Goal: Transaction & Acquisition: Obtain resource

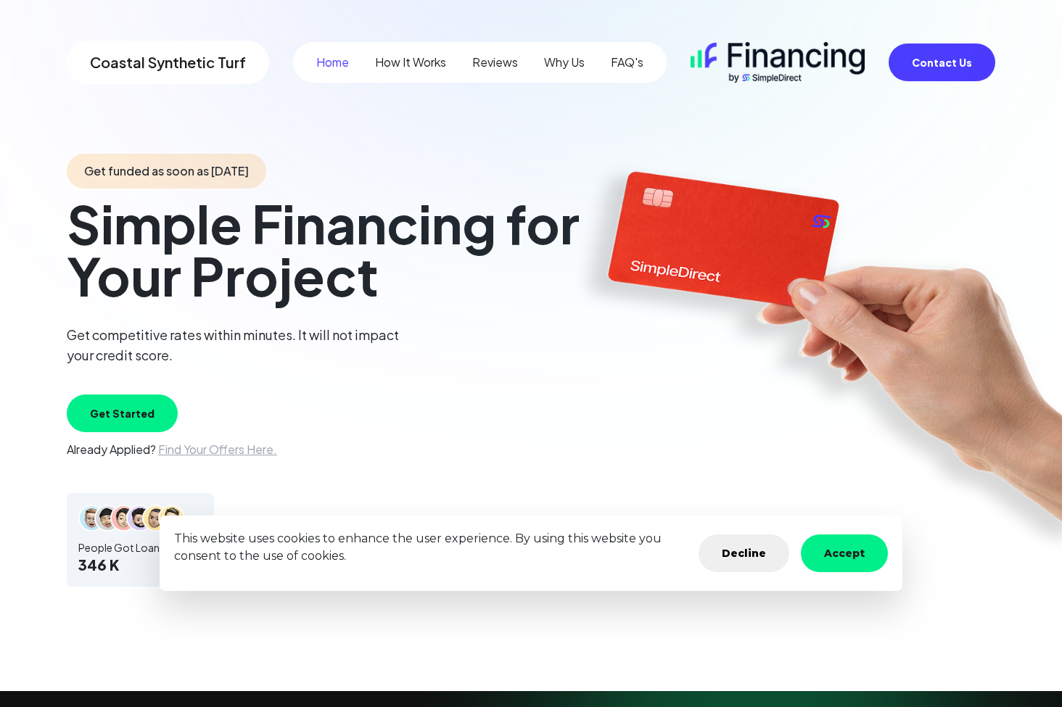
click at [858, 550] on button "Accept" at bounding box center [844, 554] width 87 height 38
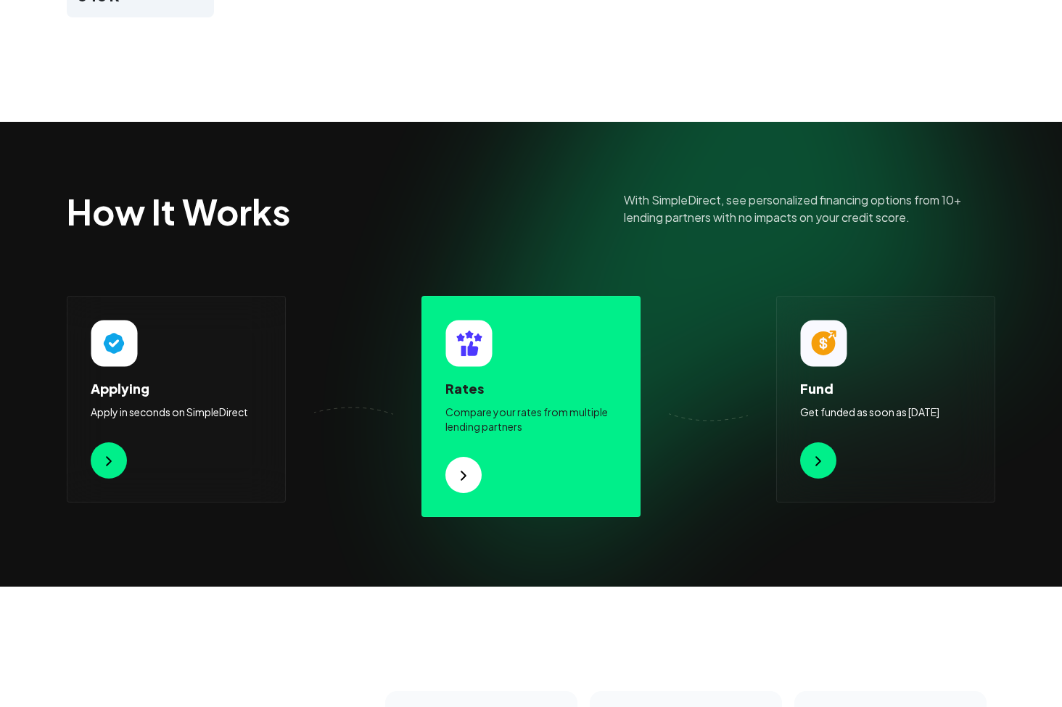
scroll to position [603, 0]
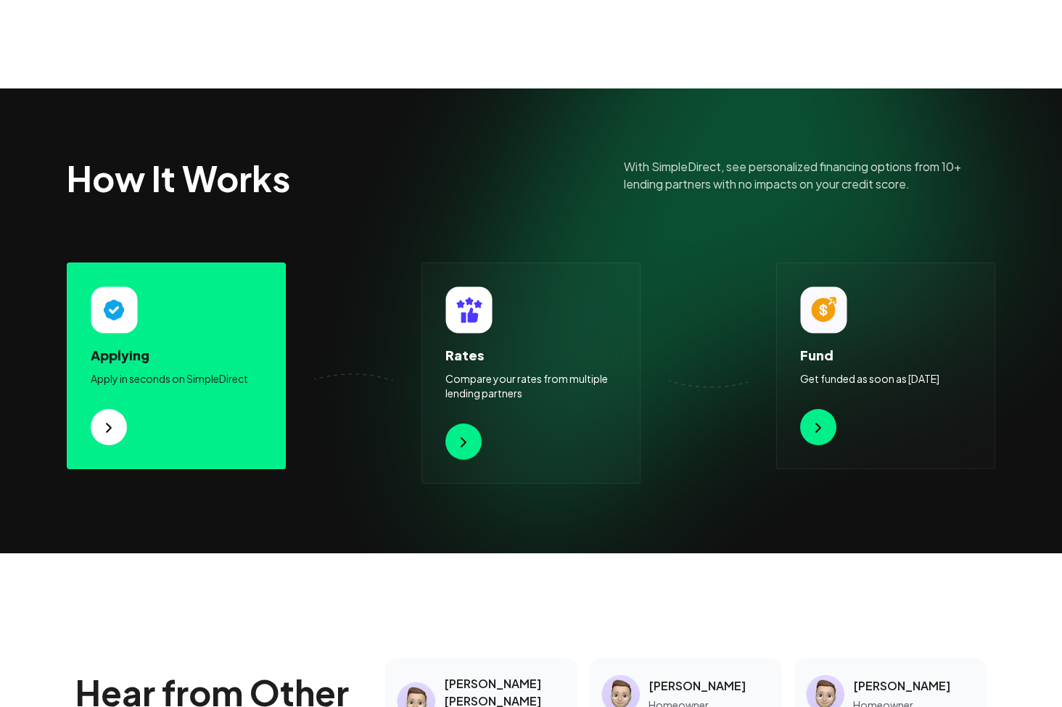
click at [183, 378] on p "Apply in seconds on SimpleDirect" at bounding box center [176, 378] width 171 height 15
click at [106, 426] on img at bounding box center [108, 427] width 17 height 17
click at [107, 426] on img at bounding box center [108, 427] width 17 height 17
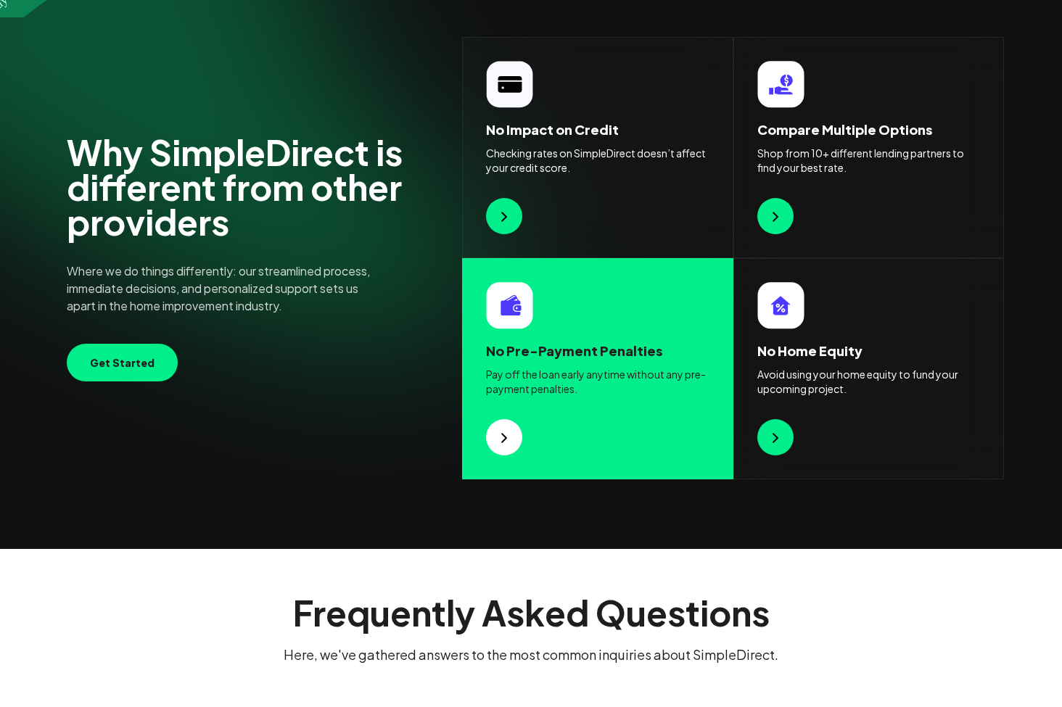
scroll to position [1775, 0]
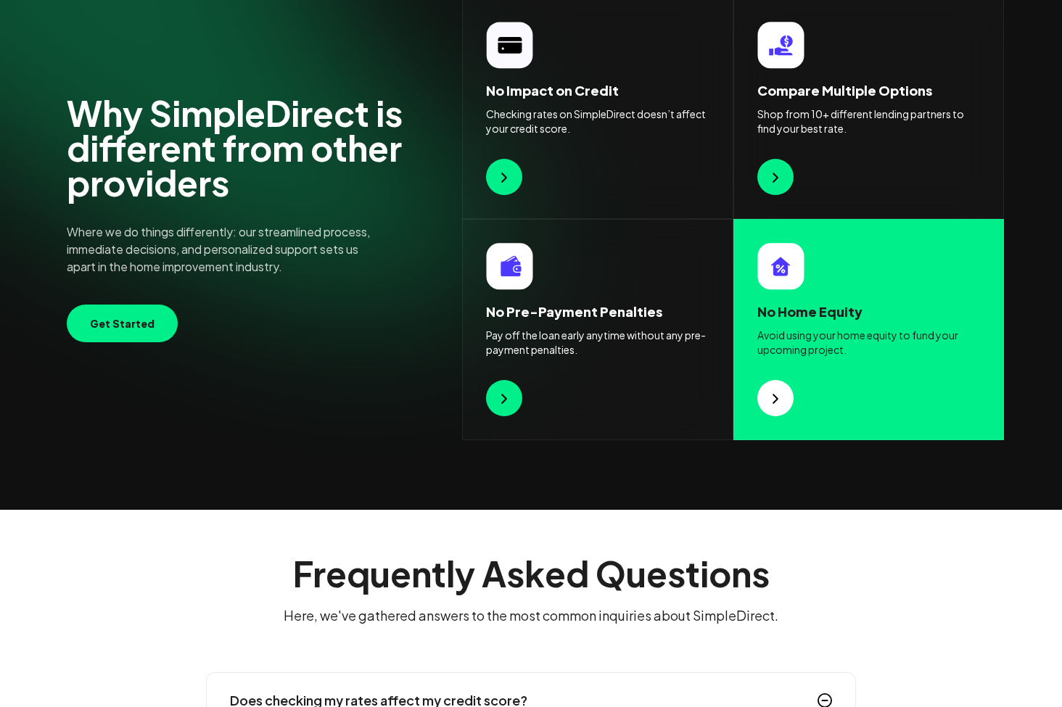
click at [140, 318] on button "Get Started" at bounding box center [122, 324] width 111 height 38
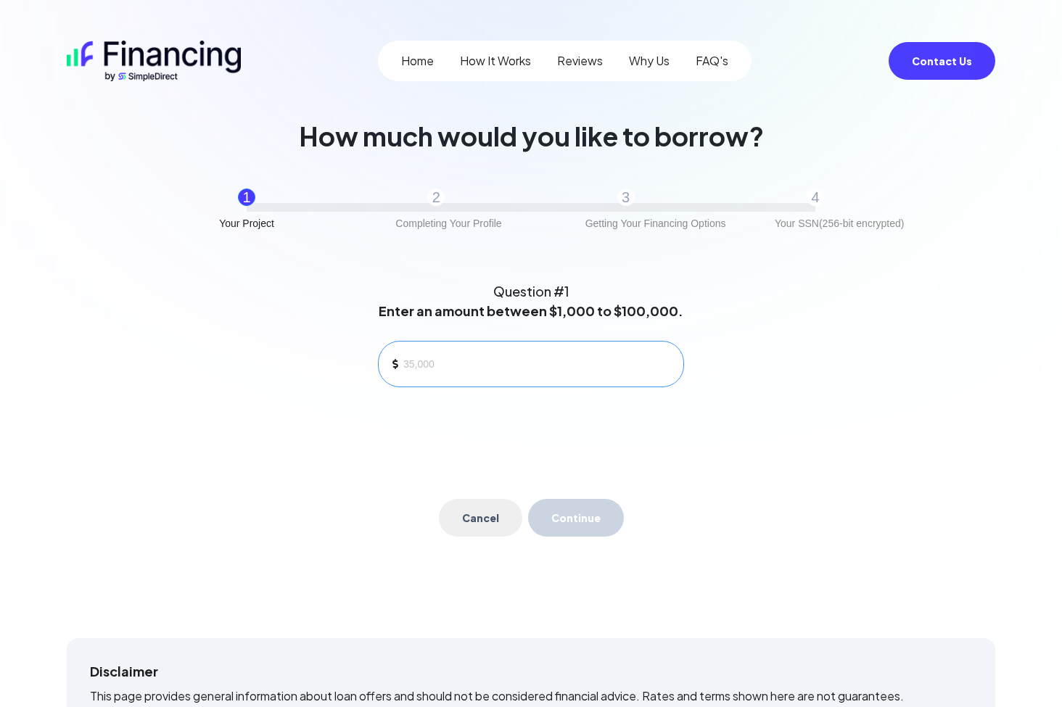
click at [436, 350] on div at bounding box center [531, 364] width 306 height 46
click at [434, 362] on input at bounding box center [537, 364] width 268 height 22
type input "6,000"
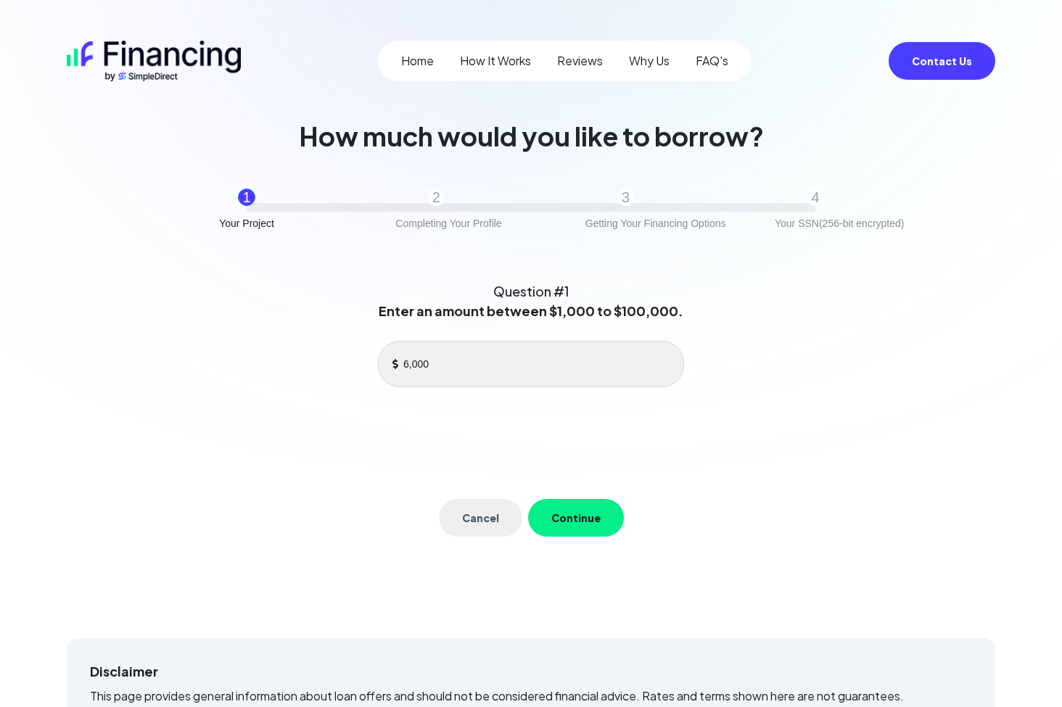
click at [589, 513] on button "Continue" at bounding box center [576, 518] width 96 height 38
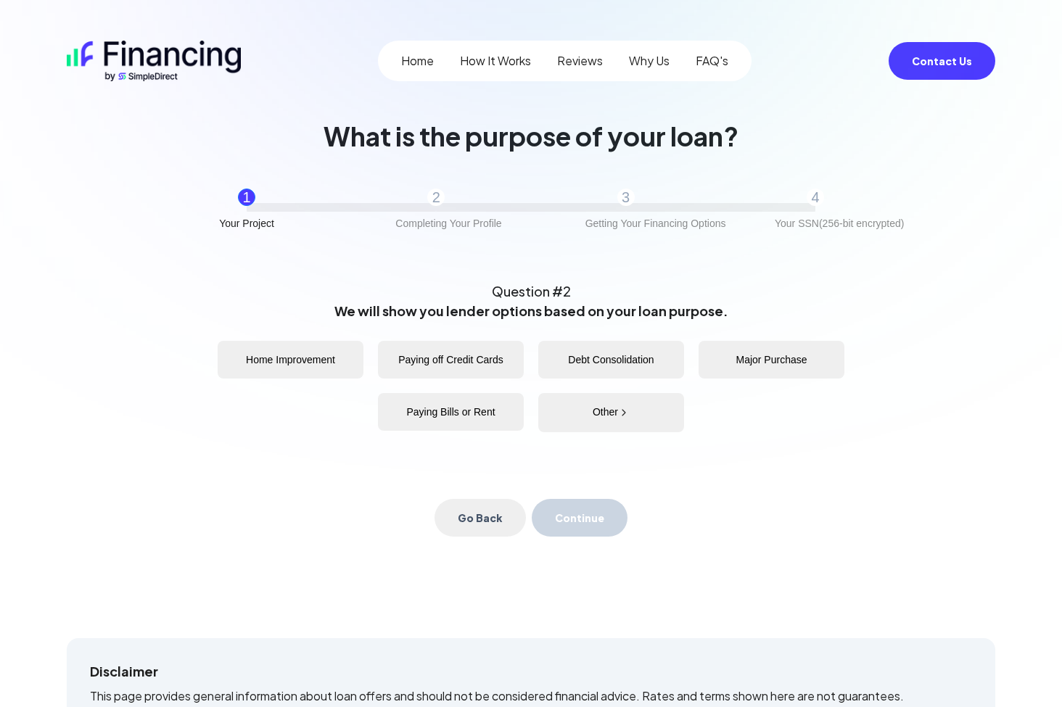
click at [316, 348] on button "Home Improvement" at bounding box center [291, 360] width 146 height 38
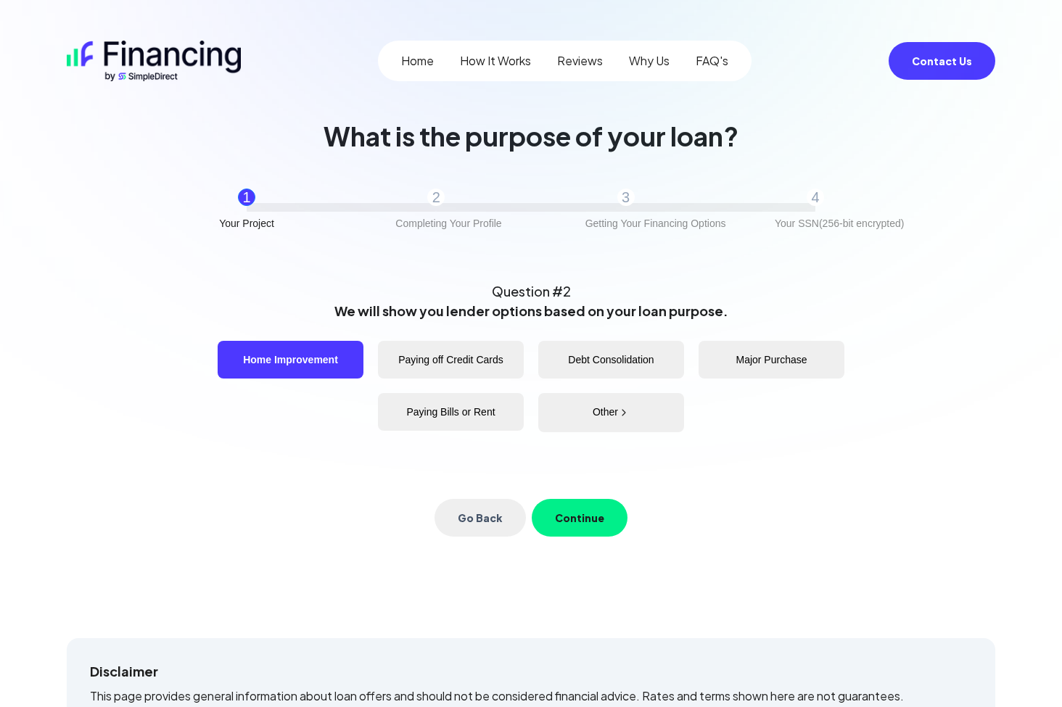
click at [574, 517] on button "Continue" at bounding box center [580, 518] width 96 height 38
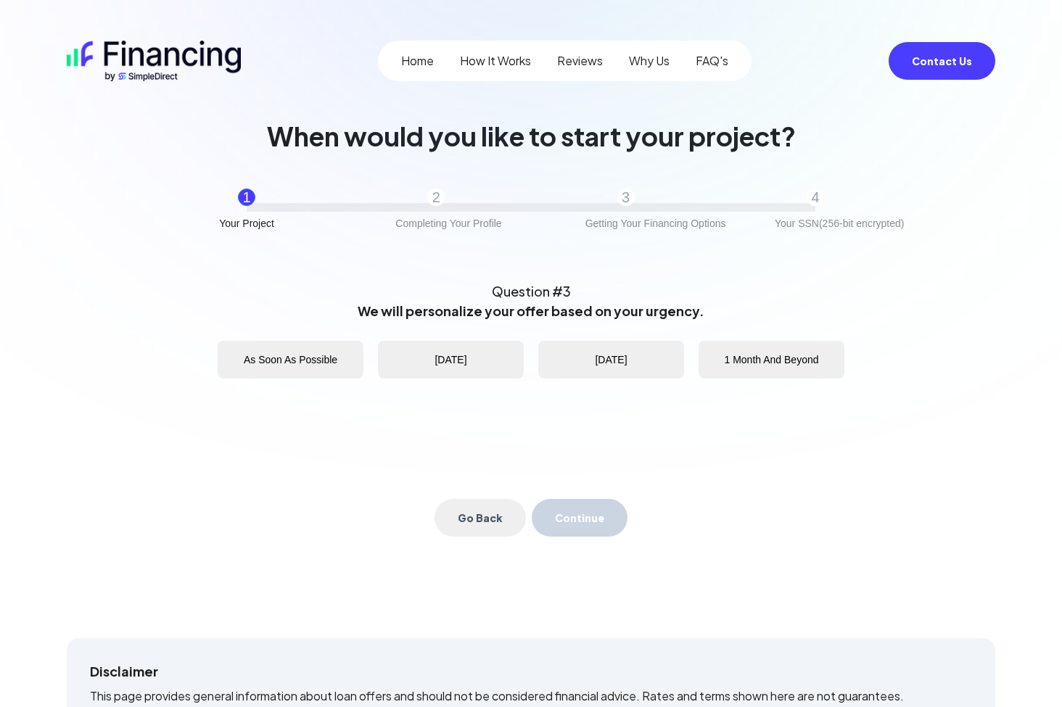
click at [619, 371] on button "[DATE]" at bounding box center [611, 360] width 146 height 38
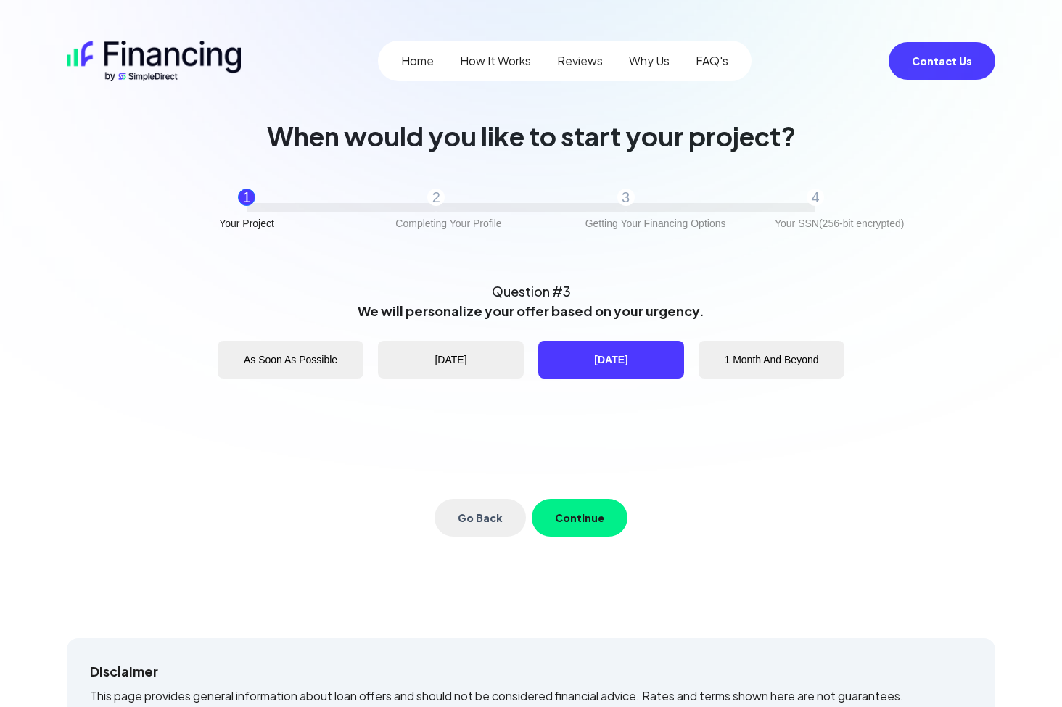
click at [581, 519] on button "Continue" at bounding box center [580, 518] width 96 height 38
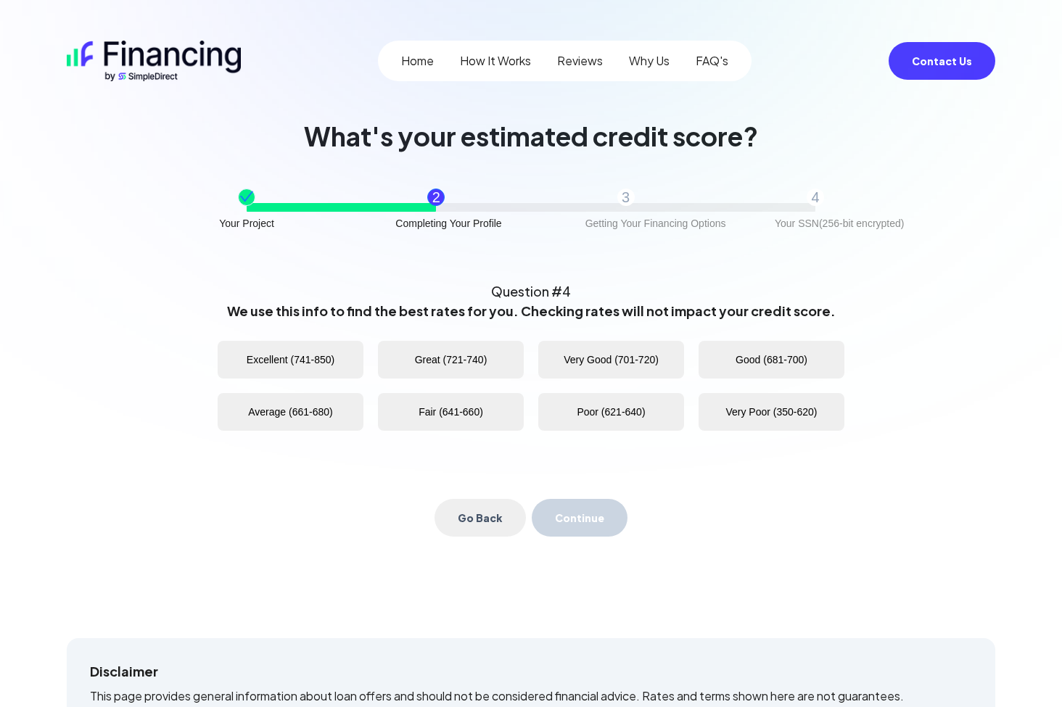
click at [413, 414] on button "Fair (641-660)" at bounding box center [451, 412] width 146 height 38
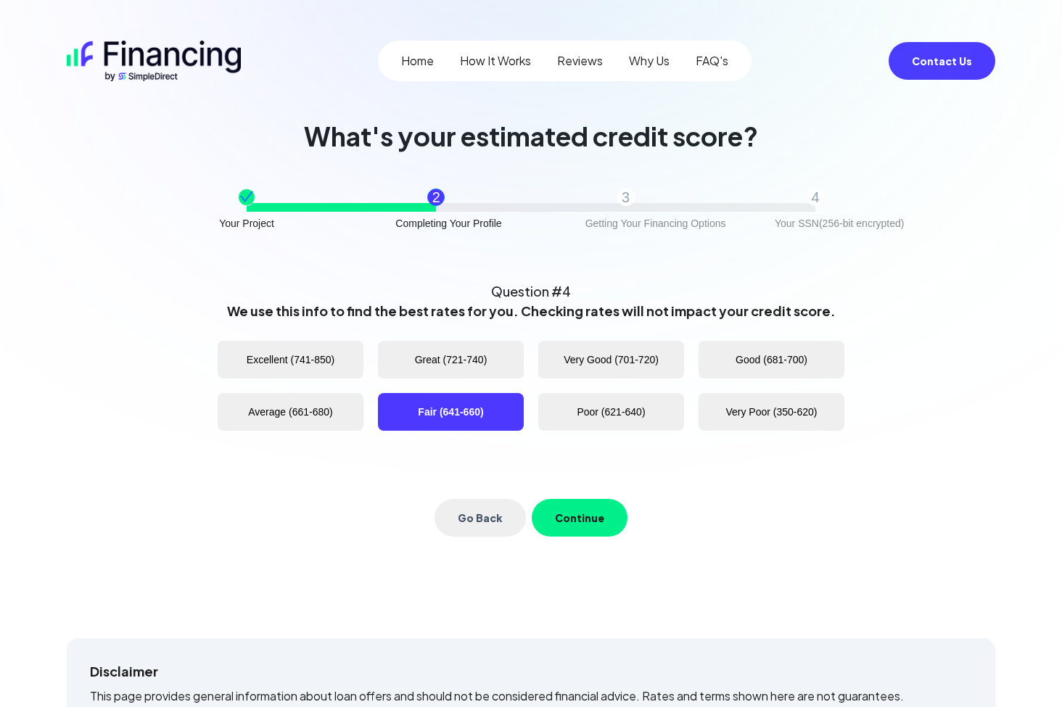
click at [579, 515] on button "Continue" at bounding box center [580, 518] width 96 height 38
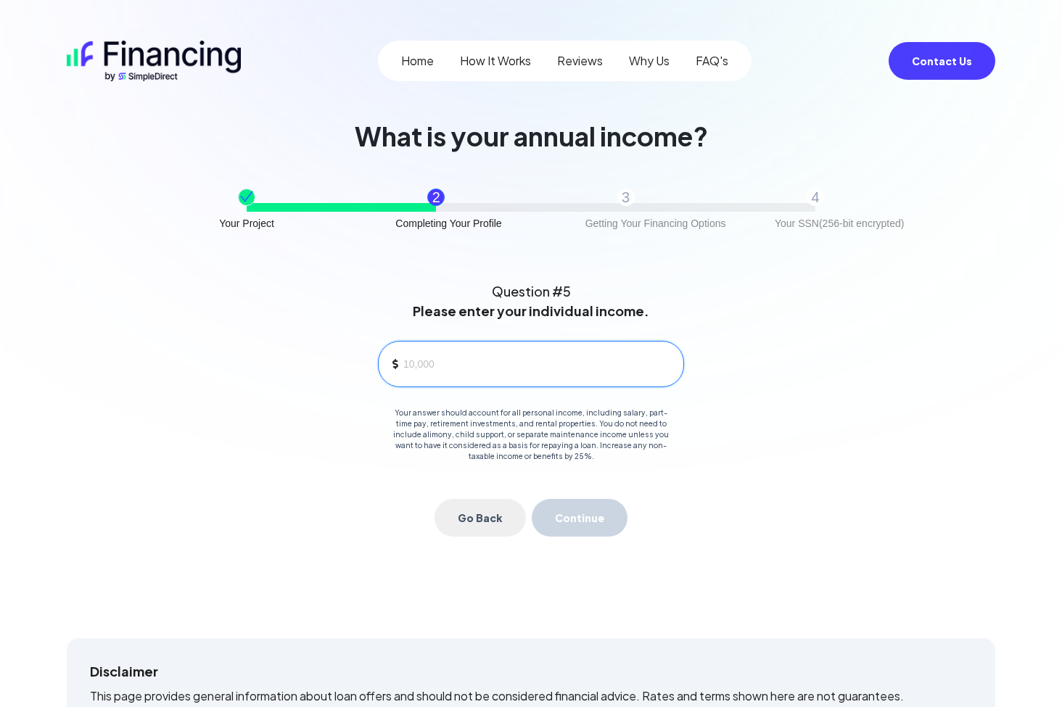
click at [444, 366] on input at bounding box center [537, 364] width 268 height 22
type input "100,000"
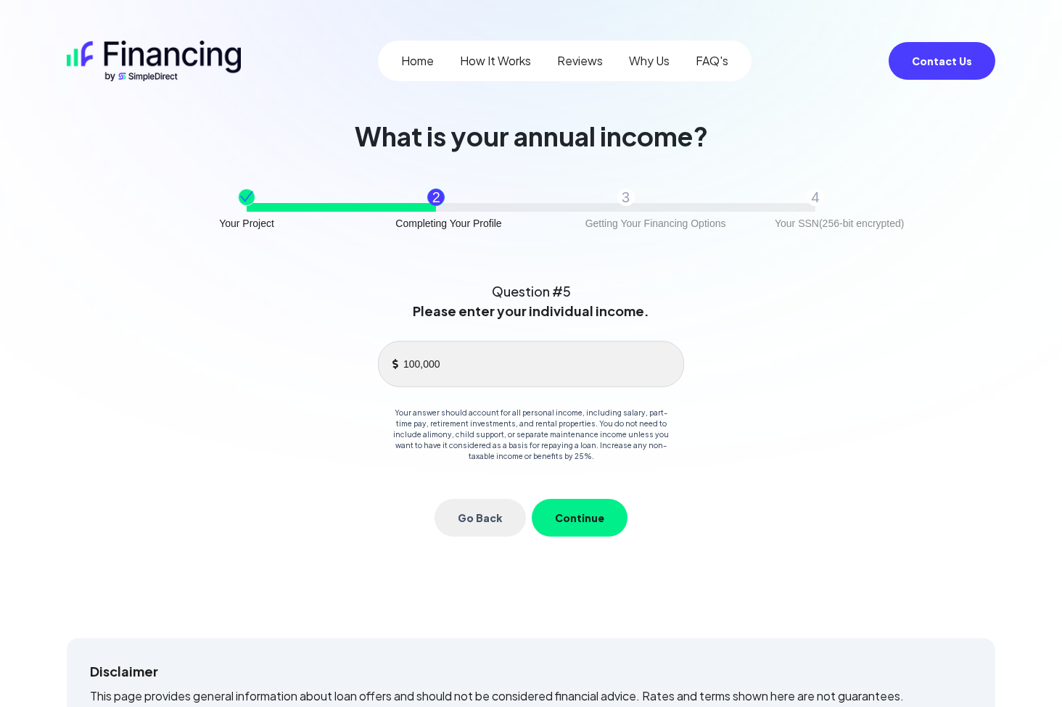
click at [593, 524] on button "Continue" at bounding box center [580, 518] width 96 height 38
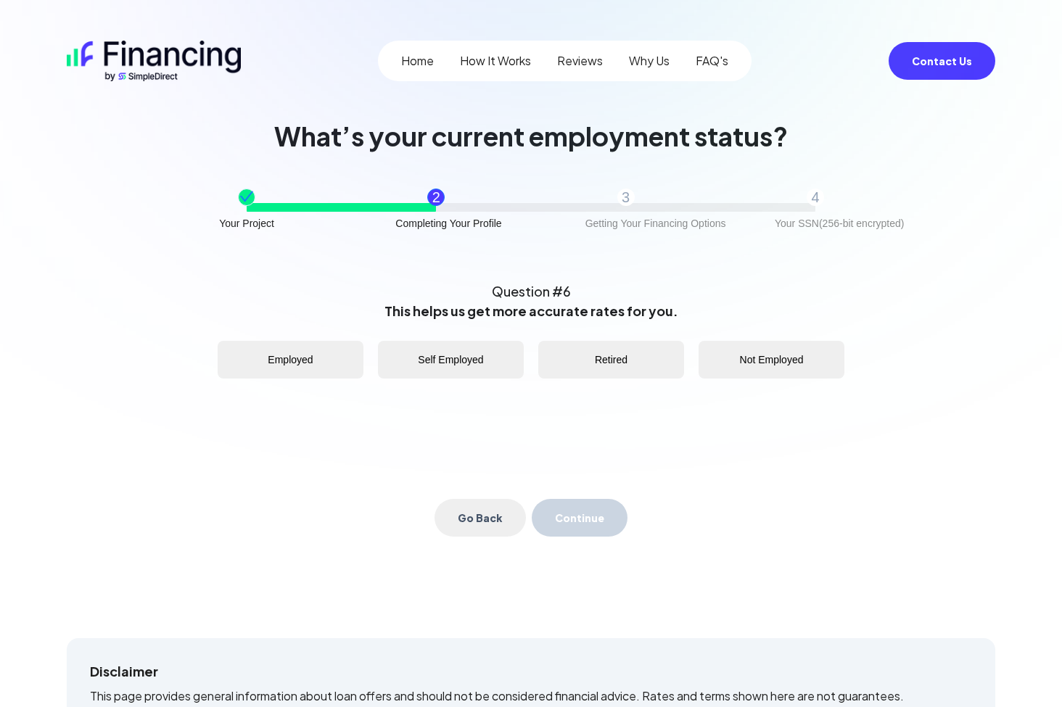
click at [317, 363] on button "Employed" at bounding box center [291, 360] width 146 height 38
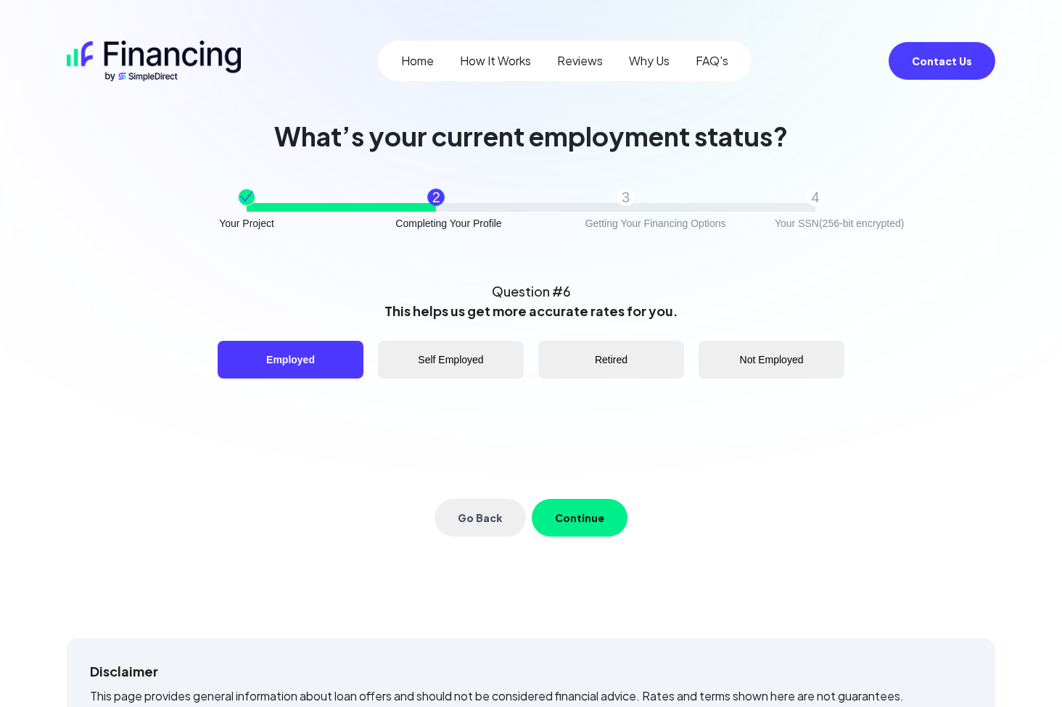
click at [570, 514] on button "Continue" at bounding box center [580, 518] width 96 height 38
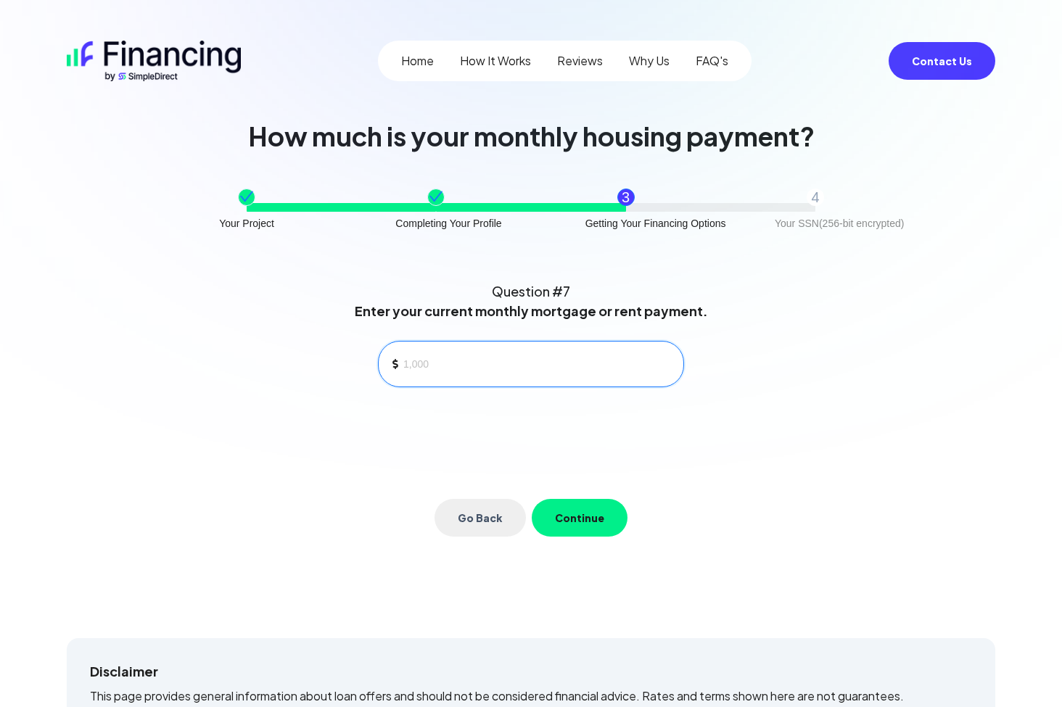
click at [438, 368] on input at bounding box center [537, 364] width 268 height 22
type input "2,600"
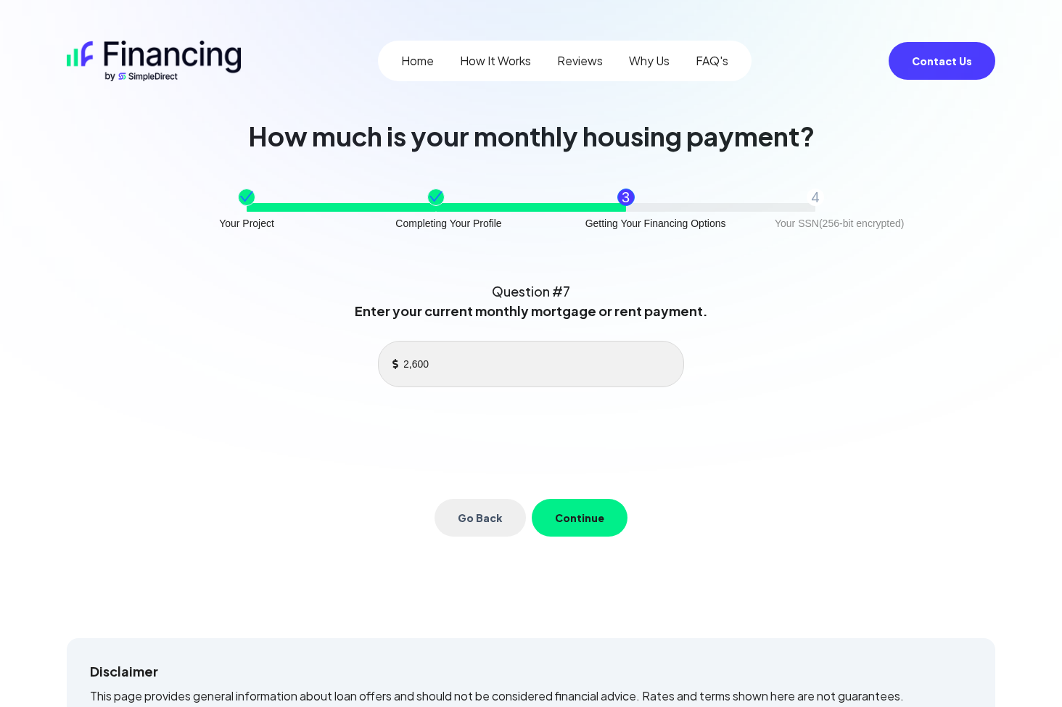
click at [588, 523] on button "Continue" at bounding box center [580, 518] width 96 height 38
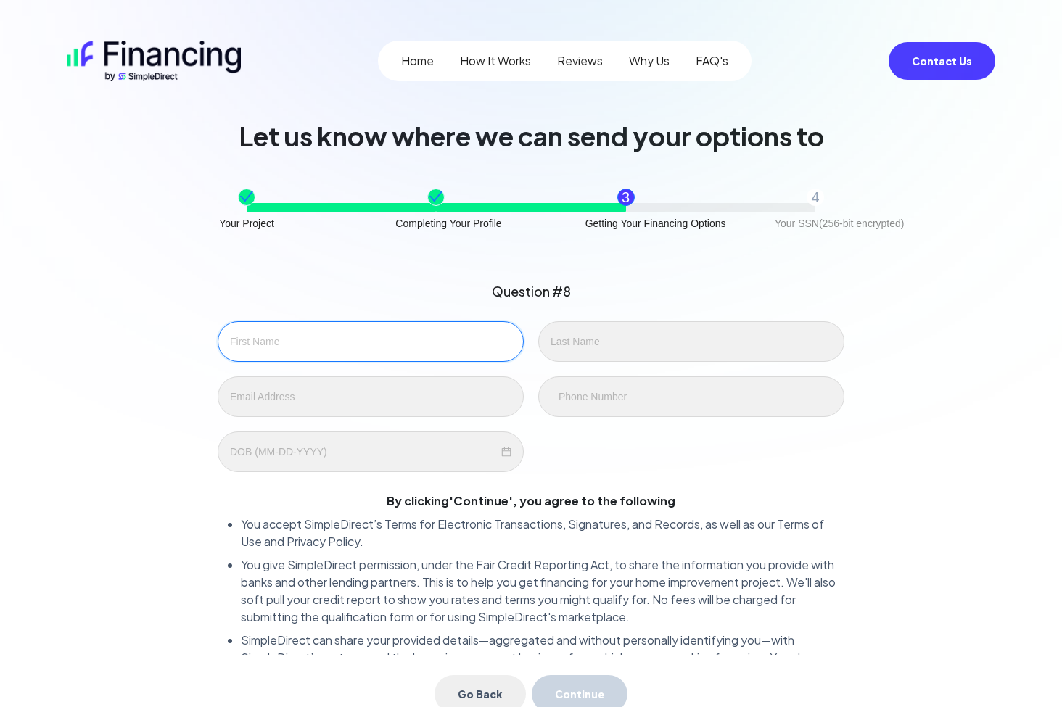
click at [300, 350] on input "text" at bounding box center [371, 341] width 306 height 41
type input "[PERSON_NAME]"
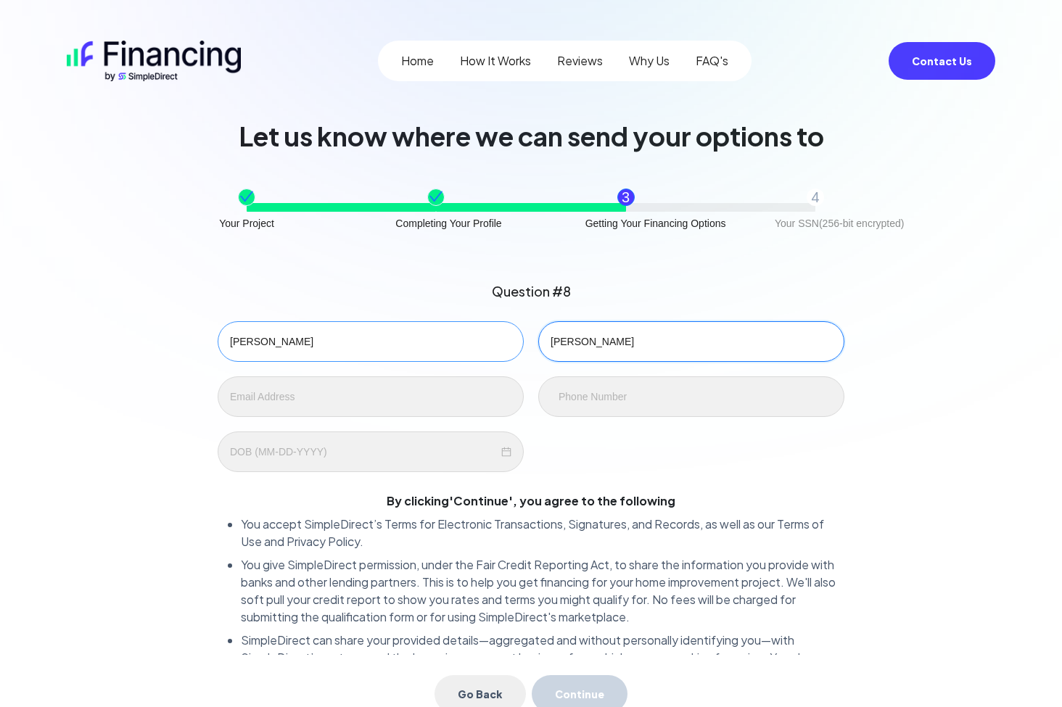
type input "[PERSON_NAME]"
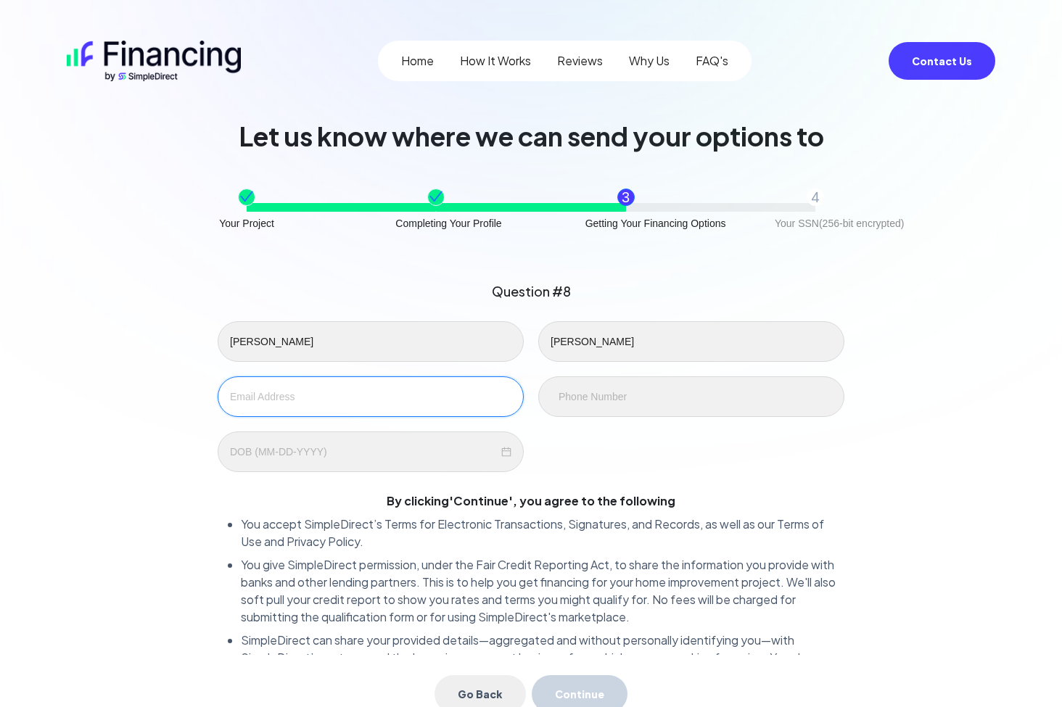
type input "[EMAIL_ADDRESS][DOMAIN_NAME]"
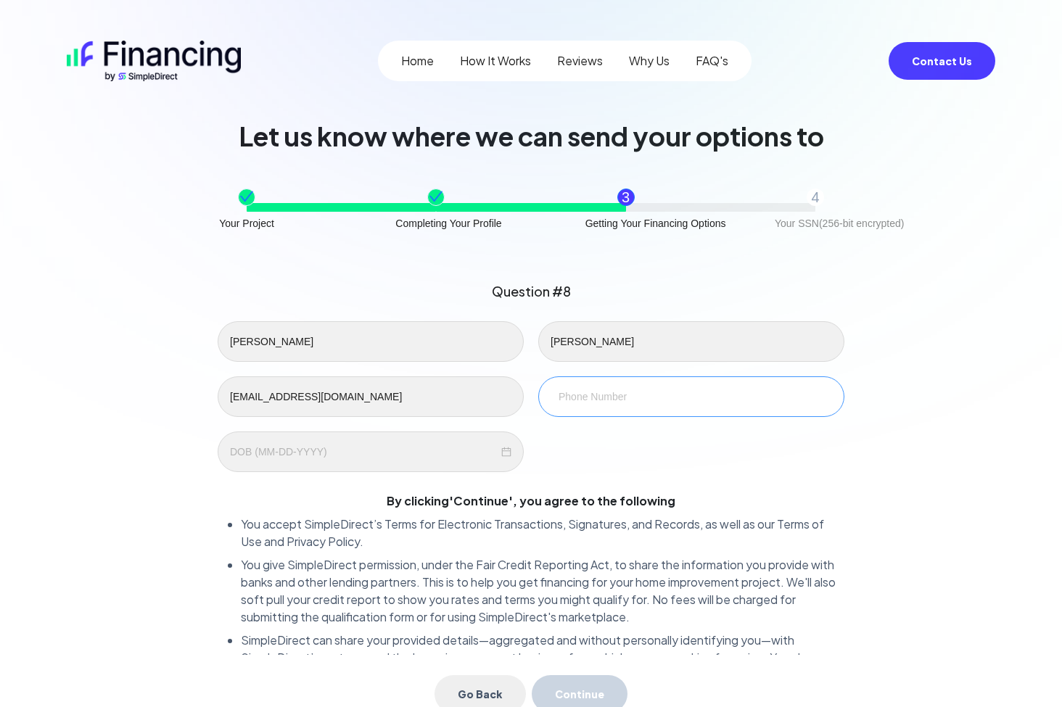
click at [586, 405] on div at bounding box center [691, 396] width 306 height 41
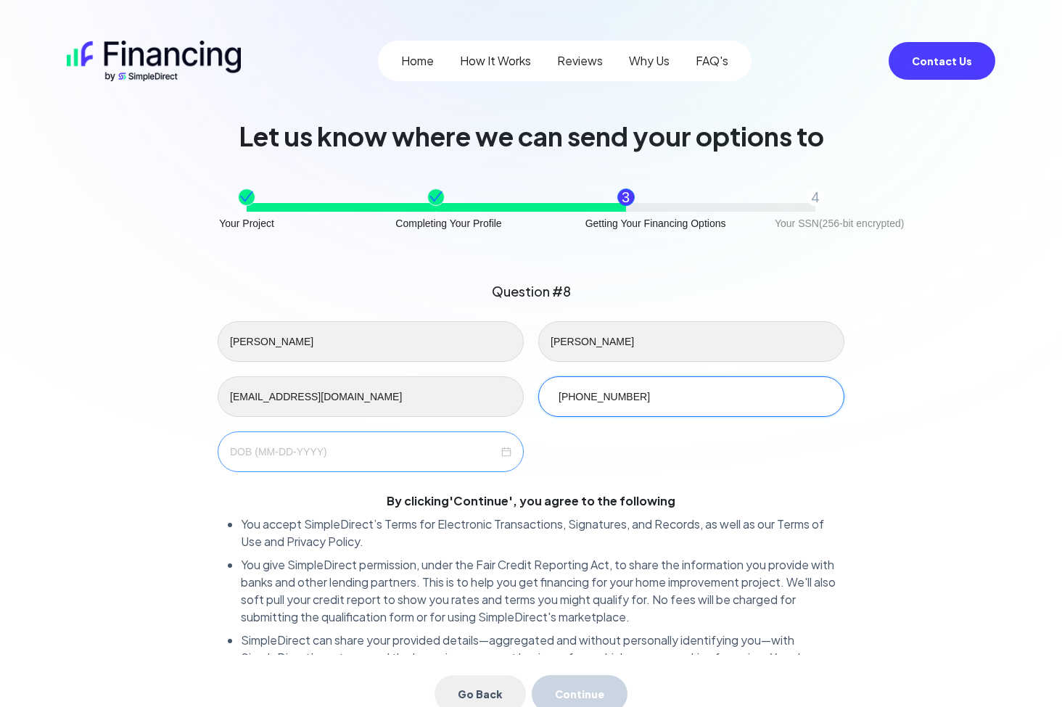
type input "[PHONE_NUMBER]"
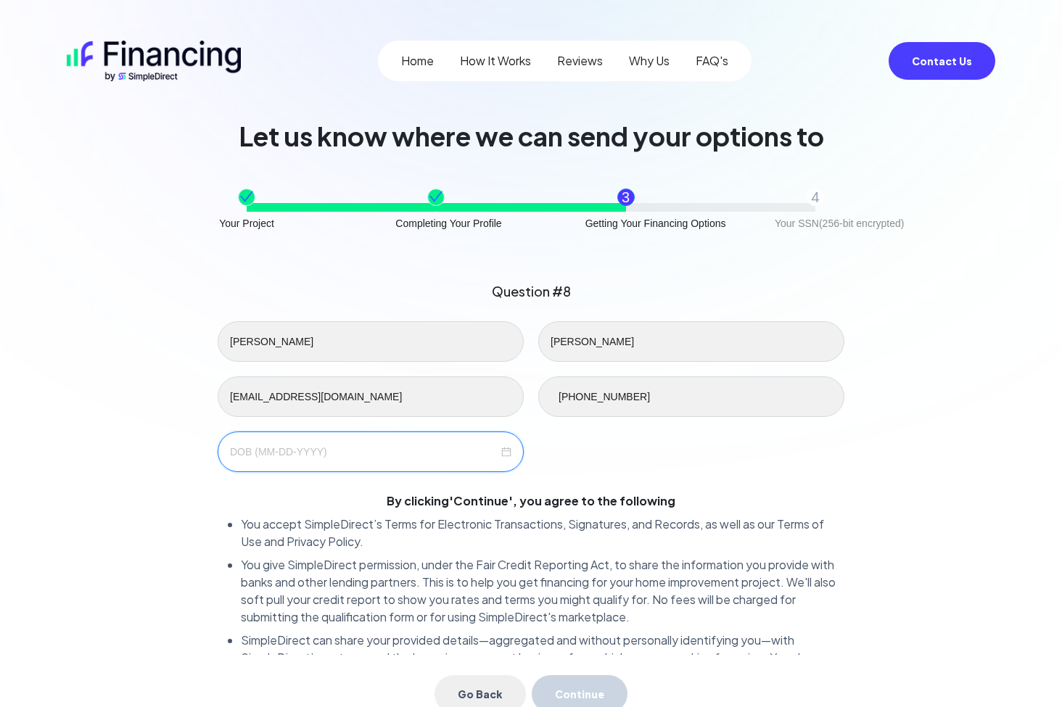
click at [375, 455] on input at bounding box center [364, 452] width 268 height 16
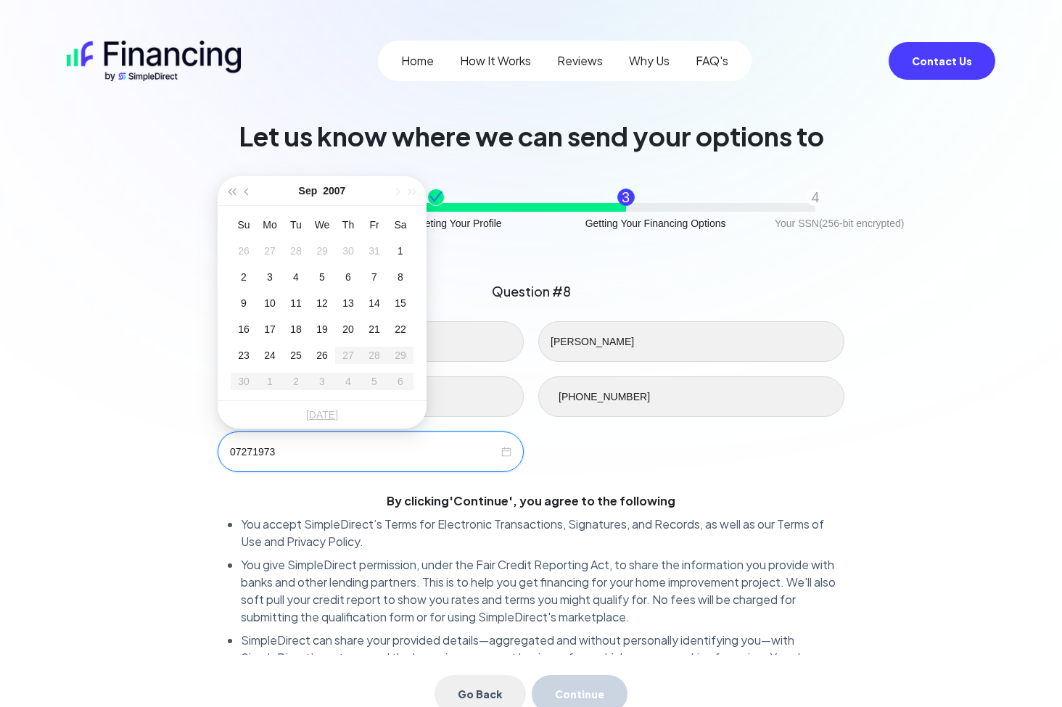
type input "07271973"
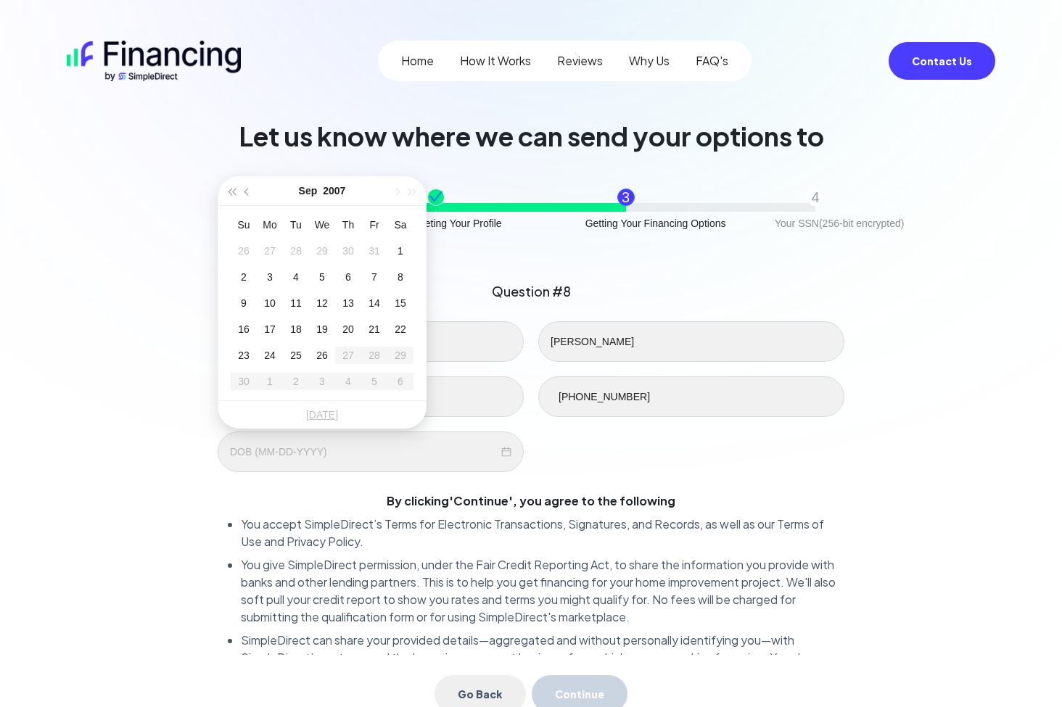
click at [165, 518] on div "Question #8 [PERSON_NAME] [EMAIL_ADDRESS][DOMAIN_NAME] [PHONE_NUMBER] By clicki…" at bounding box center [531, 511] width 917 height 495
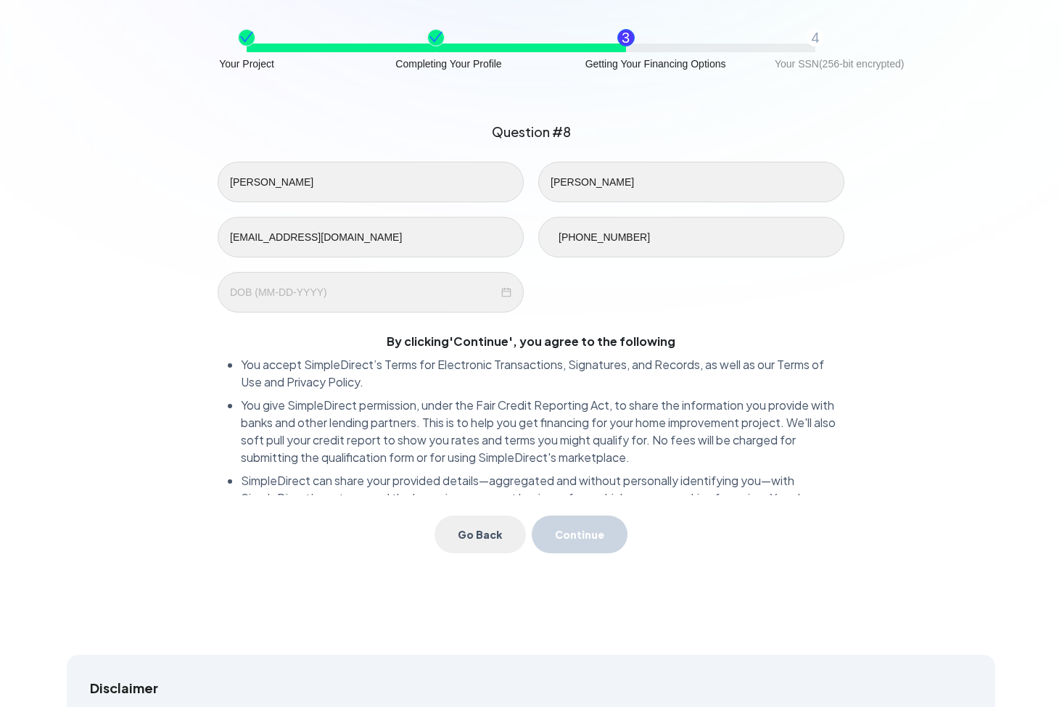
scroll to position [65, 0]
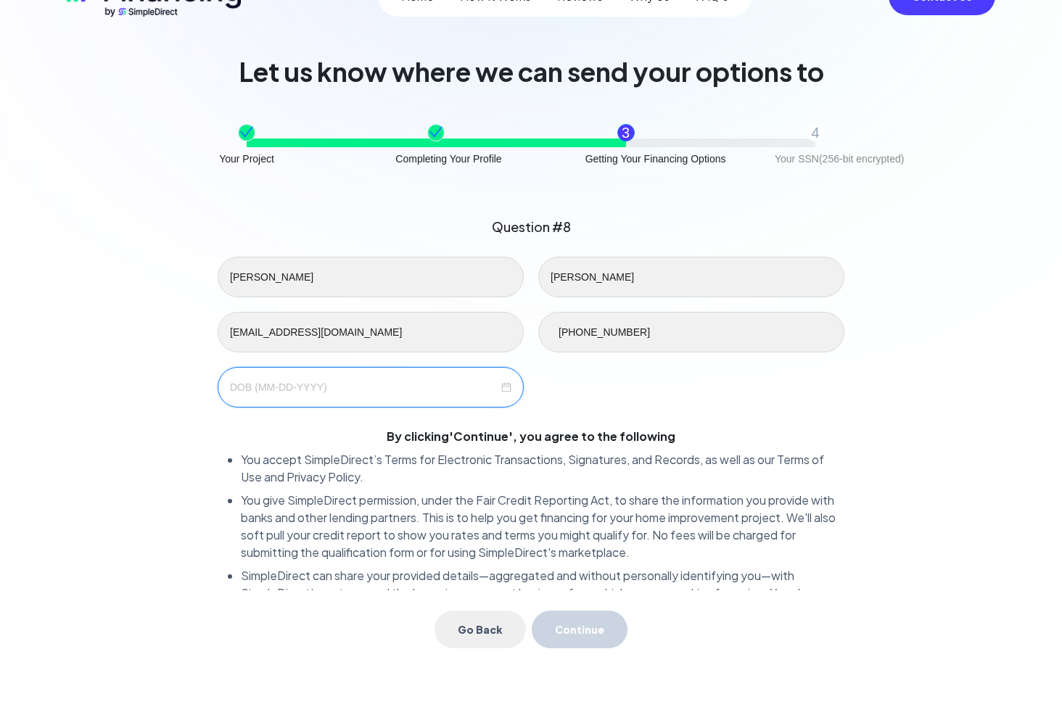
click at [397, 386] on input at bounding box center [364, 387] width 268 height 16
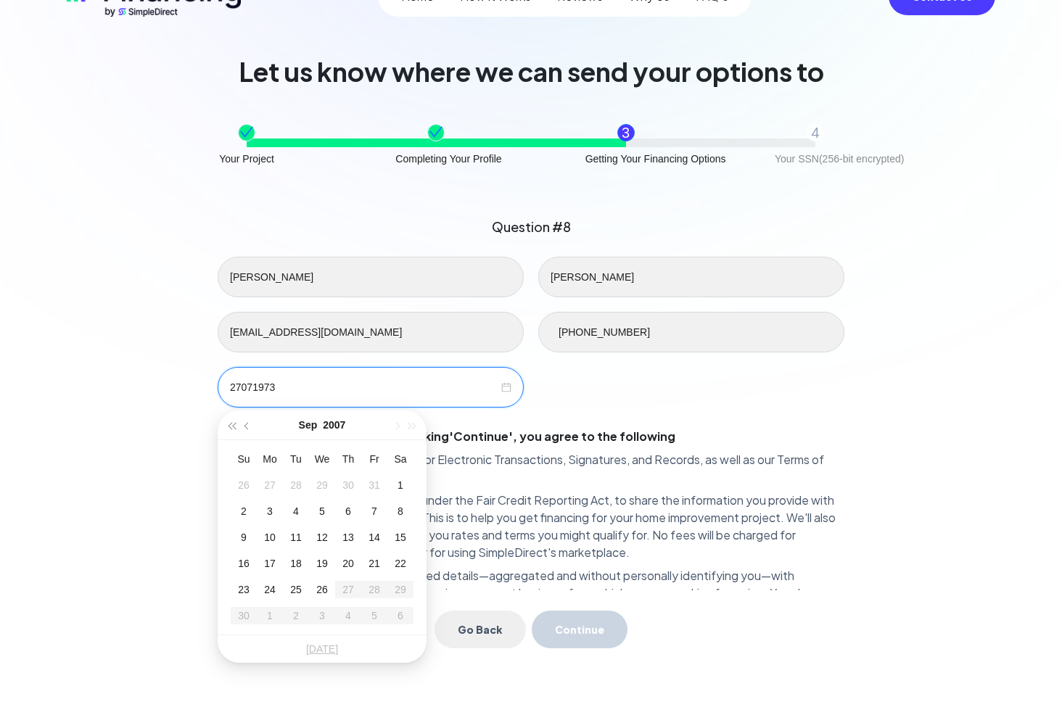
click at [450, 389] on input "27071973" at bounding box center [364, 387] width 268 height 16
type input "27071973"
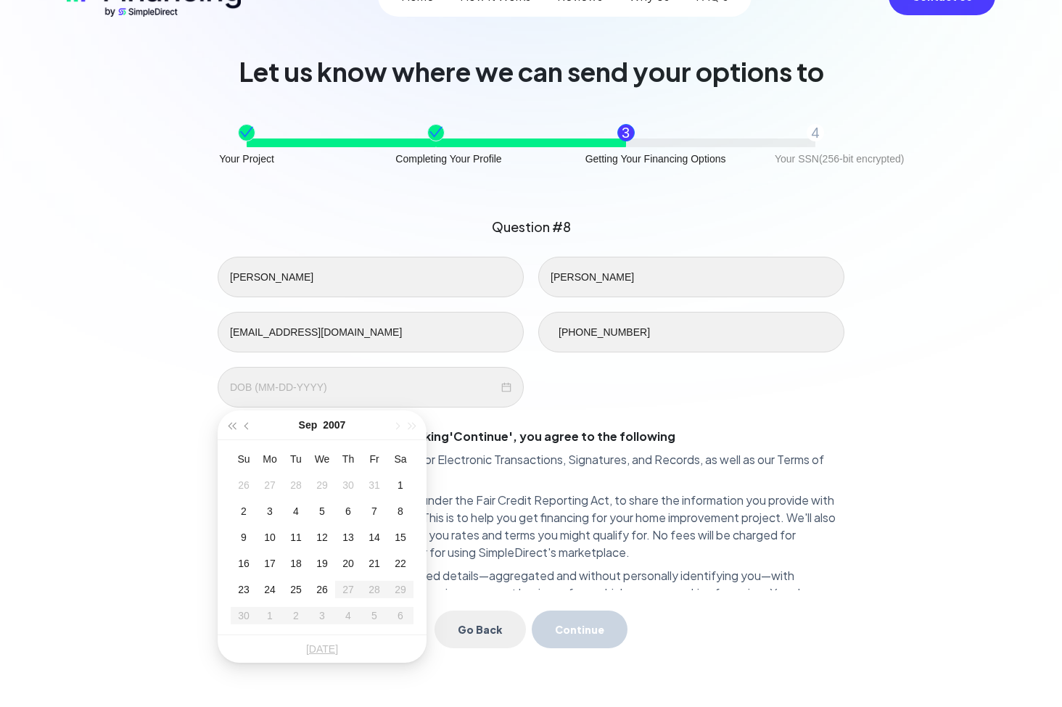
click at [448, 424] on div "[PERSON_NAME] [EMAIL_ADDRESS][DOMAIN_NAME] [PHONE_NUMBER] By clicking ' Continu…" at bounding box center [531, 424] width 627 height 334
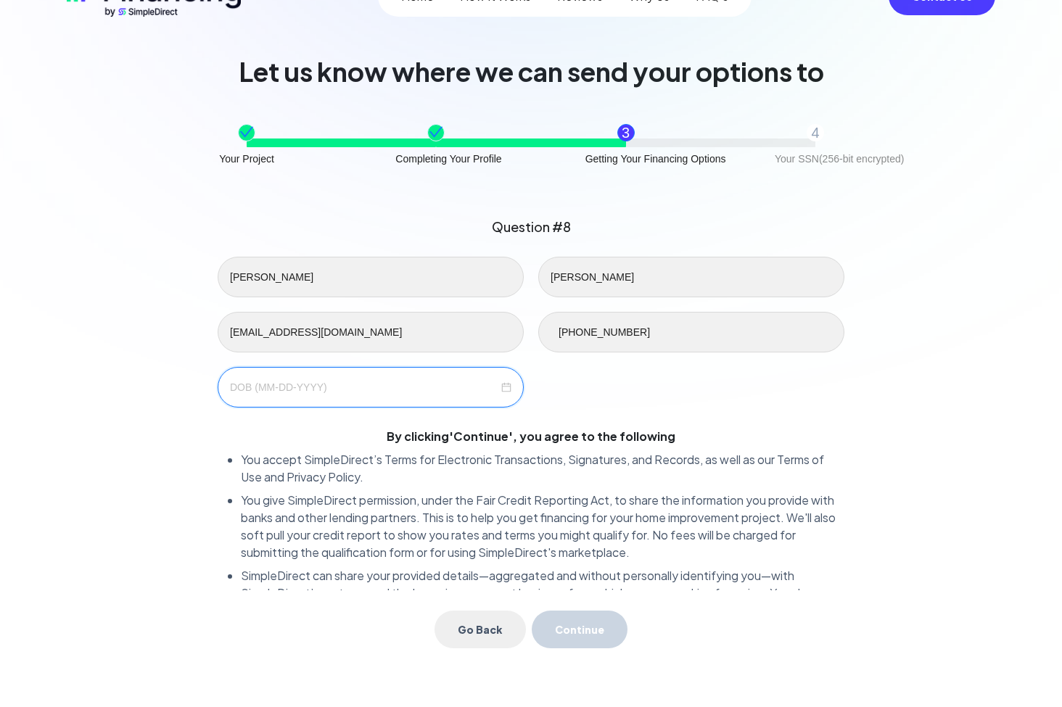
click at [385, 393] on input at bounding box center [364, 387] width 268 height 16
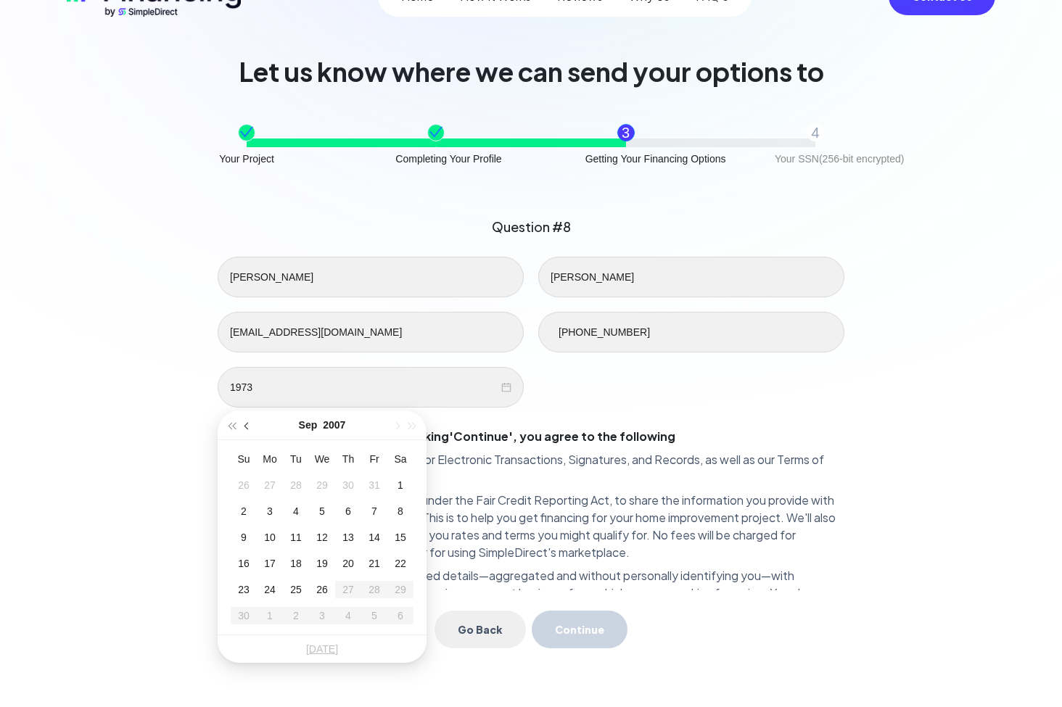
click at [244, 426] on button "button" at bounding box center [247, 425] width 16 height 29
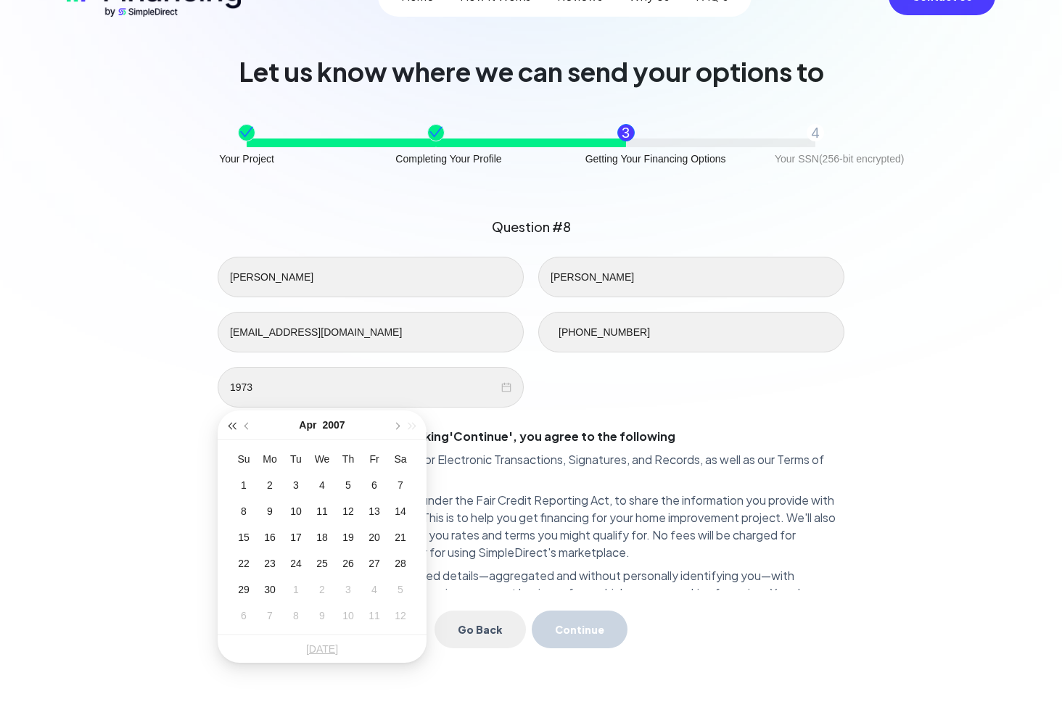
click at [232, 426] on span "button" at bounding box center [231, 426] width 7 height 7
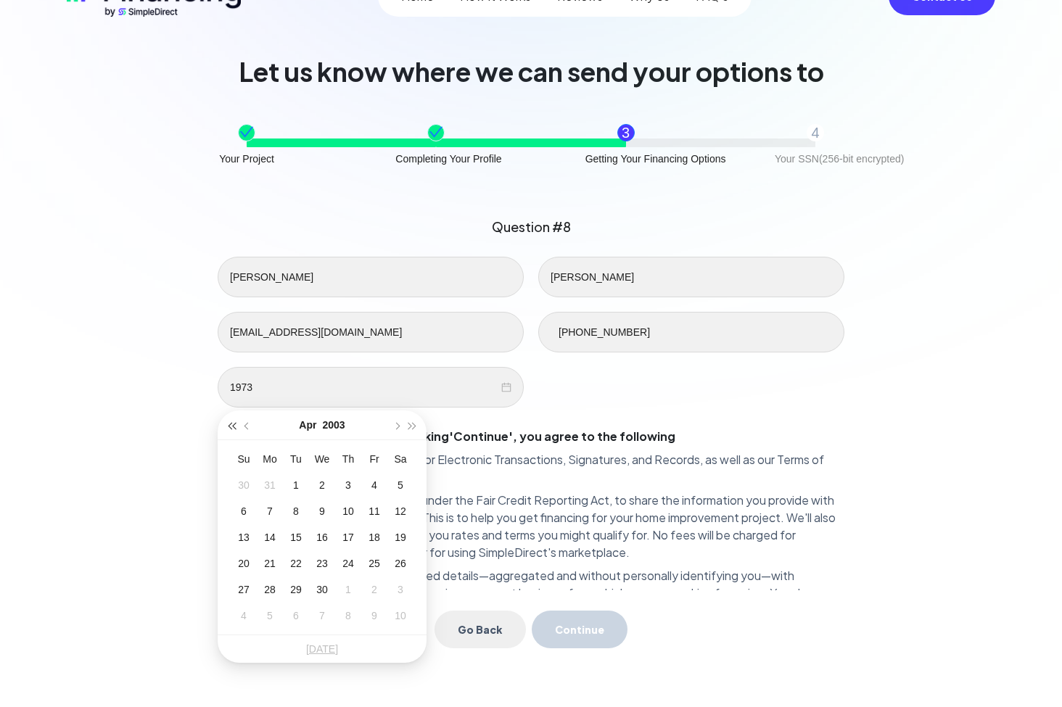
click at [232, 426] on span "button" at bounding box center [231, 426] width 7 height 7
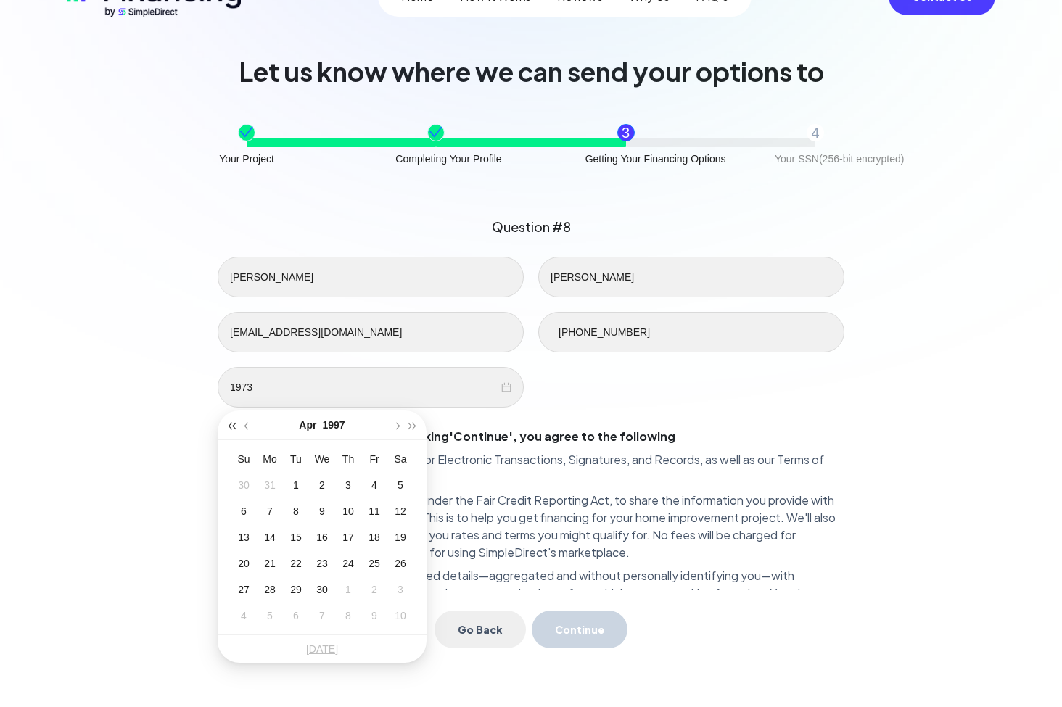
click at [232, 426] on span "button" at bounding box center [231, 426] width 7 height 7
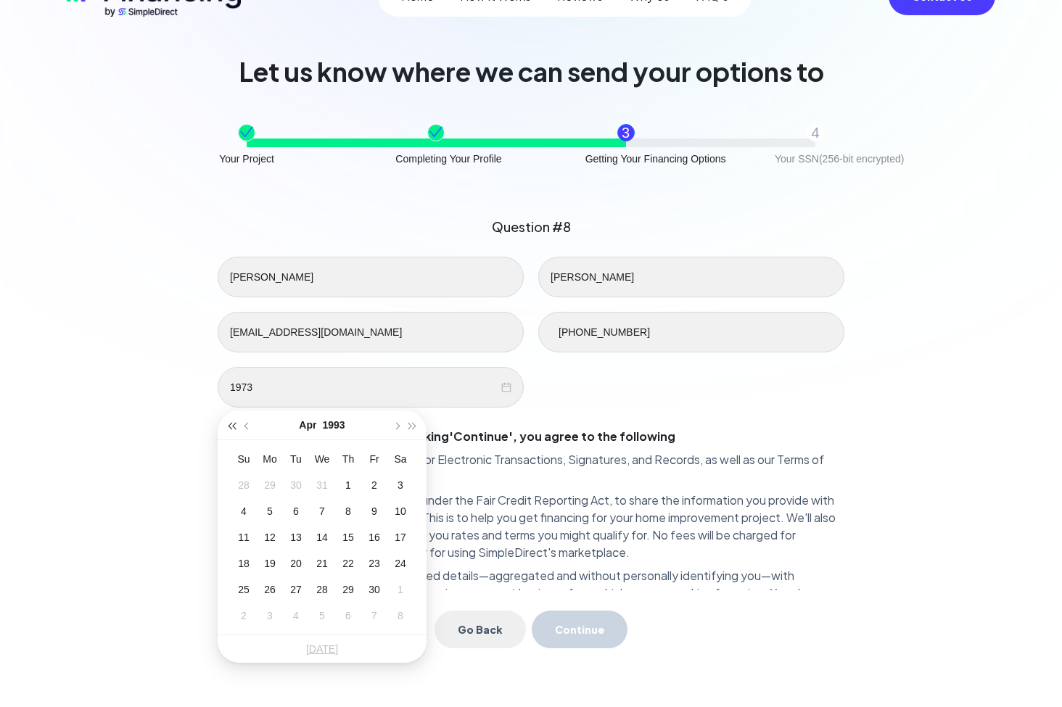
click at [232, 426] on span "button" at bounding box center [231, 426] width 7 height 7
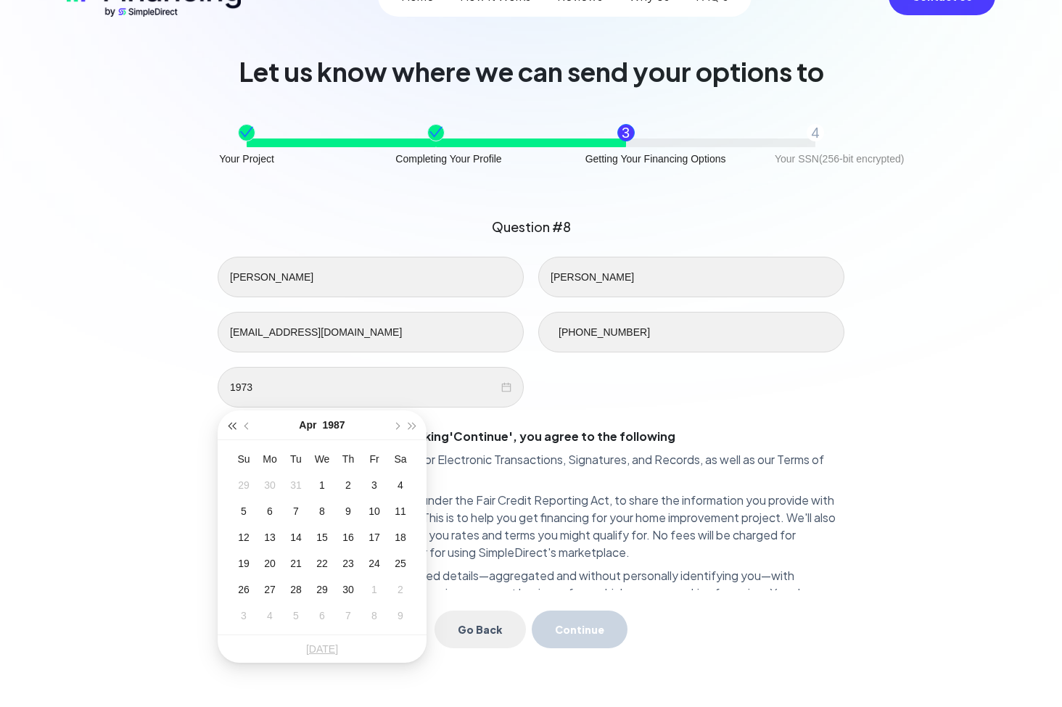
click at [232, 426] on span "button" at bounding box center [231, 426] width 7 height 7
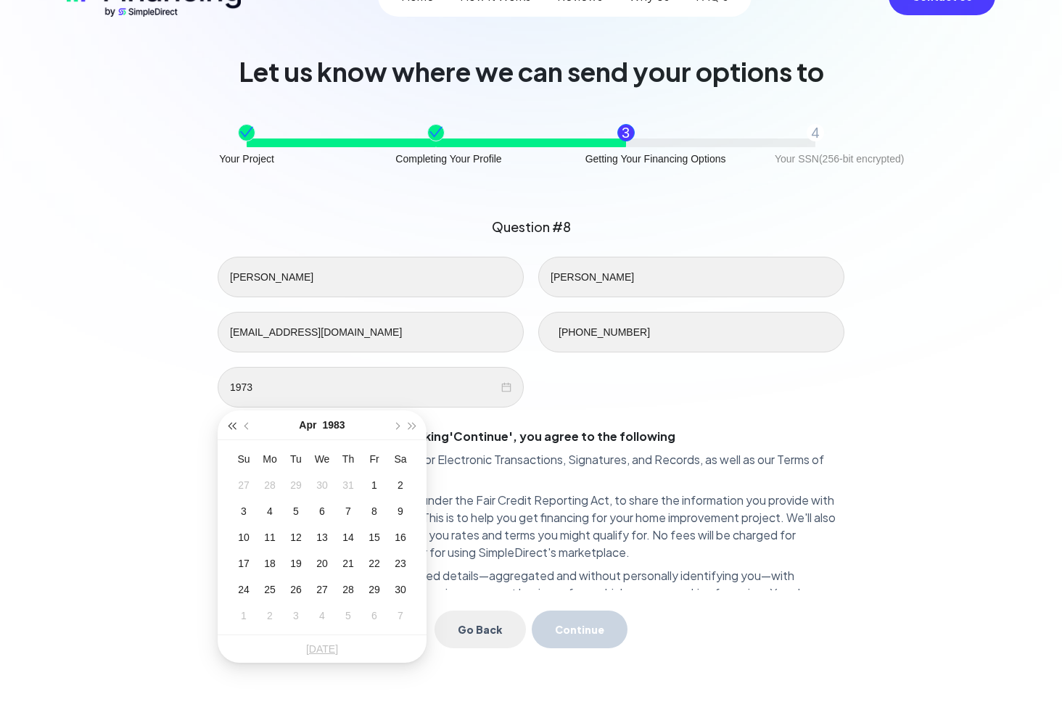
click at [232, 426] on span "button" at bounding box center [231, 426] width 7 height 7
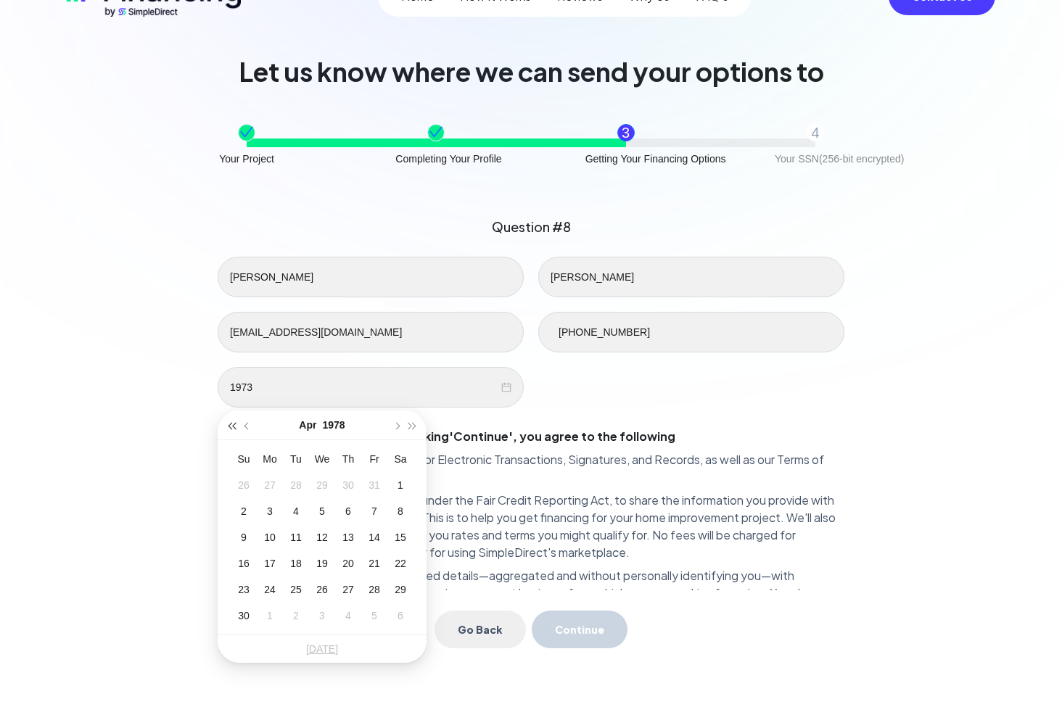
click at [232, 426] on span "button" at bounding box center [231, 426] width 7 height 7
type input "[DATE]"
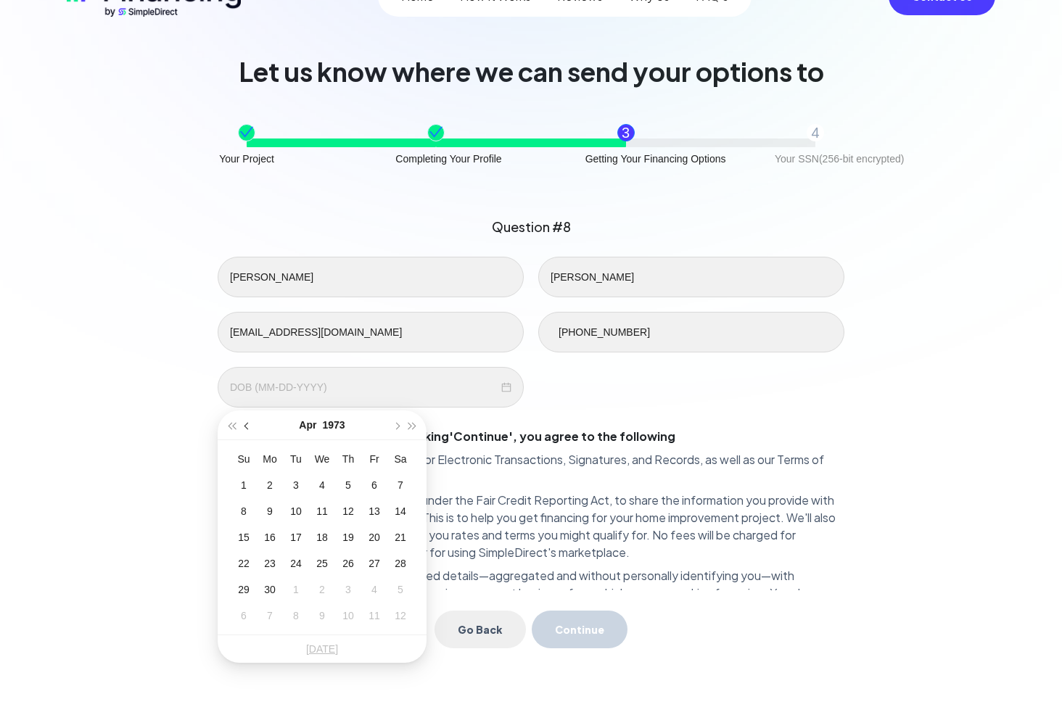
click at [247, 427] on span "button" at bounding box center [247, 426] width 7 height 7
click at [399, 426] on span "button" at bounding box center [395, 426] width 7 height 7
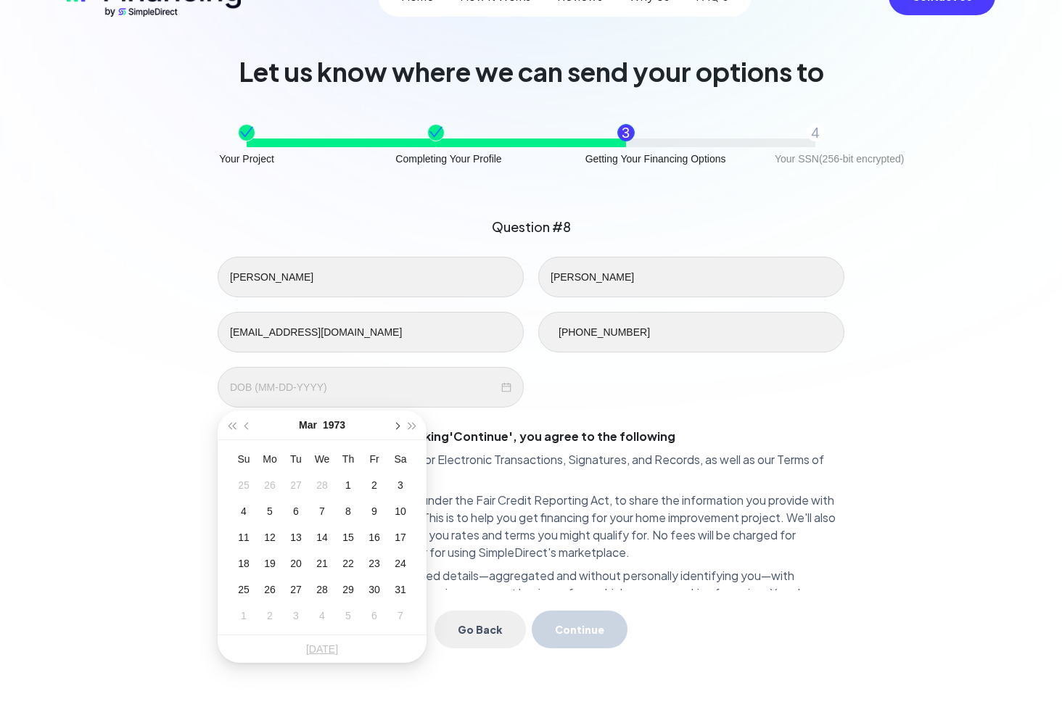
click at [399, 426] on span "button" at bounding box center [395, 426] width 7 height 7
type input "[DATE]"
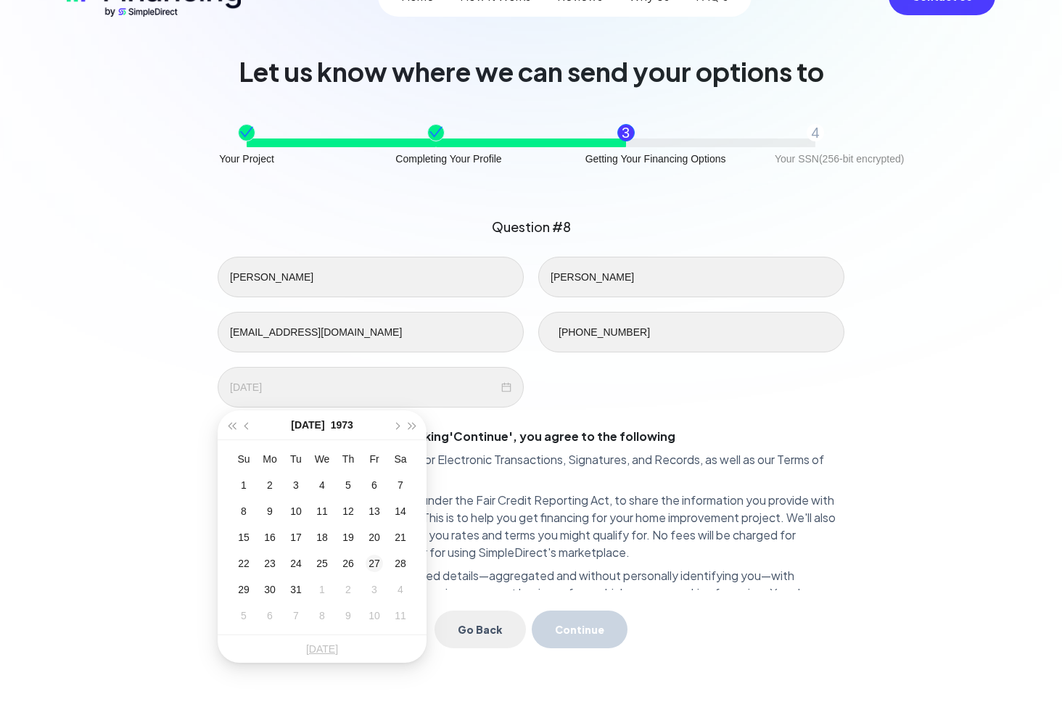
click at [372, 561] on div "27" at bounding box center [374, 563] width 17 height 17
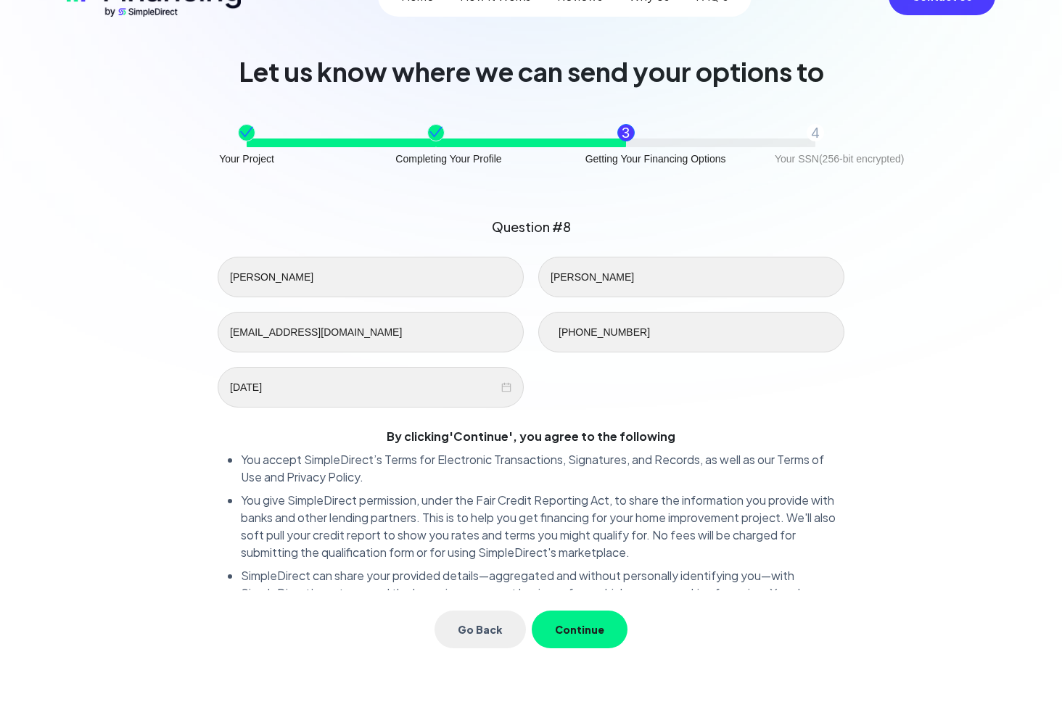
click at [579, 626] on button "Continue" at bounding box center [580, 630] width 96 height 38
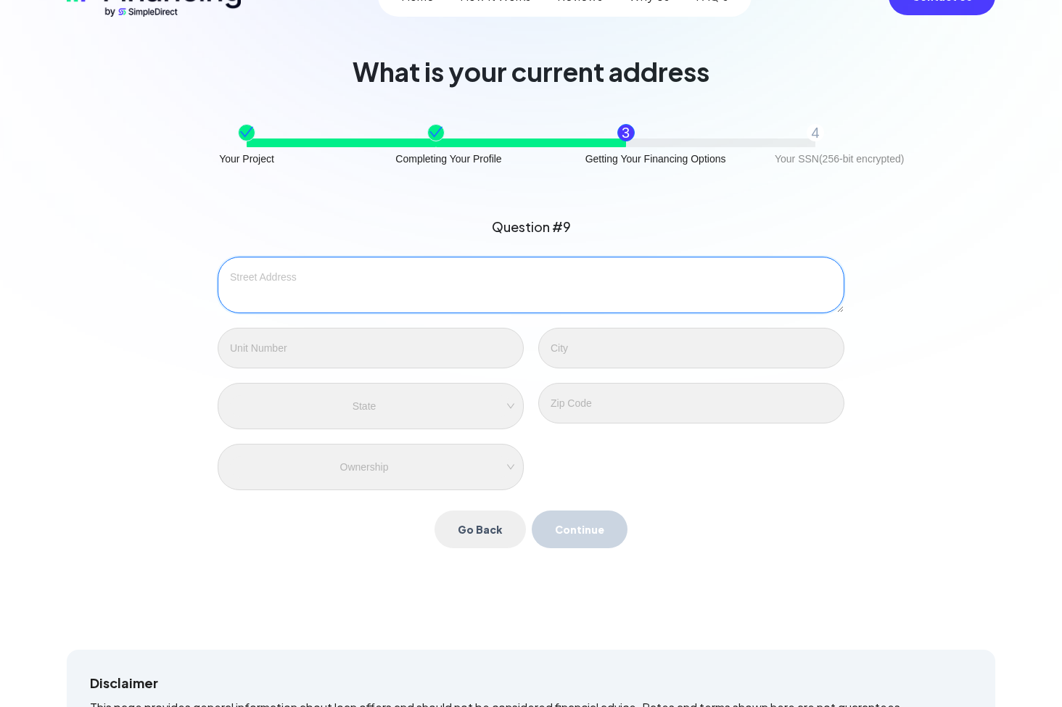
click at [440, 281] on textarea at bounding box center [531, 285] width 627 height 57
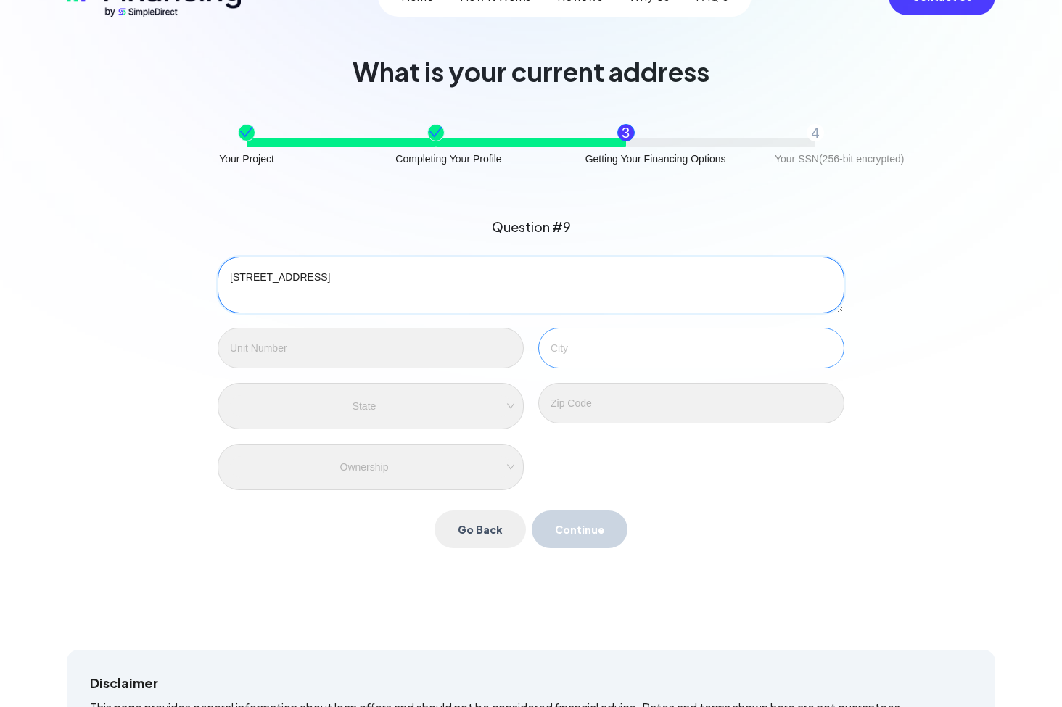
type textarea "[STREET_ADDRESS]"
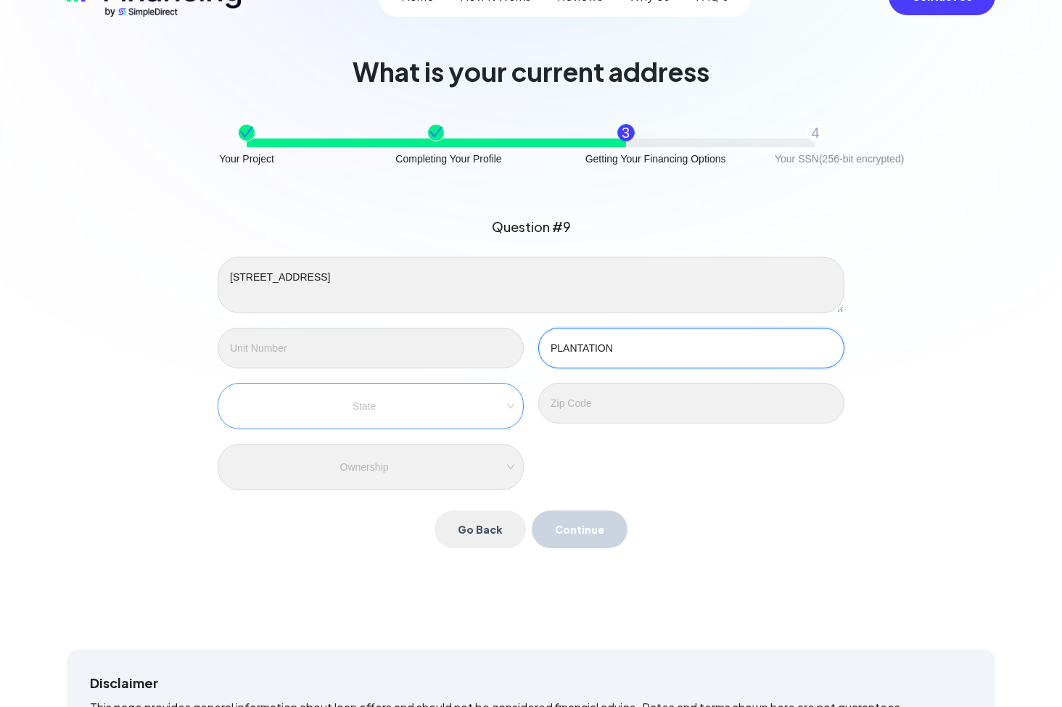
type input "PLANTATION"
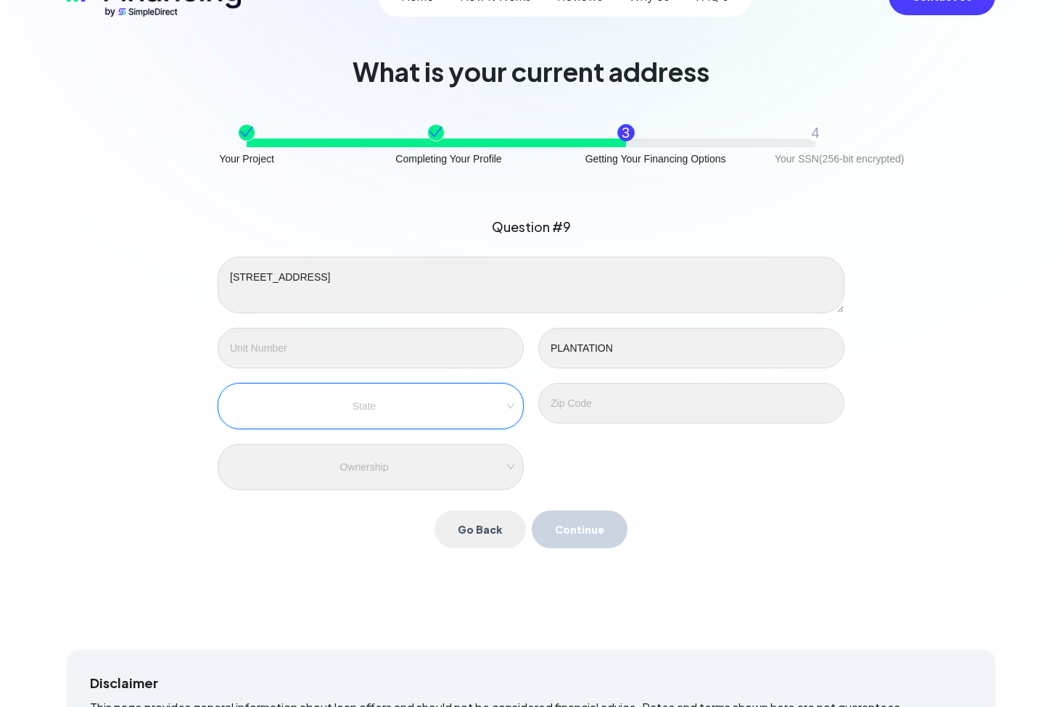
click at [438, 408] on input "search" at bounding box center [370, 406] width 265 height 22
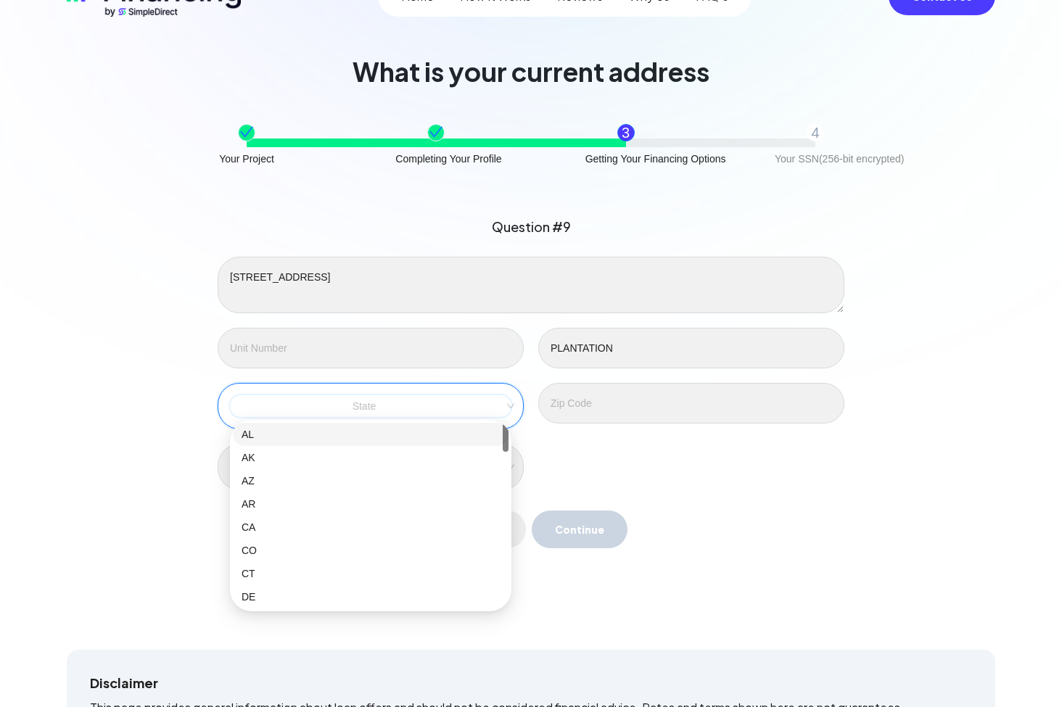
click at [419, 404] on input "search" at bounding box center [370, 406] width 265 height 22
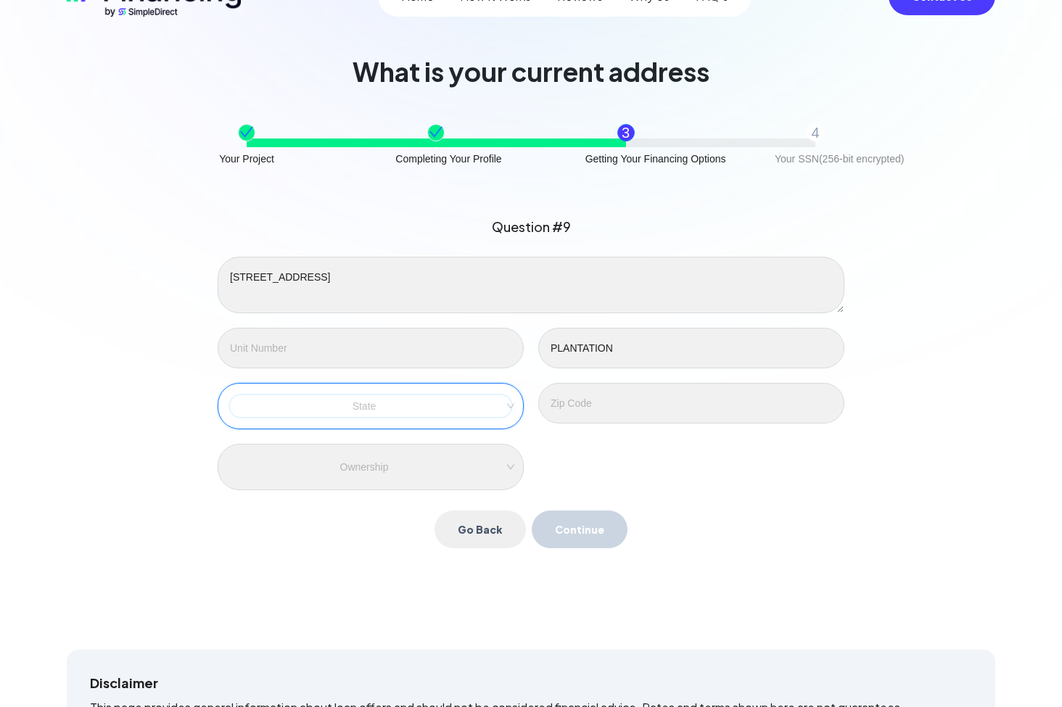
click at [419, 404] on input "search" at bounding box center [370, 406] width 265 height 22
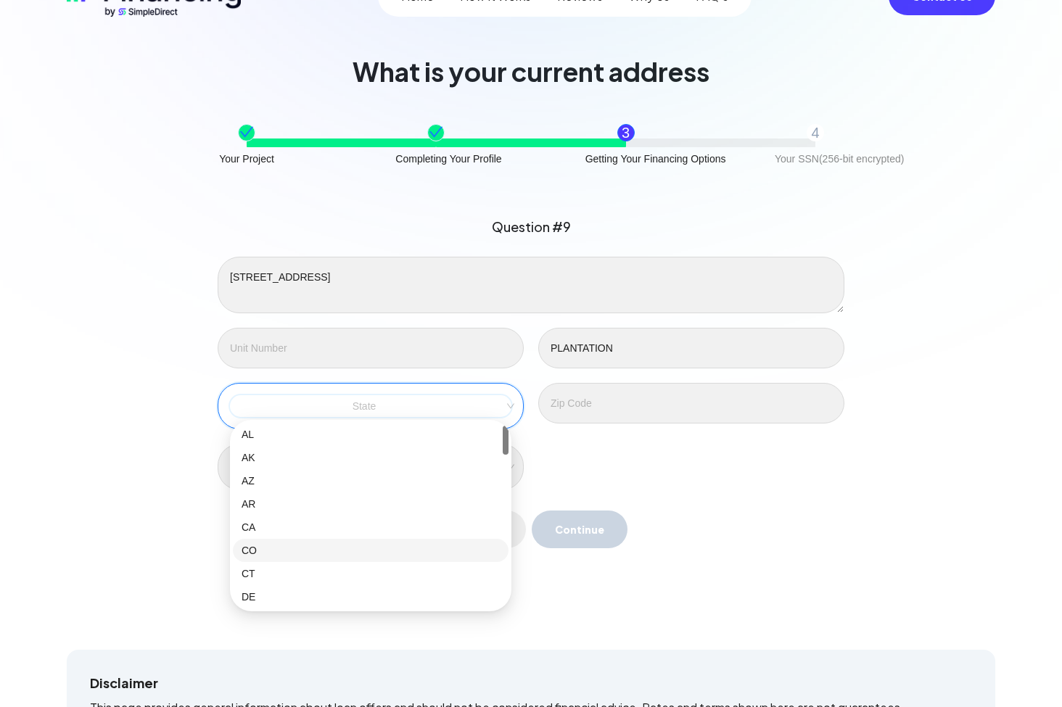
scroll to position [139, 0]
click at [259, 506] on div "FL" at bounding box center [371, 505] width 258 height 16
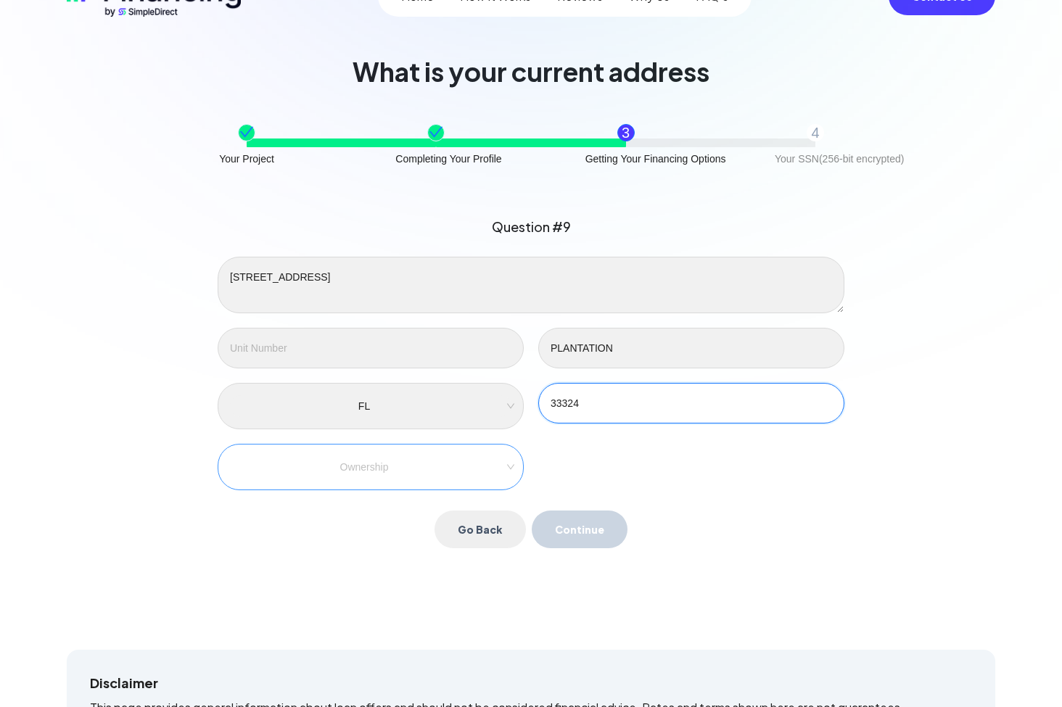
type input "33324"
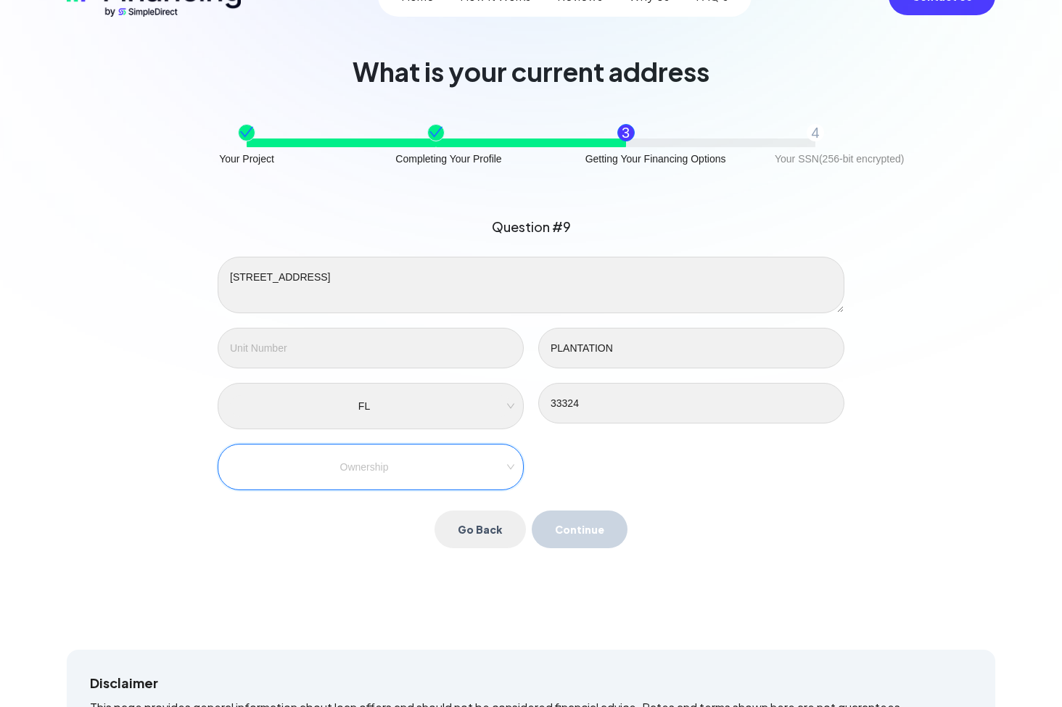
click at [455, 469] on input "search" at bounding box center [370, 467] width 265 height 22
click at [374, 492] on div "Own" at bounding box center [371, 495] width 258 height 16
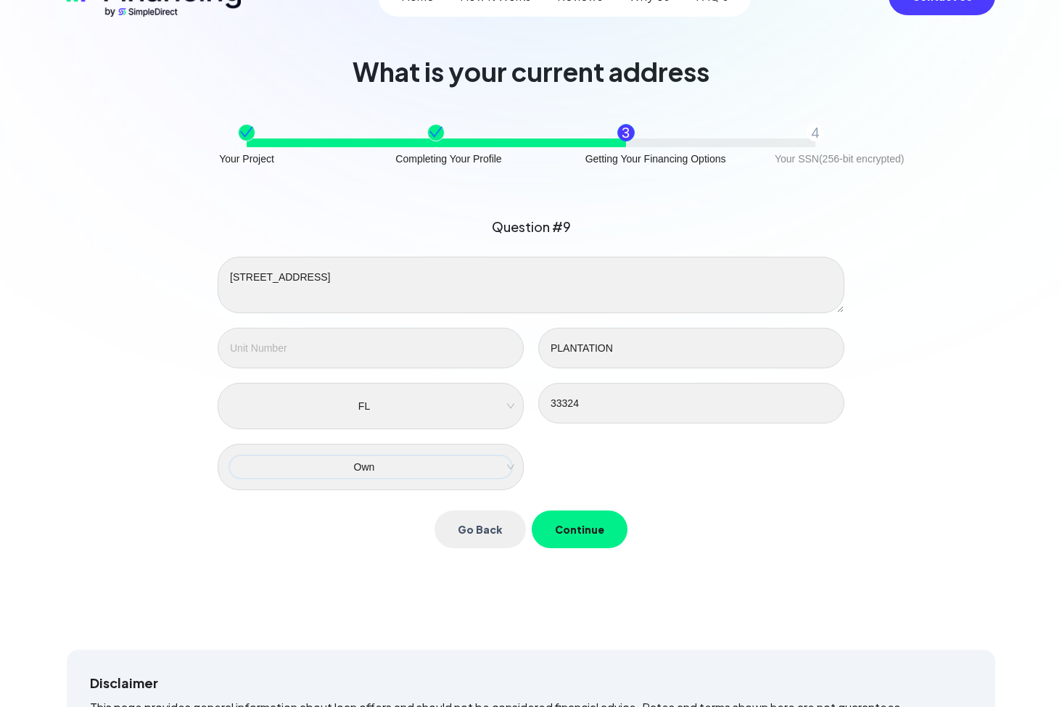
click at [576, 519] on button "Continue" at bounding box center [580, 530] width 96 height 38
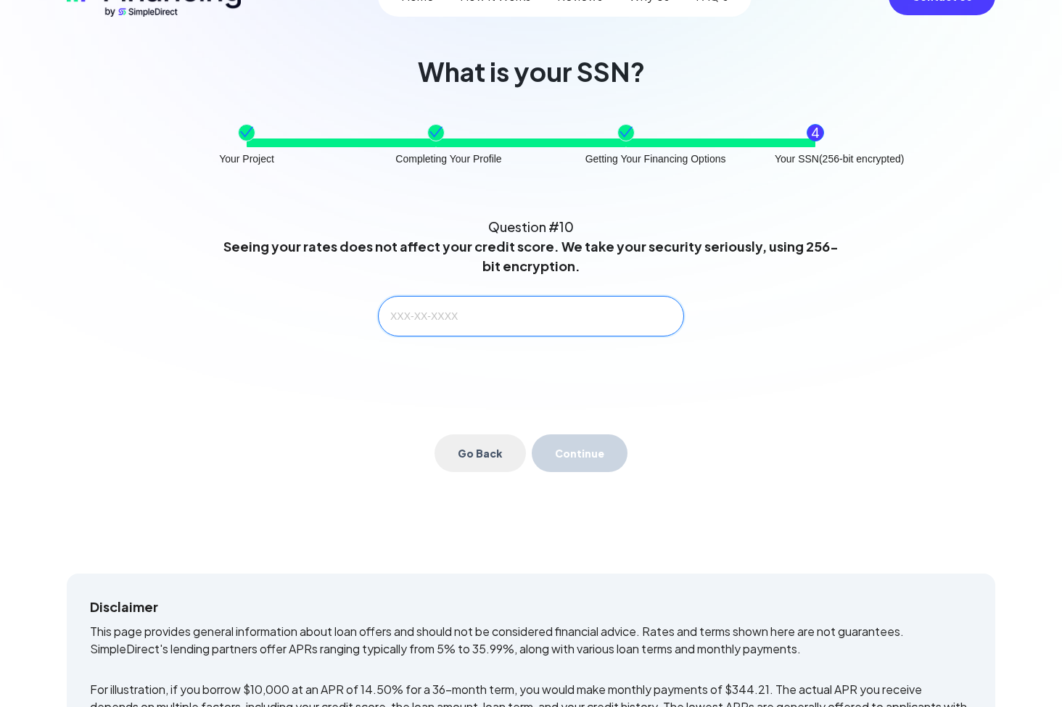
click at [434, 318] on input "text" at bounding box center [531, 316] width 306 height 41
type input "590-14-2541"
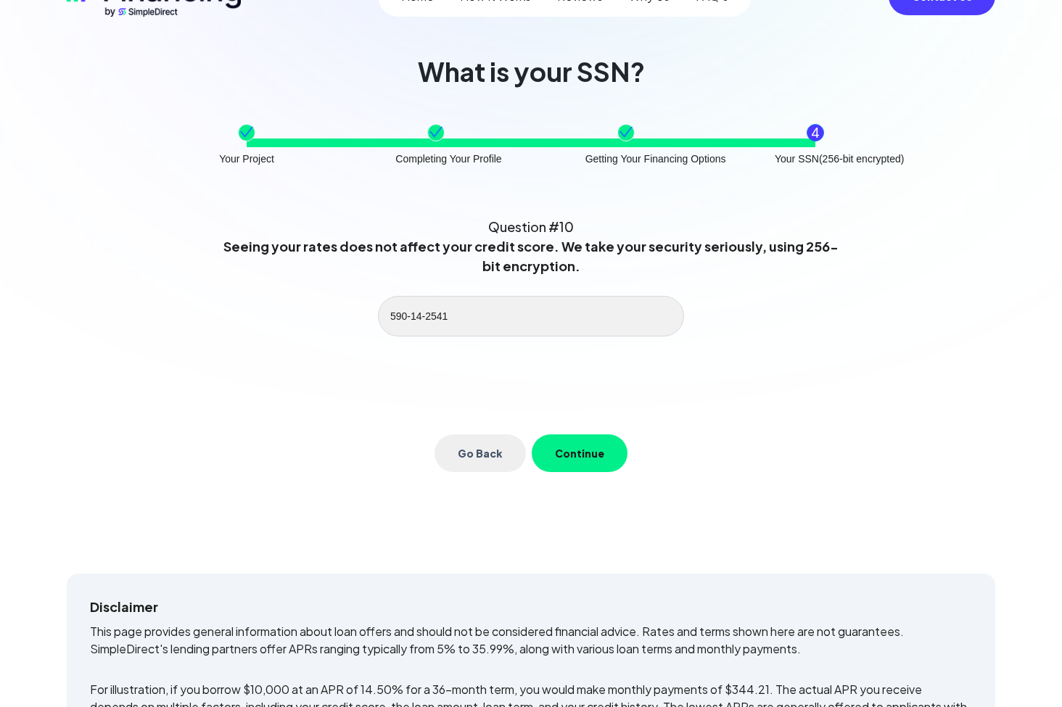
click at [565, 444] on button "Continue" at bounding box center [580, 453] width 96 height 38
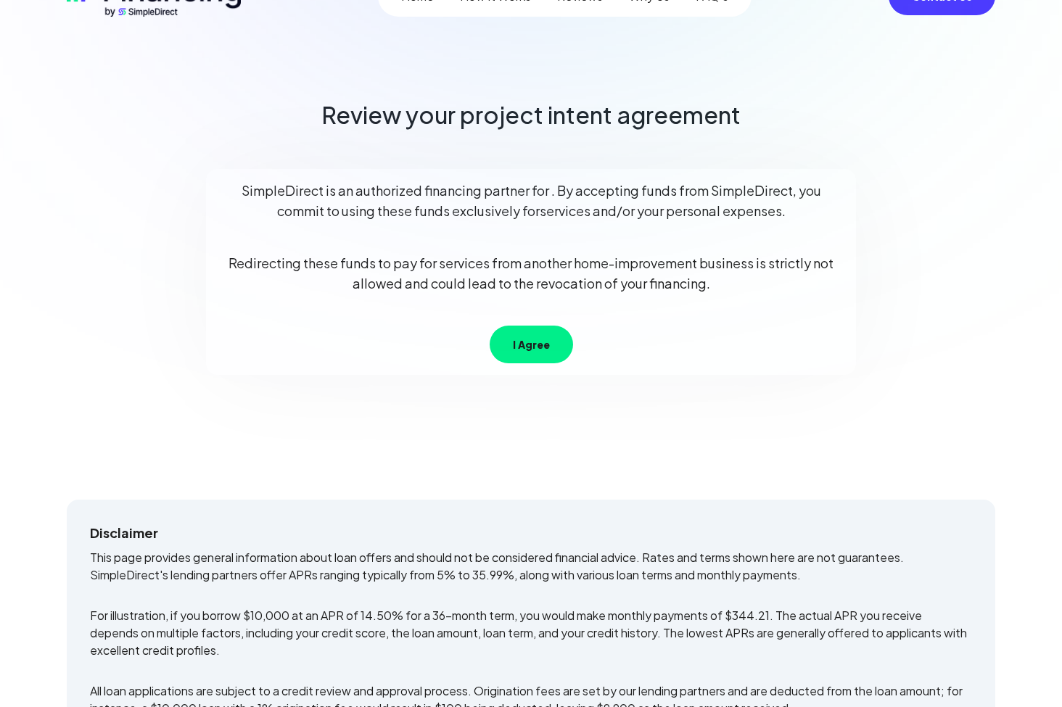
click at [533, 345] on button "I Agree" at bounding box center [531, 345] width 83 height 38
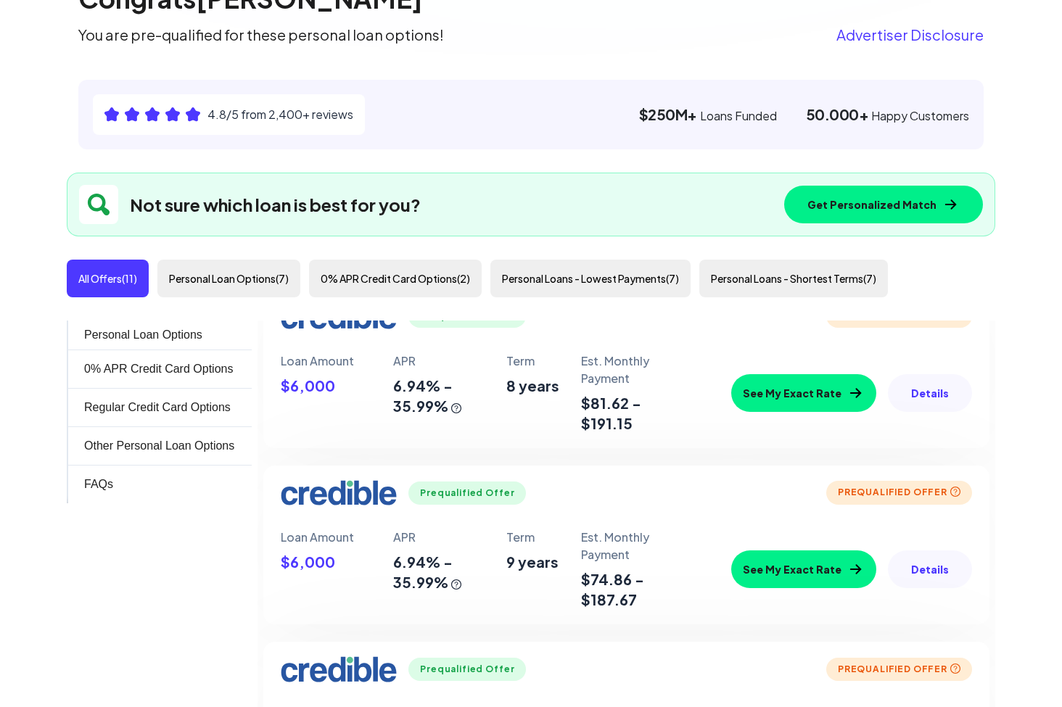
scroll to position [513, 0]
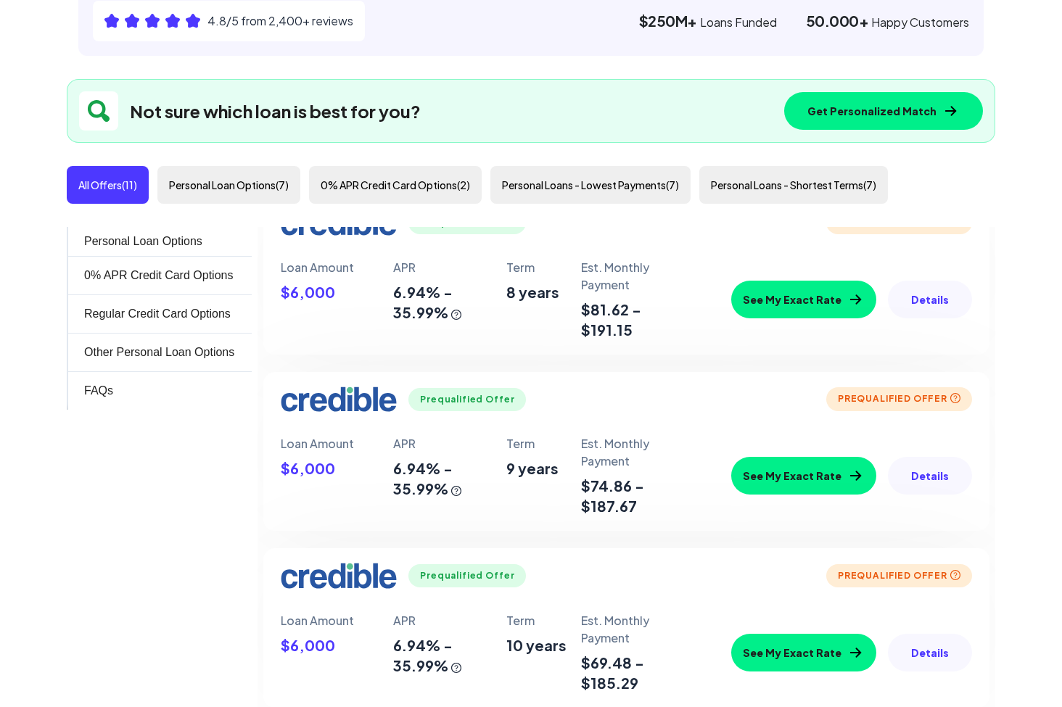
click at [799, 188] on button "Personal Loans - Shortest Terms ( 7 )" at bounding box center [793, 185] width 189 height 38
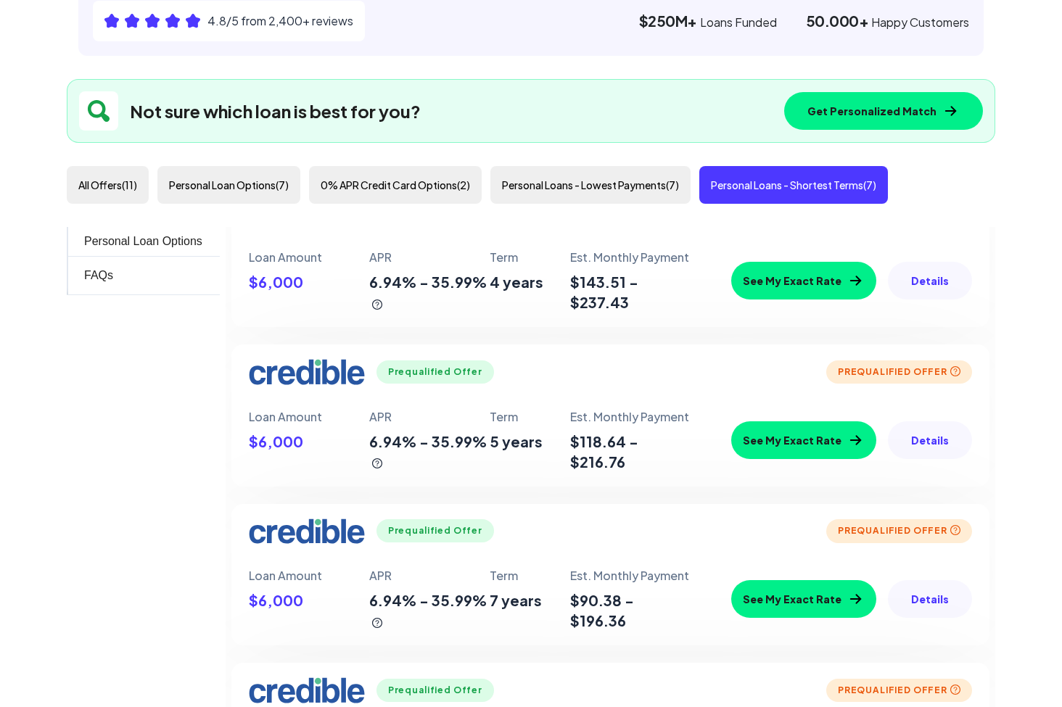
click at [633, 186] on button "Personal Loans - Lowest Payments ( 7 )" at bounding box center [590, 185] width 200 height 38
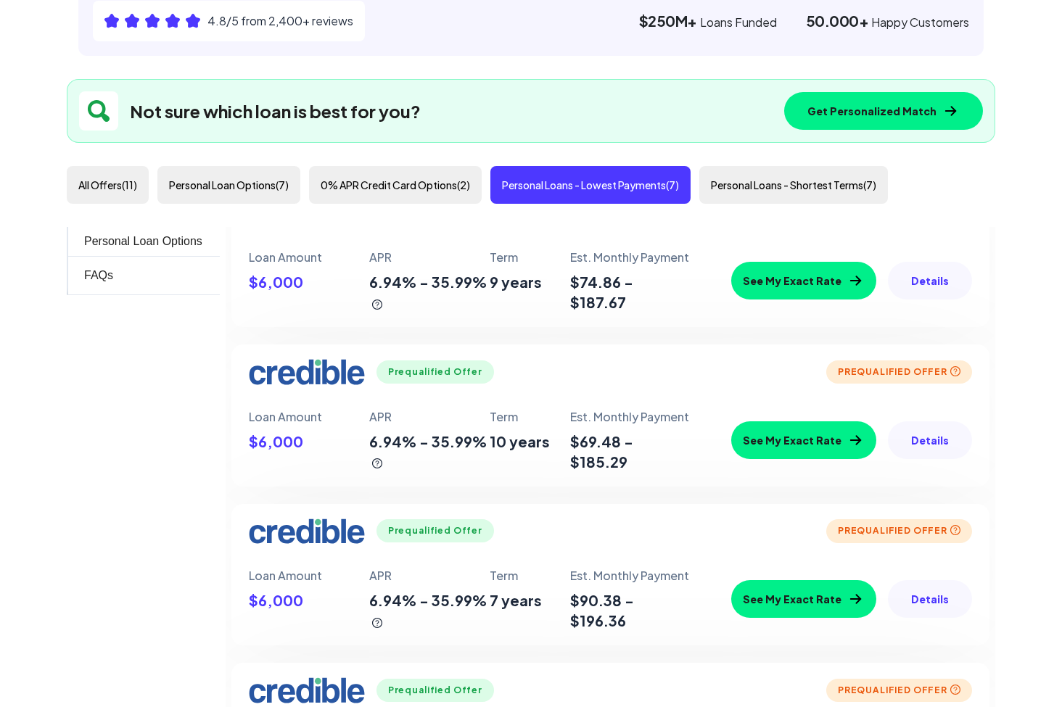
click at [436, 189] on button "0% APR Credit Card Options ( 2 )" at bounding box center [395, 185] width 173 height 38
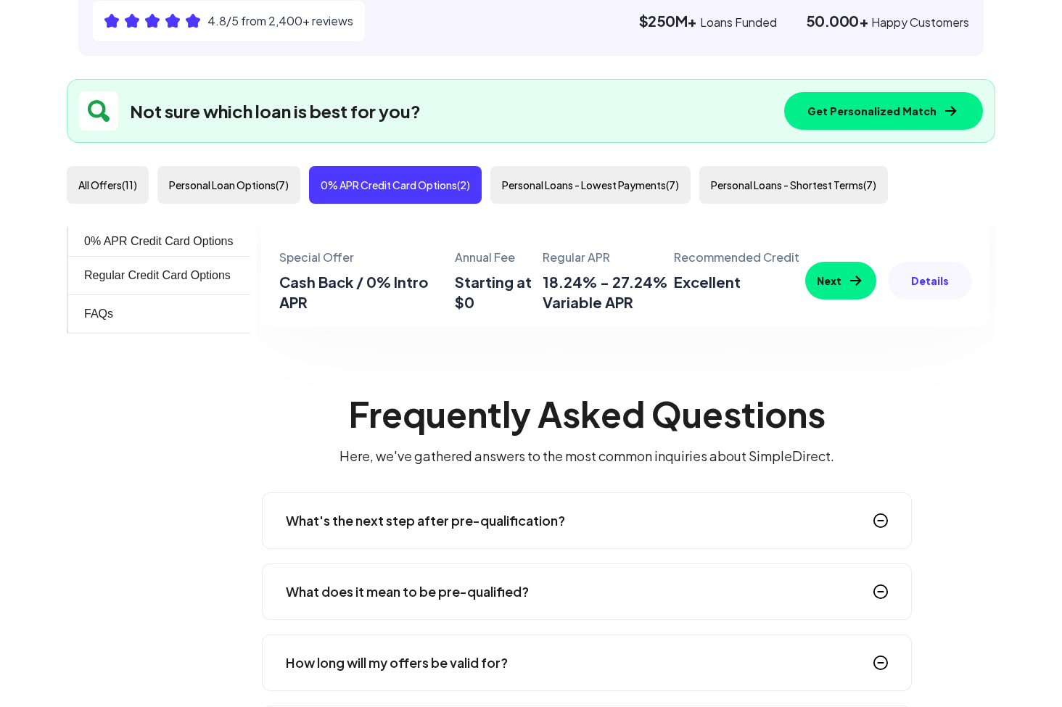
click at [261, 193] on button "Personal Loan Options ( 7 )" at bounding box center [228, 185] width 143 height 38
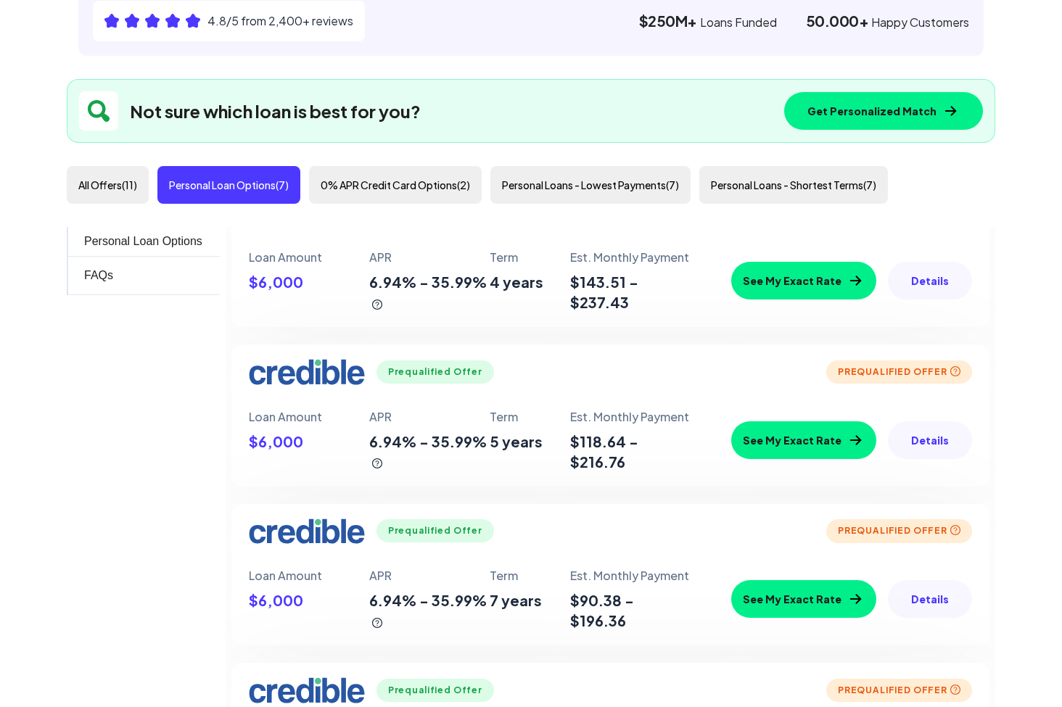
click at [554, 174] on button "Personal Loans - Lowest Payments ( 7 )" at bounding box center [590, 185] width 200 height 38
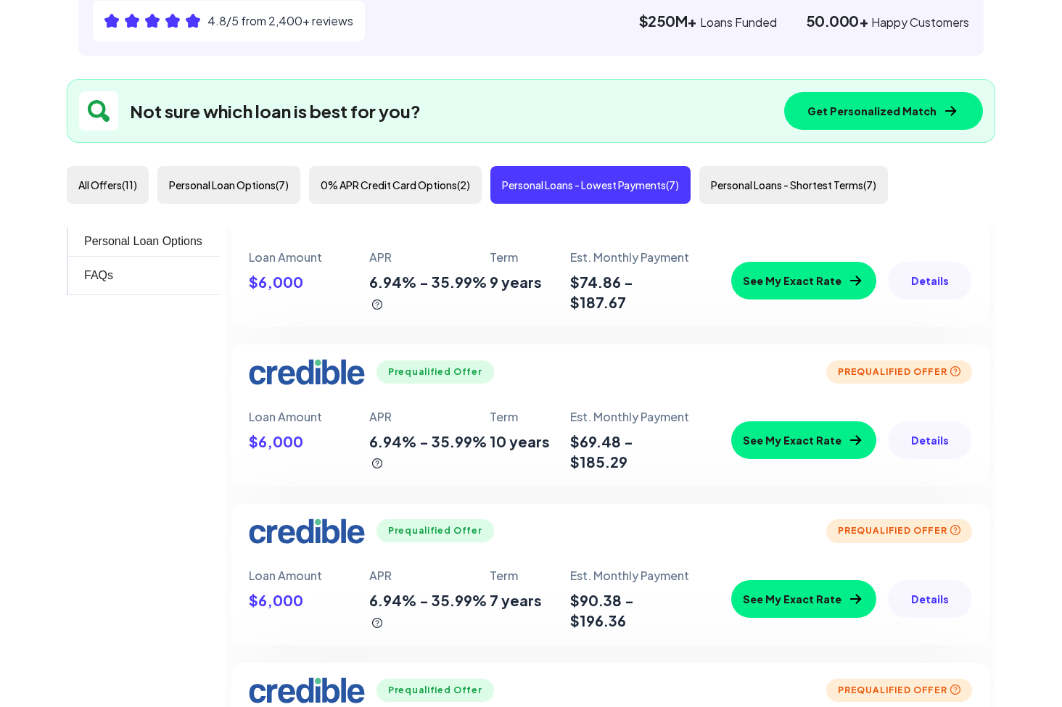
click at [814, 279] on button "See My Exact Rate" at bounding box center [803, 281] width 145 height 38
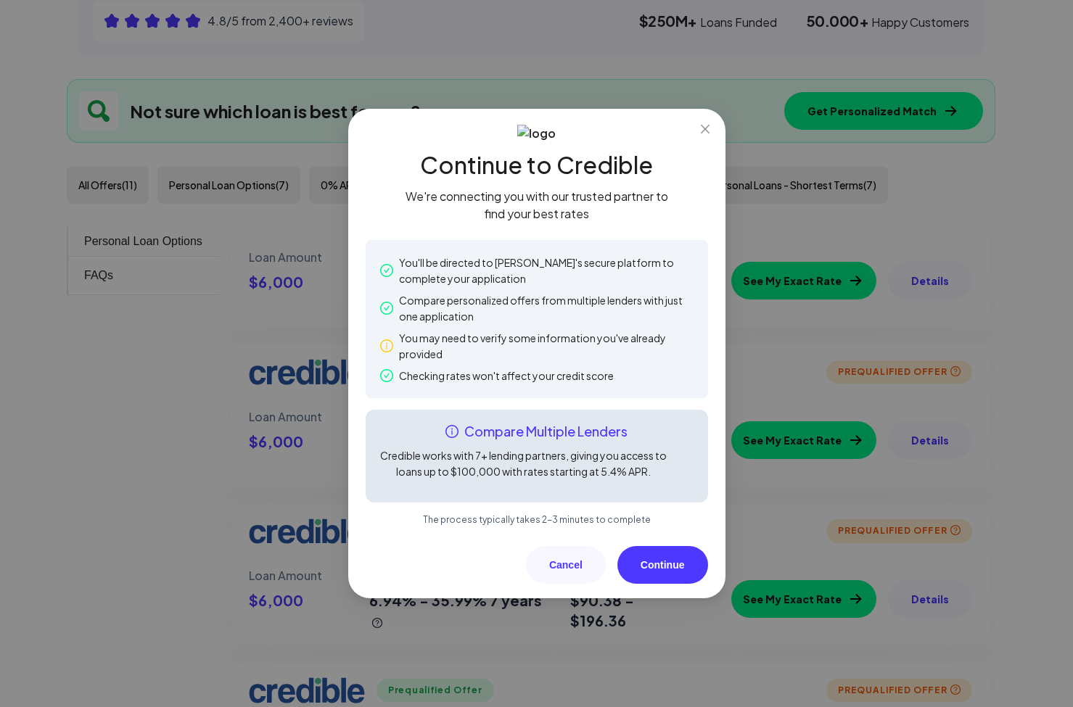
click at [662, 557] on button "Continue" at bounding box center [662, 565] width 91 height 38
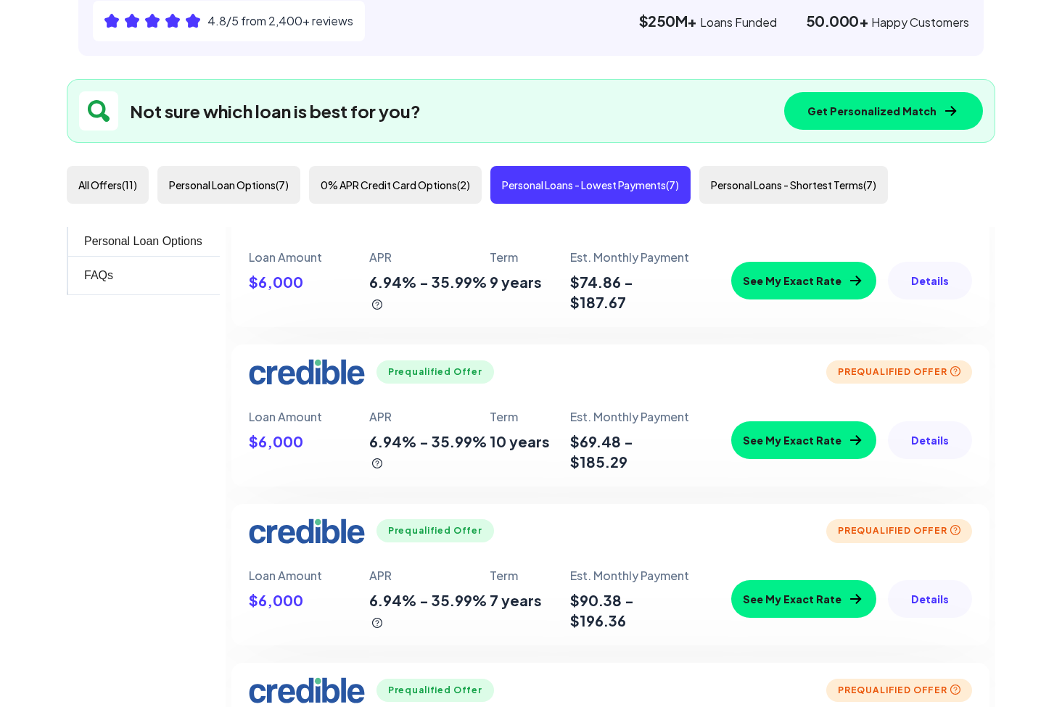
click at [907, 109] on button "Get Personalized Match" at bounding box center [883, 111] width 199 height 38
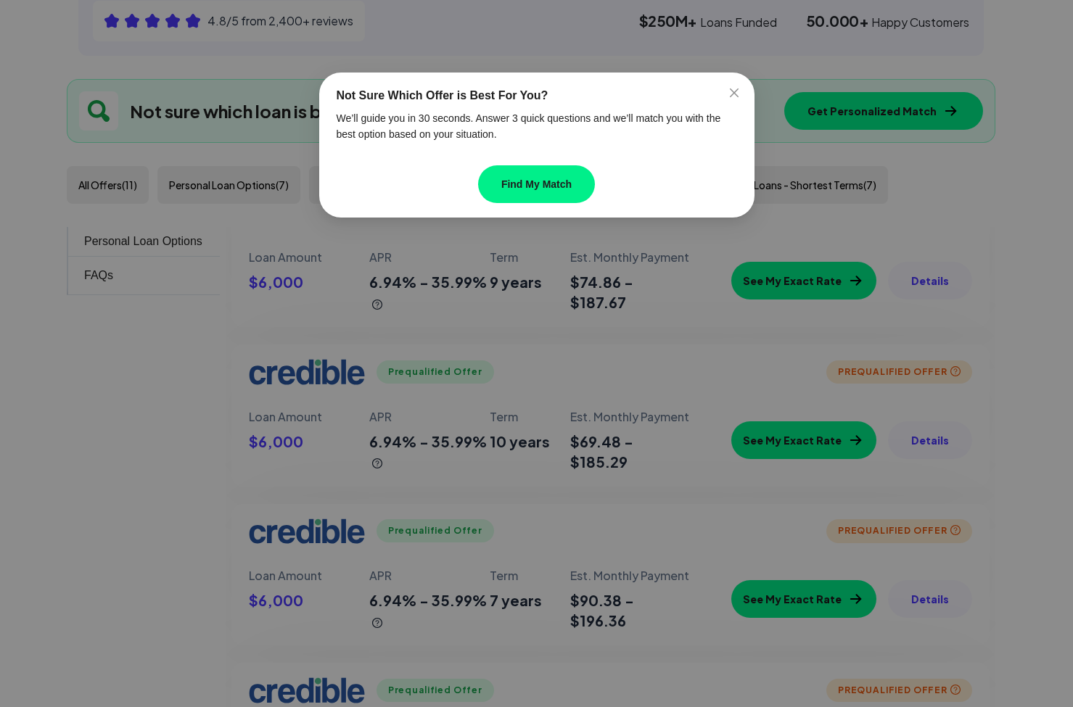
click at [566, 186] on button "Find My Match" at bounding box center [536, 184] width 117 height 38
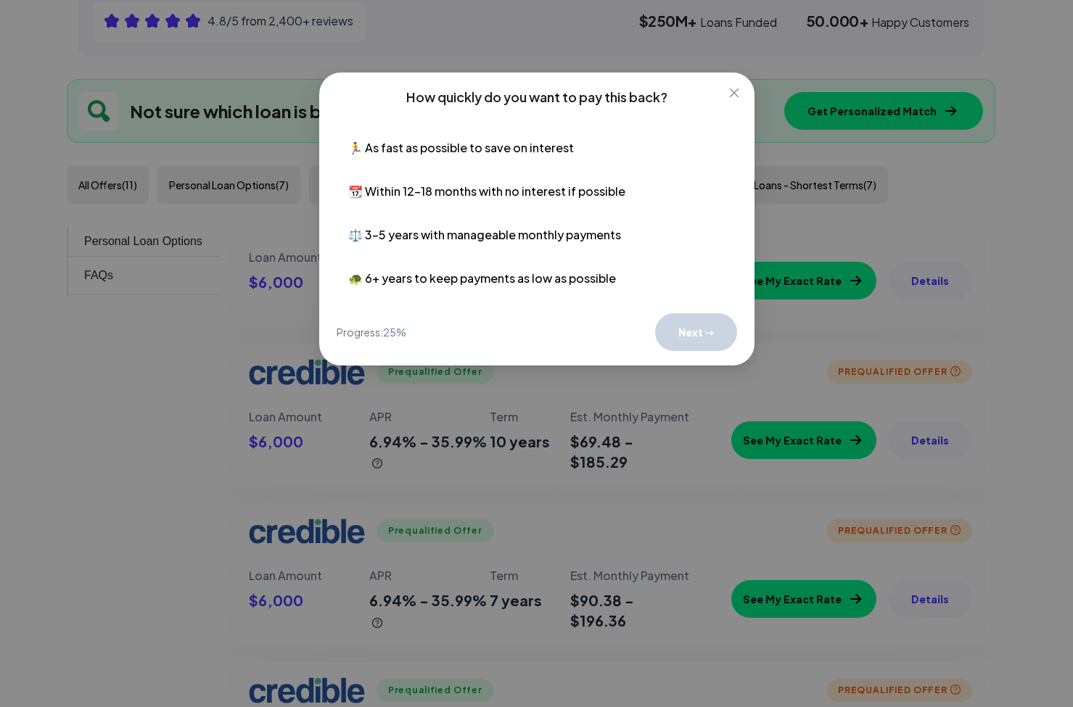
click at [506, 178] on button "📆 Within 12–18 months with no interest if possible" at bounding box center [537, 191] width 400 height 35
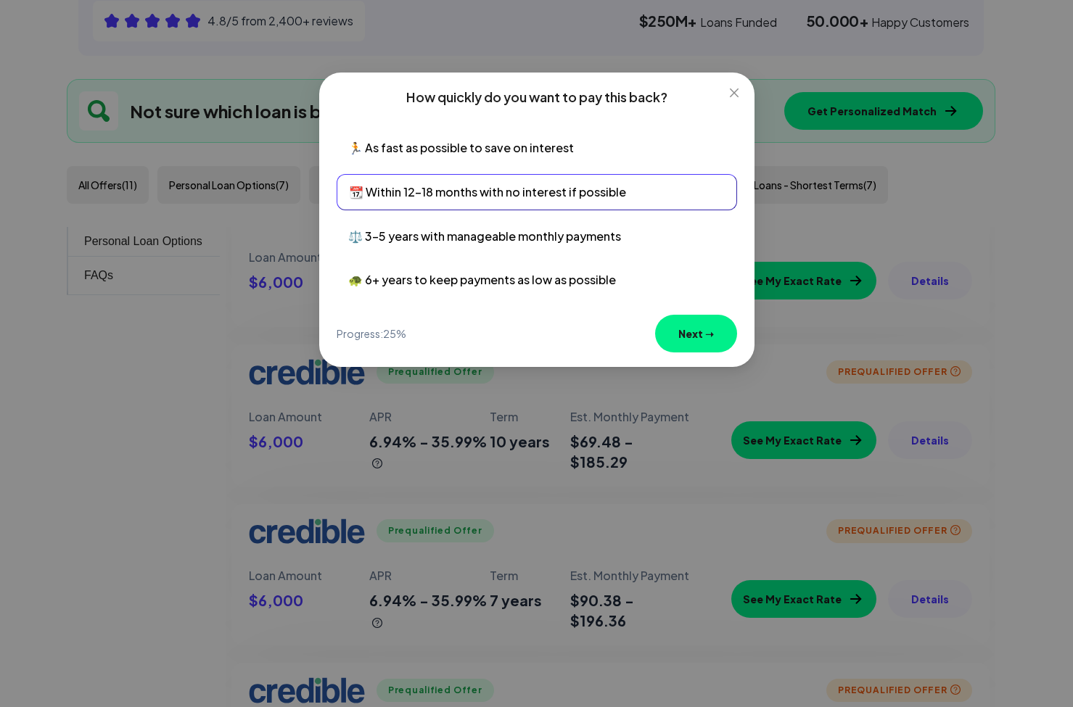
click at [500, 149] on button "🏃 As fast as possible to save on interest" at bounding box center [537, 148] width 400 height 35
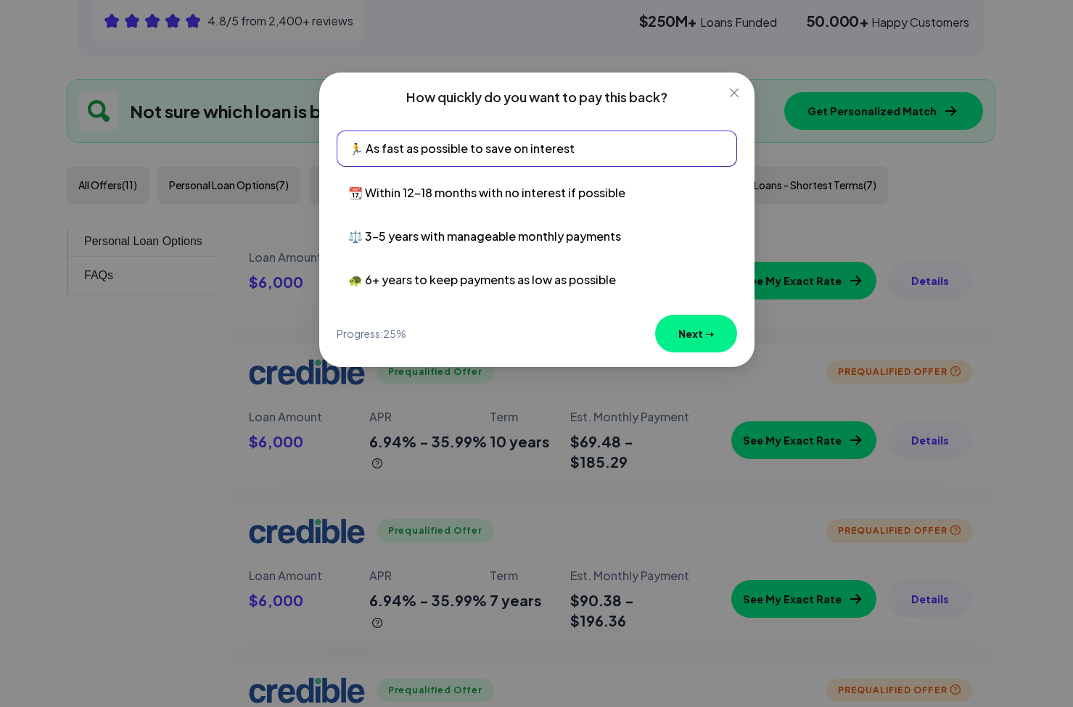
click at [705, 329] on button "Next ➝" at bounding box center [696, 334] width 82 height 38
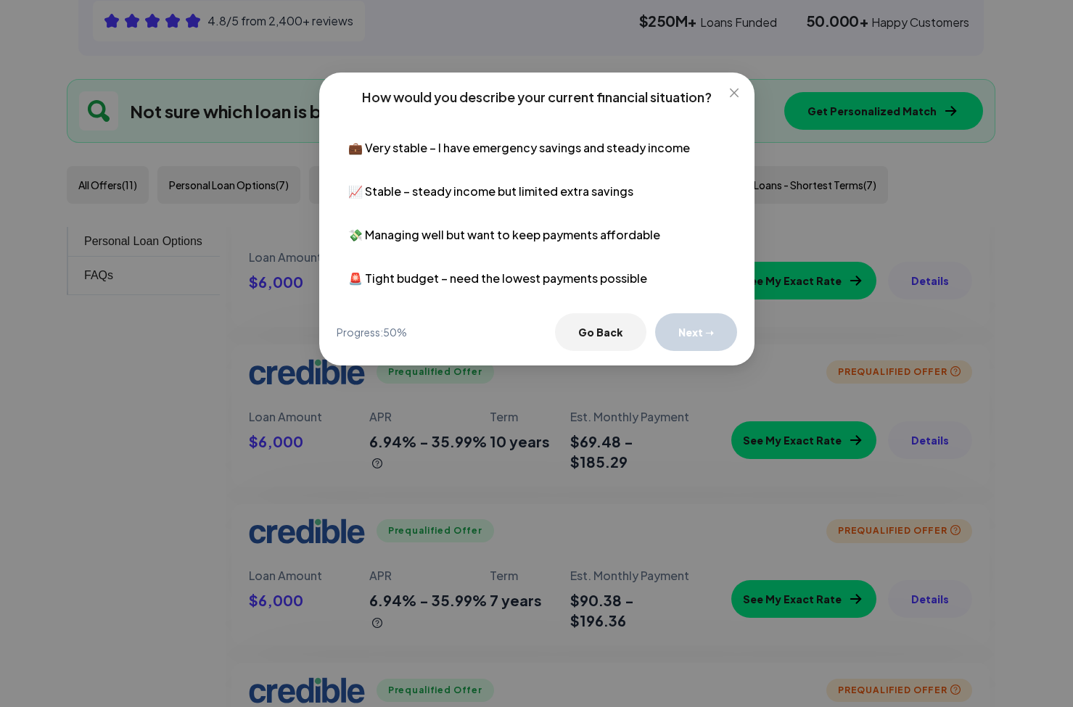
click at [564, 150] on button "💼 Very stable – I have emergency savings and steady income" at bounding box center [537, 148] width 400 height 35
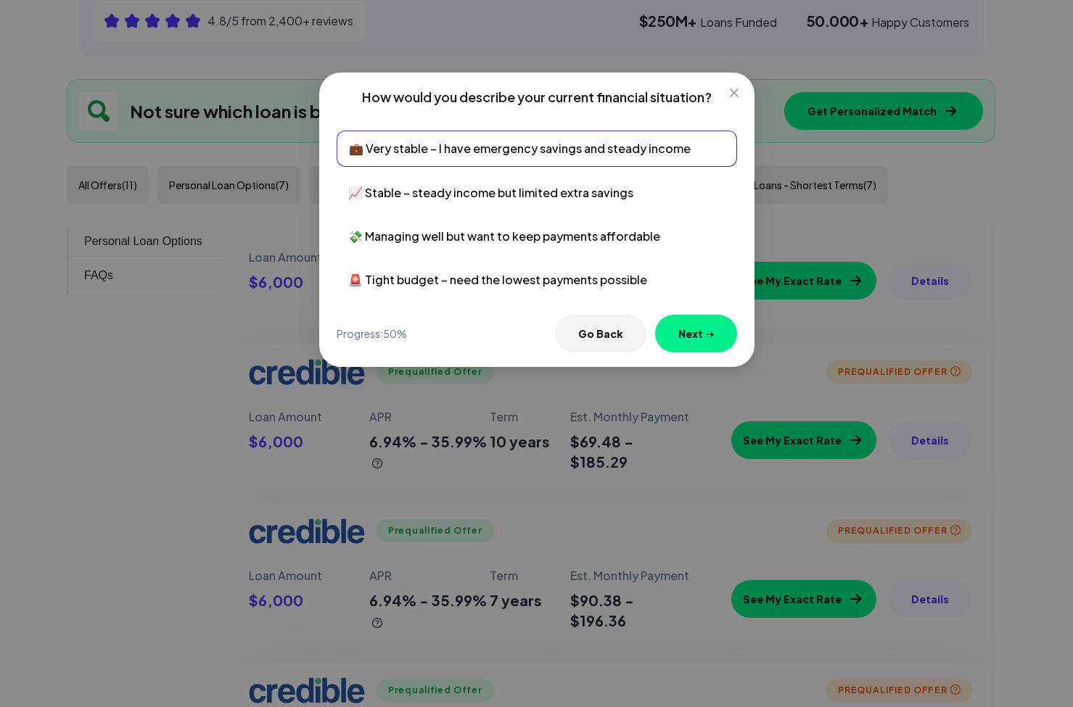
click at [565, 195] on button "📈 Stable – steady income but limited extra savings" at bounding box center [537, 193] width 400 height 35
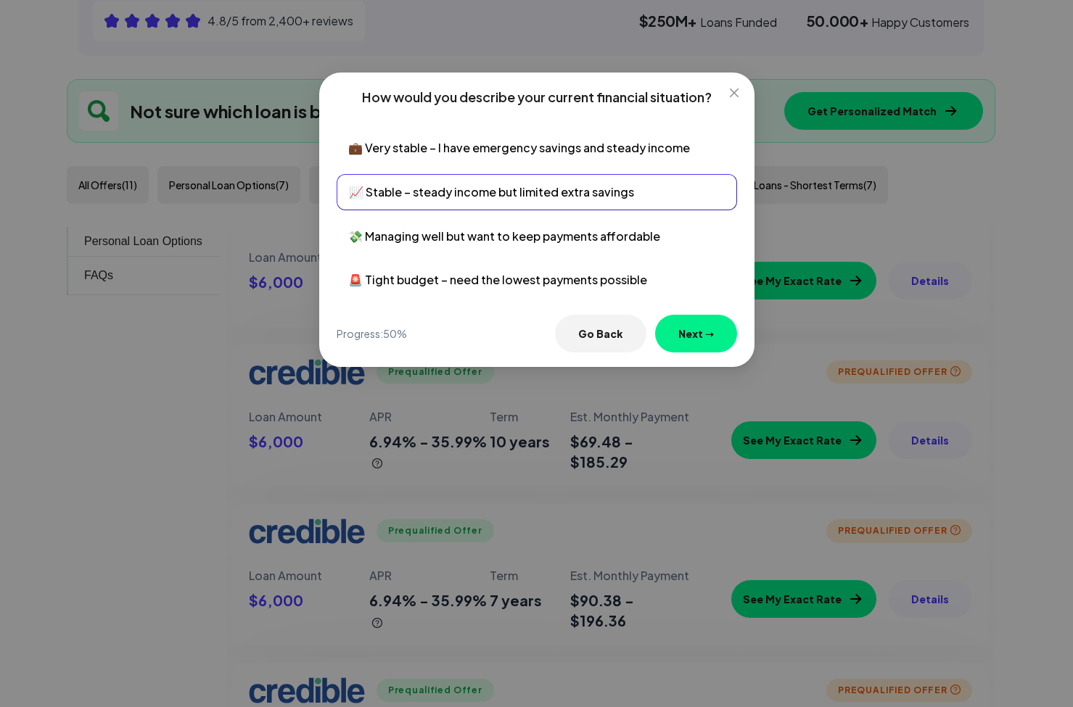
click at [693, 327] on button "Next ➝" at bounding box center [696, 334] width 82 height 38
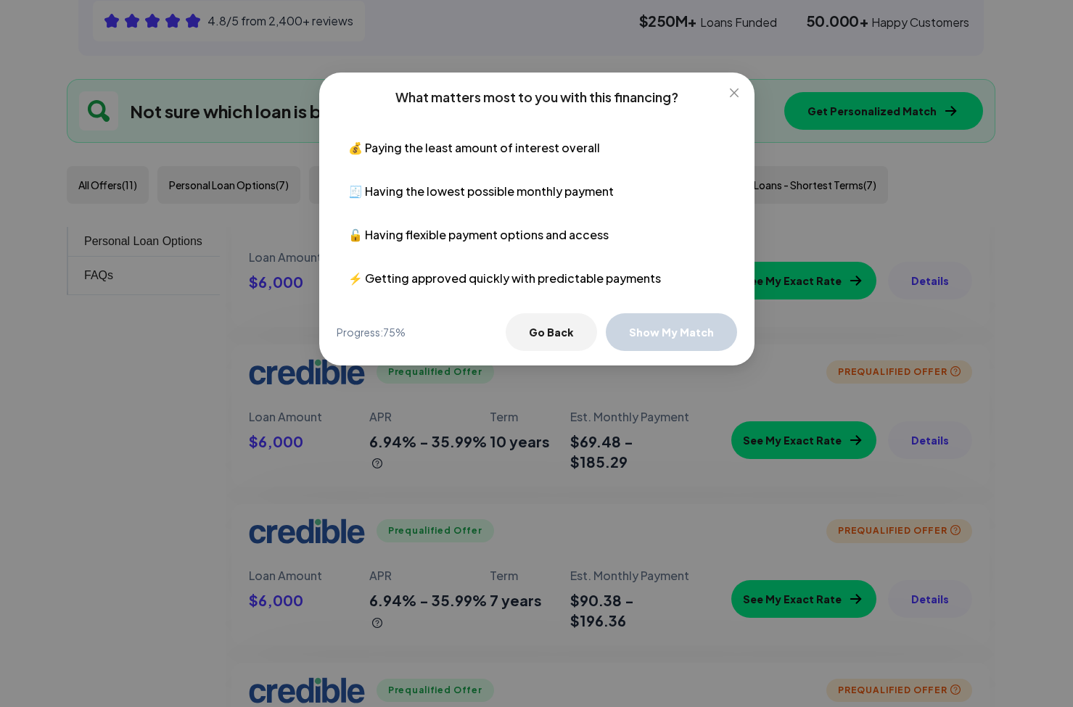
click at [536, 152] on button "💰 Paying the least amount of interest overall" at bounding box center [537, 148] width 400 height 35
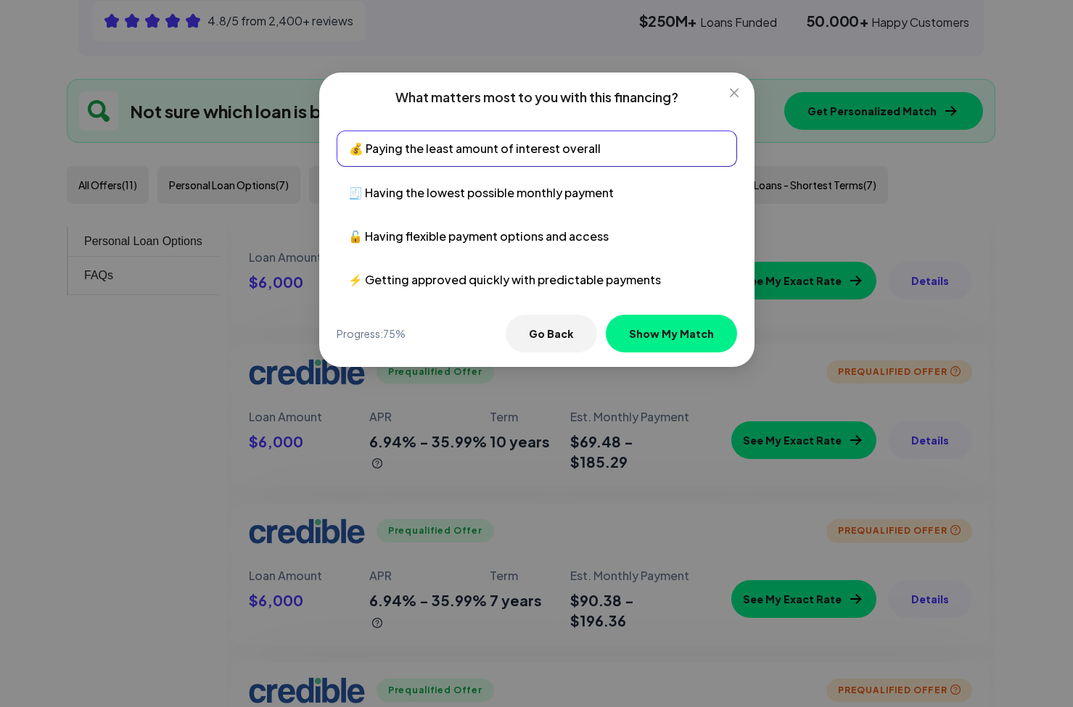
click at [673, 326] on button "Show My Match" at bounding box center [671, 334] width 131 height 38
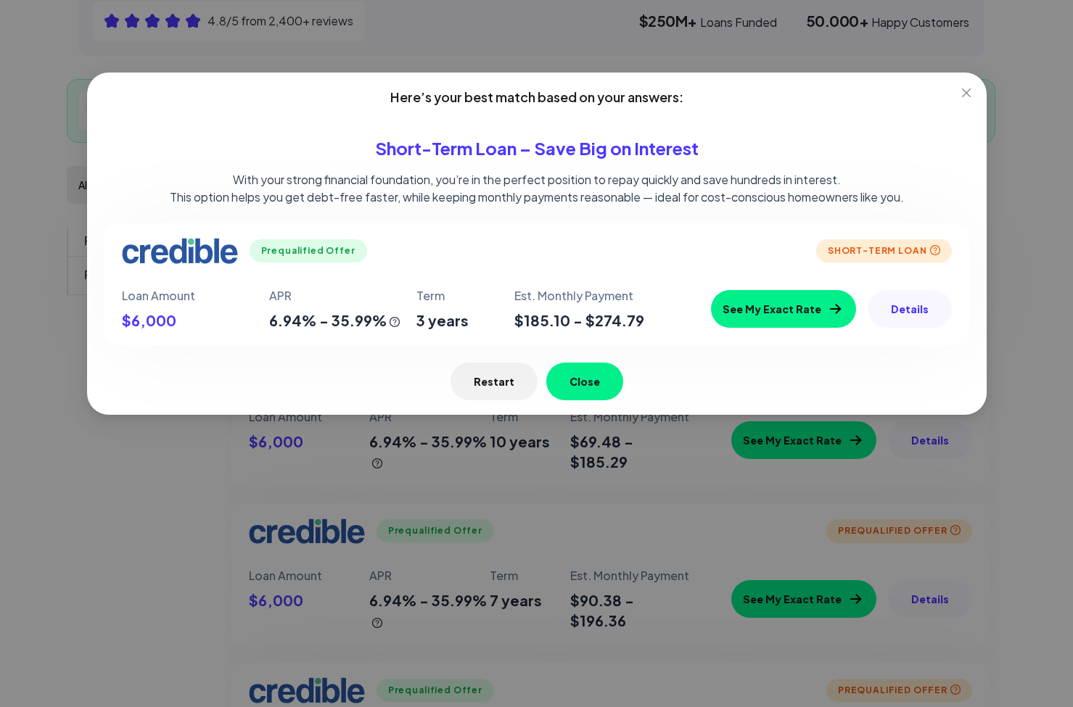
click at [788, 305] on button "See My Exact Rate" at bounding box center [783, 309] width 145 height 38
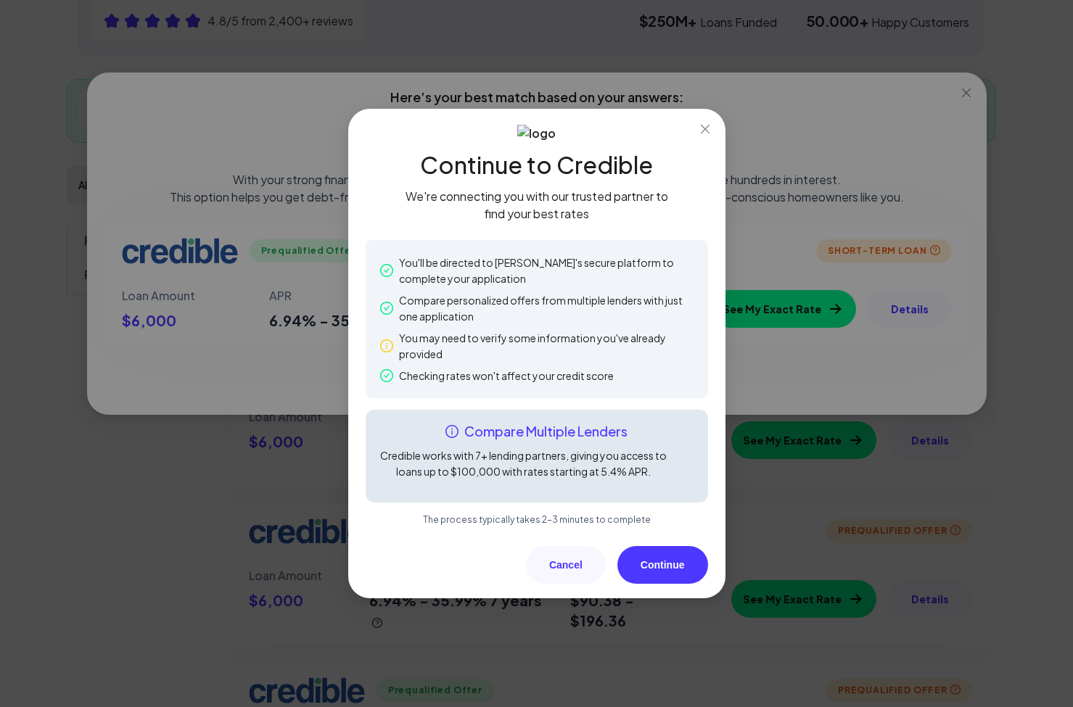
click at [667, 568] on button "Continue" at bounding box center [662, 565] width 91 height 38
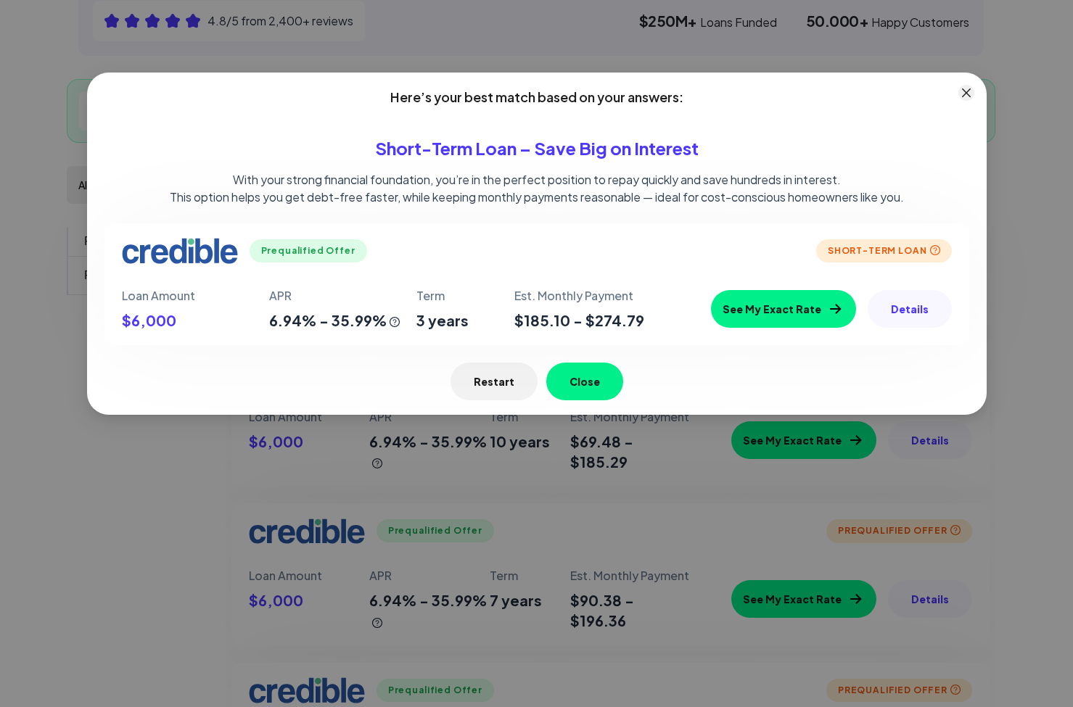
click at [968, 92] on icon "close" at bounding box center [966, 93] width 12 height 12
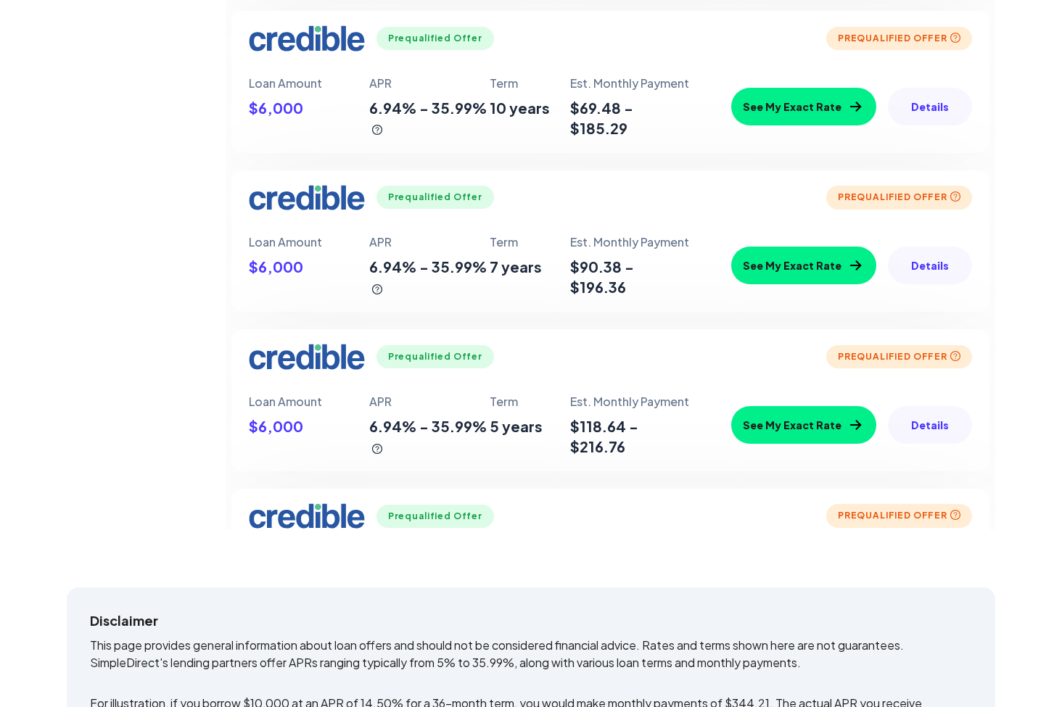
scroll to position [112, 0]
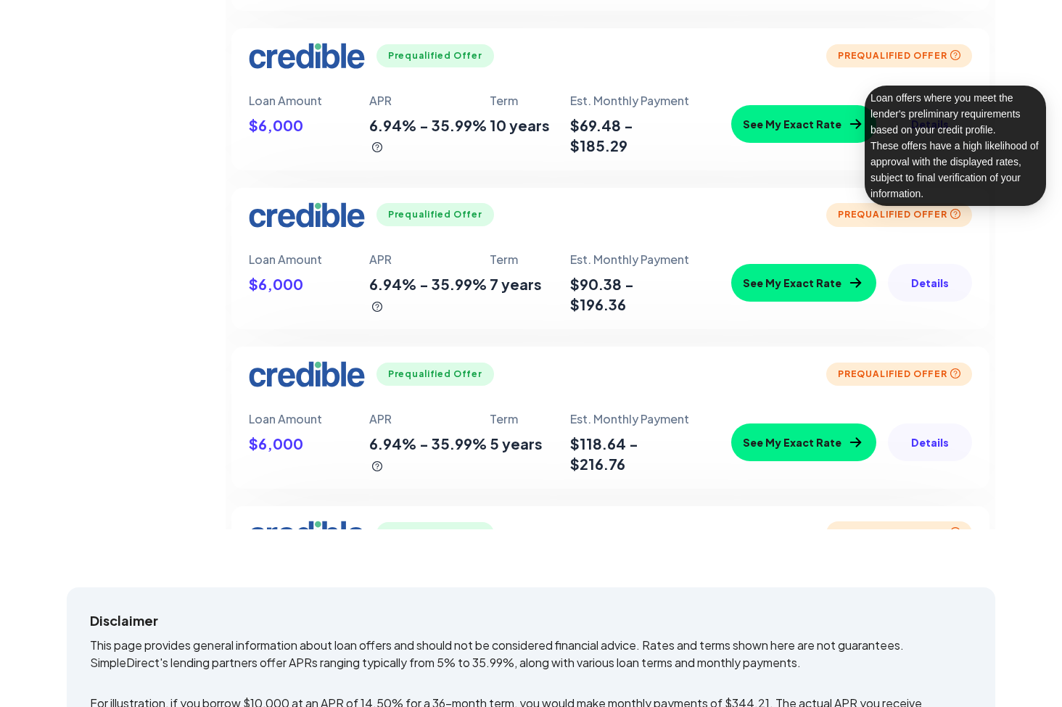
click at [954, 213] on icon "question-circle" at bounding box center [955, 214] width 10 height 10
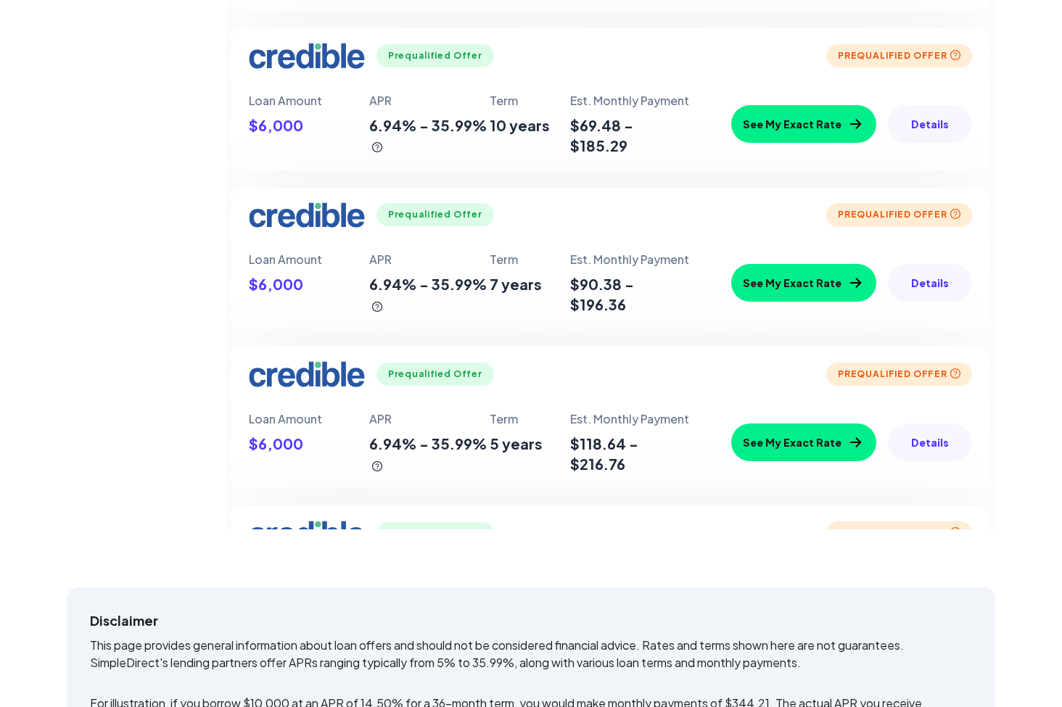
click at [459, 219] on div "Prequalified offer" at bounding box center [434, 214] width 117 height 23
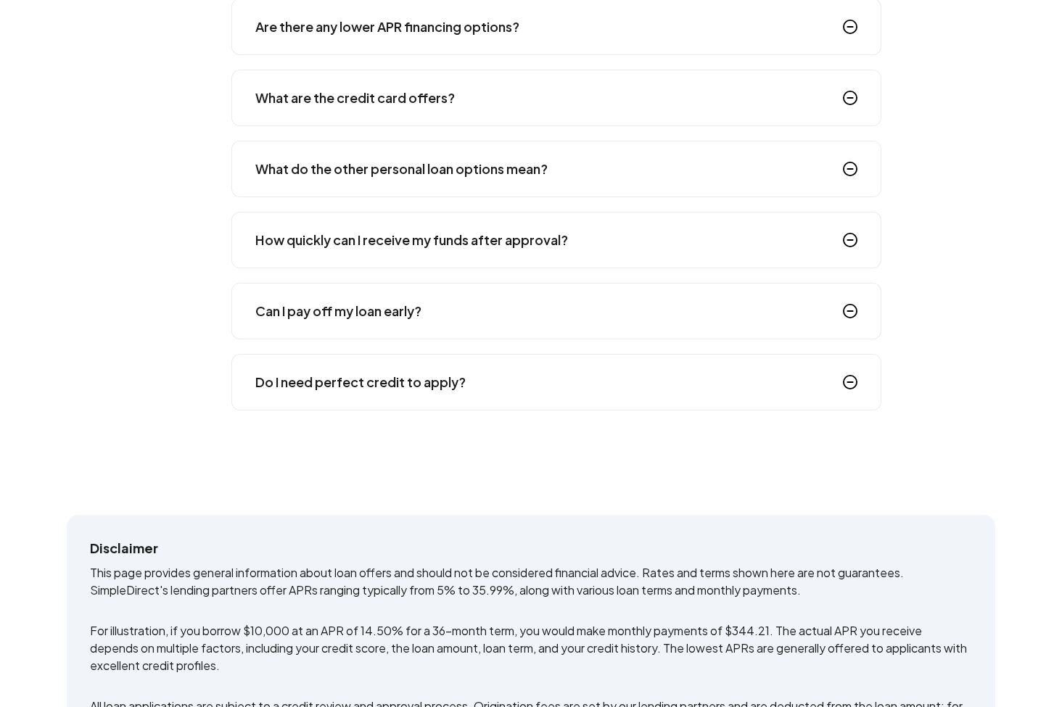
scroll to position [0, 0]
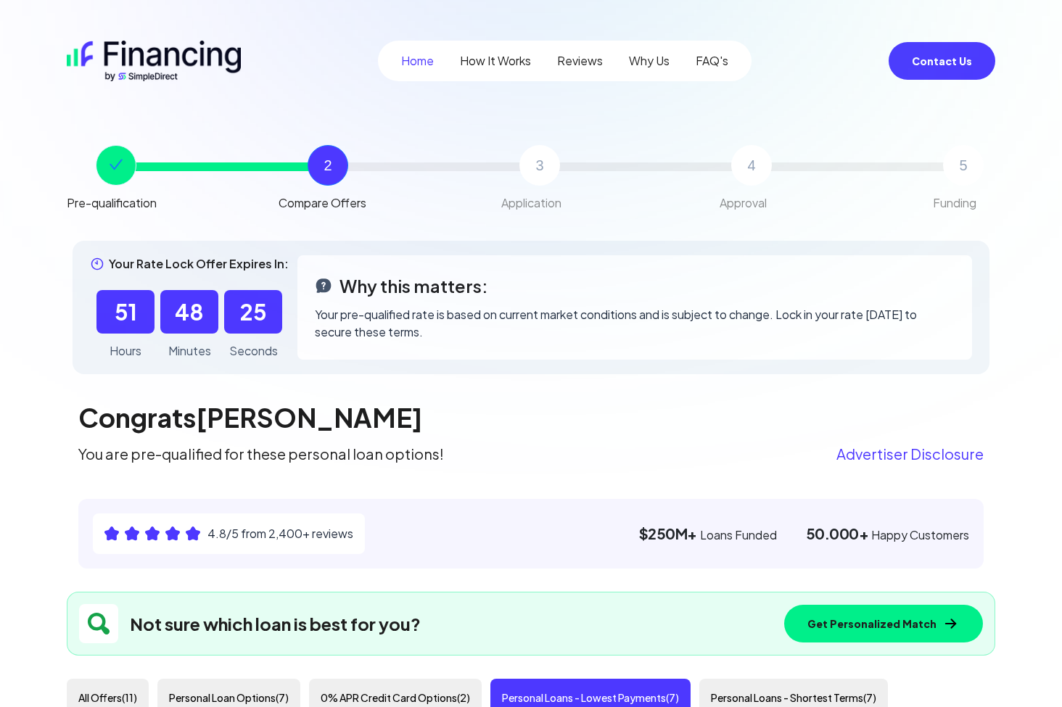
click at [955, 62] on button "Contact Us" at bounding box center [941, 61] width 107 height 38
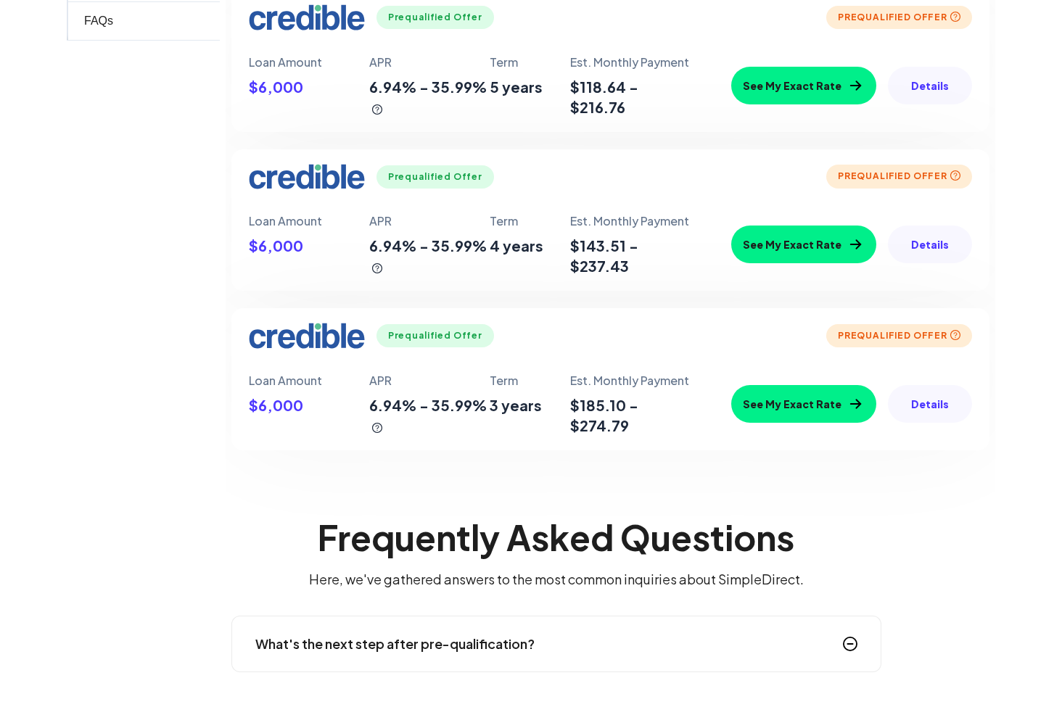
scroll to position [612, 0]
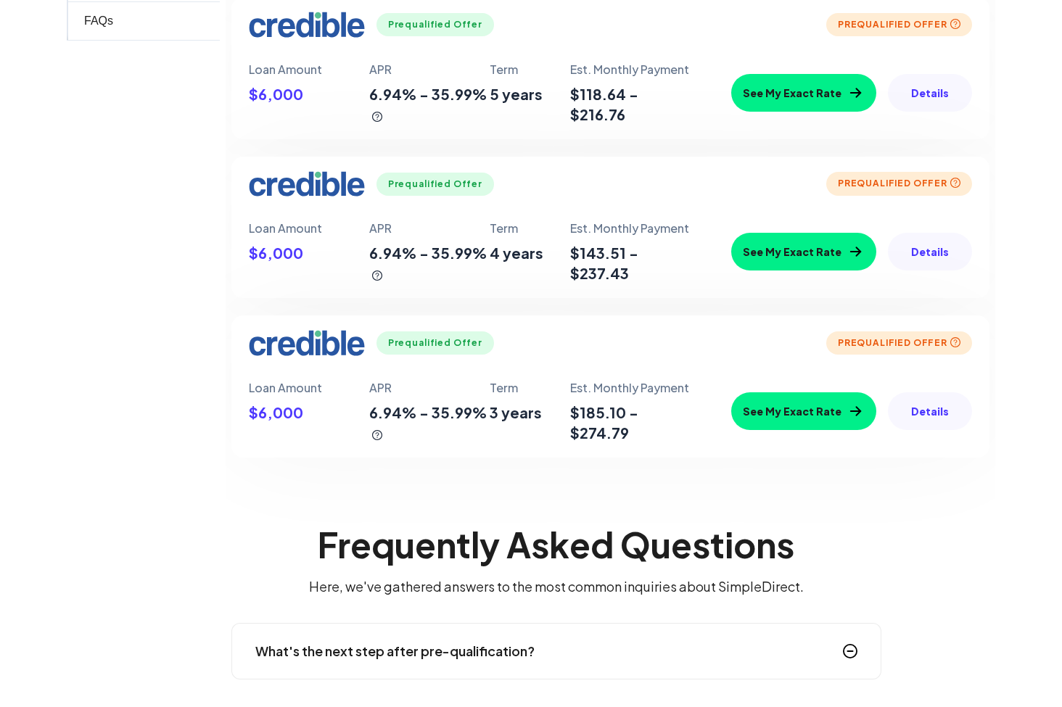
click at [801, 255] on button "See My Exact Rate" at bounding box center [803, 252] width 145 height 38
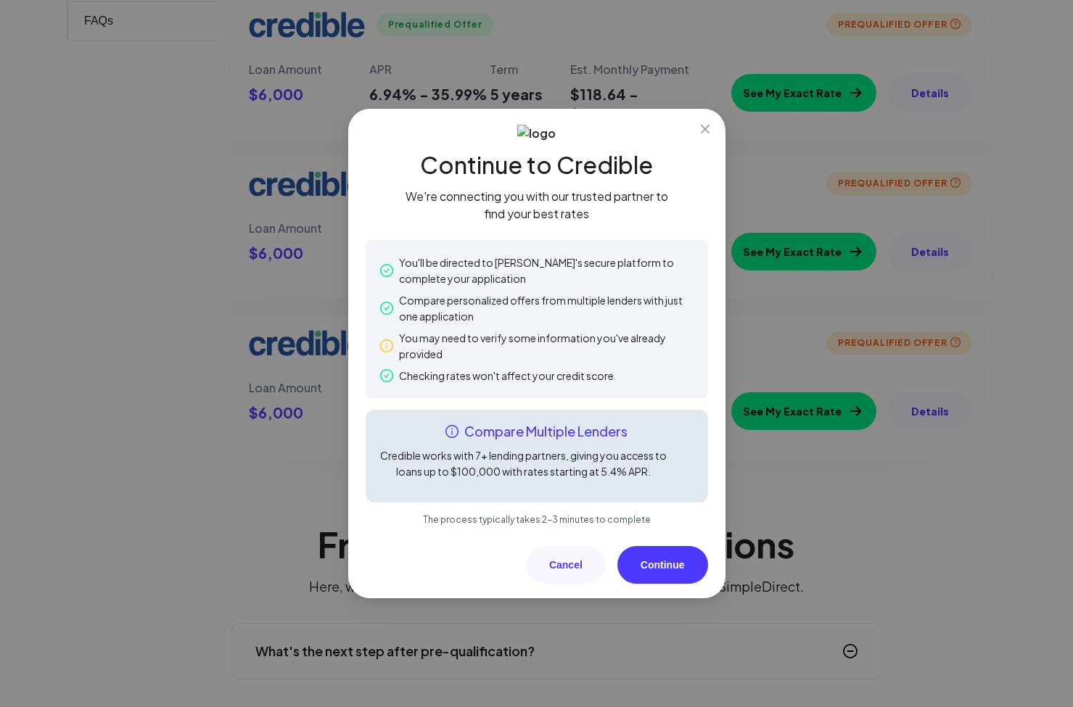
click at [383, 348] on icon "info-circle" at bounding box center [386, 345] width 13 height 13
click at [652, 569] on button "Continue" at bounding box center [662, 565] width 91 height 38
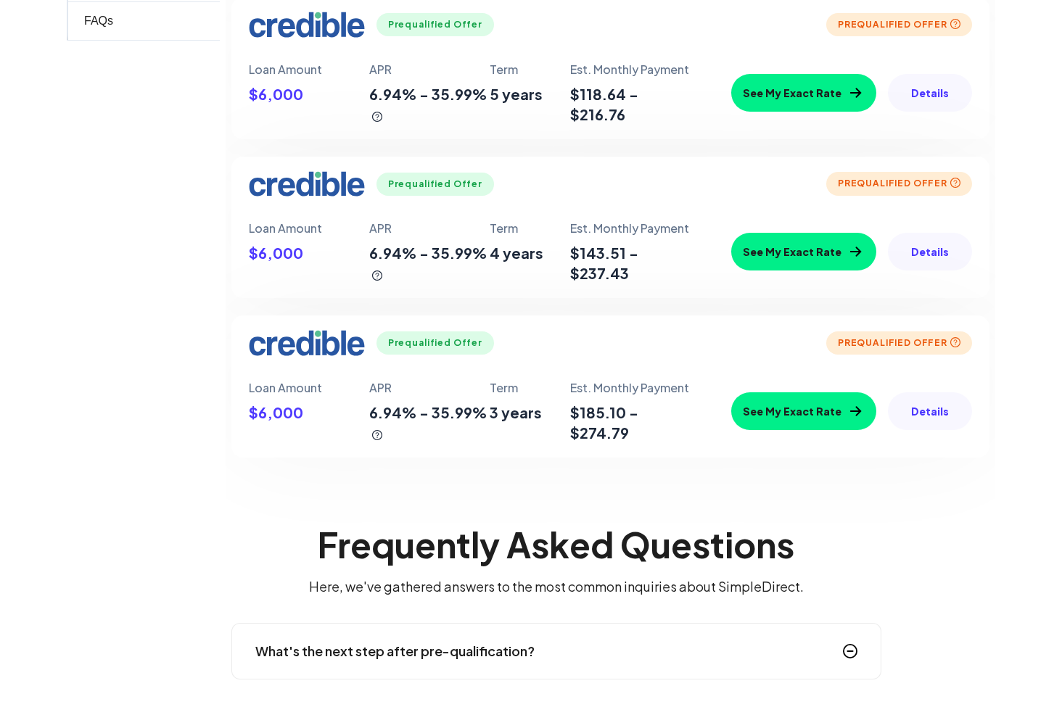
scroll to position [326, 0]
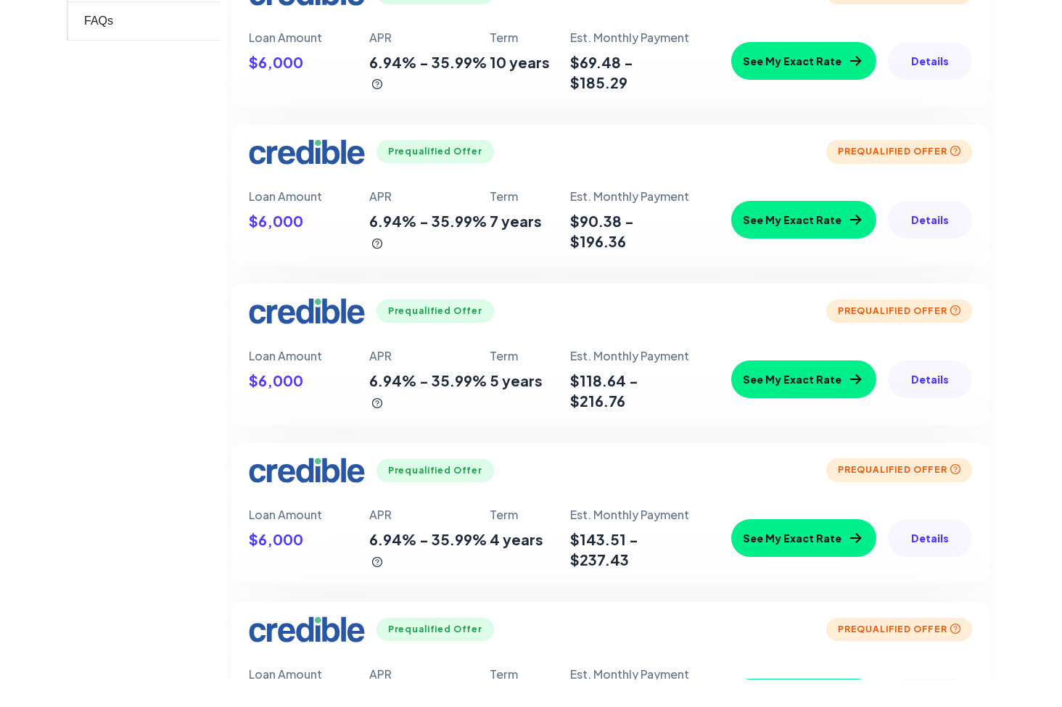
click at [925, 223] on button "Details" at bounding box center [930, 220] width 84 height 38
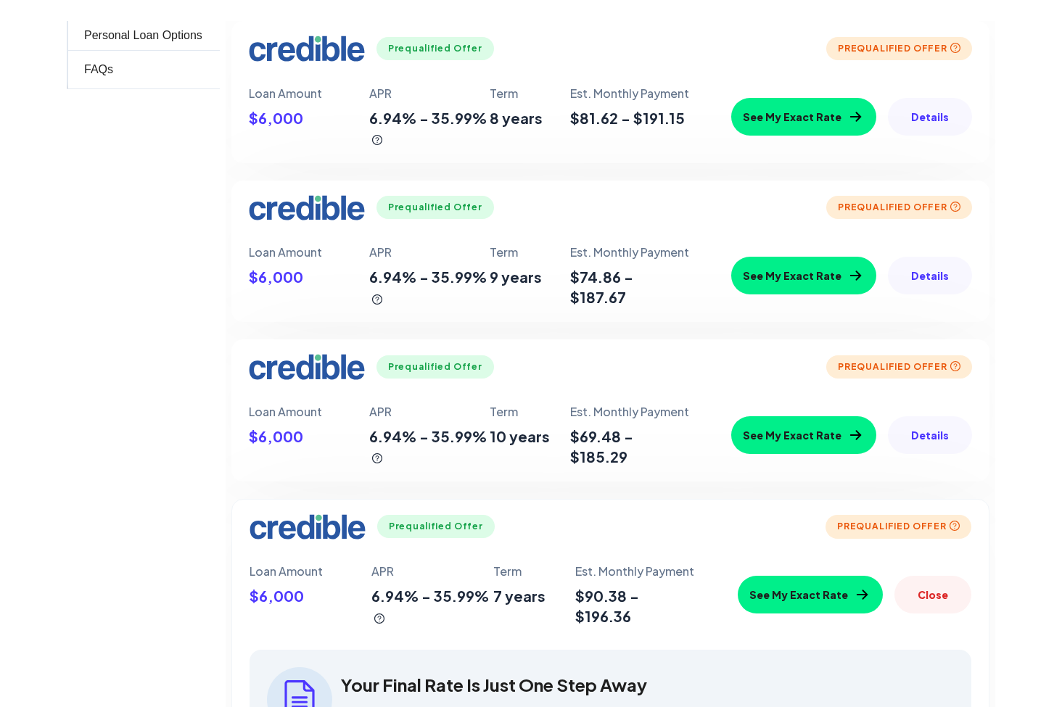
scroll to position [0, 0]
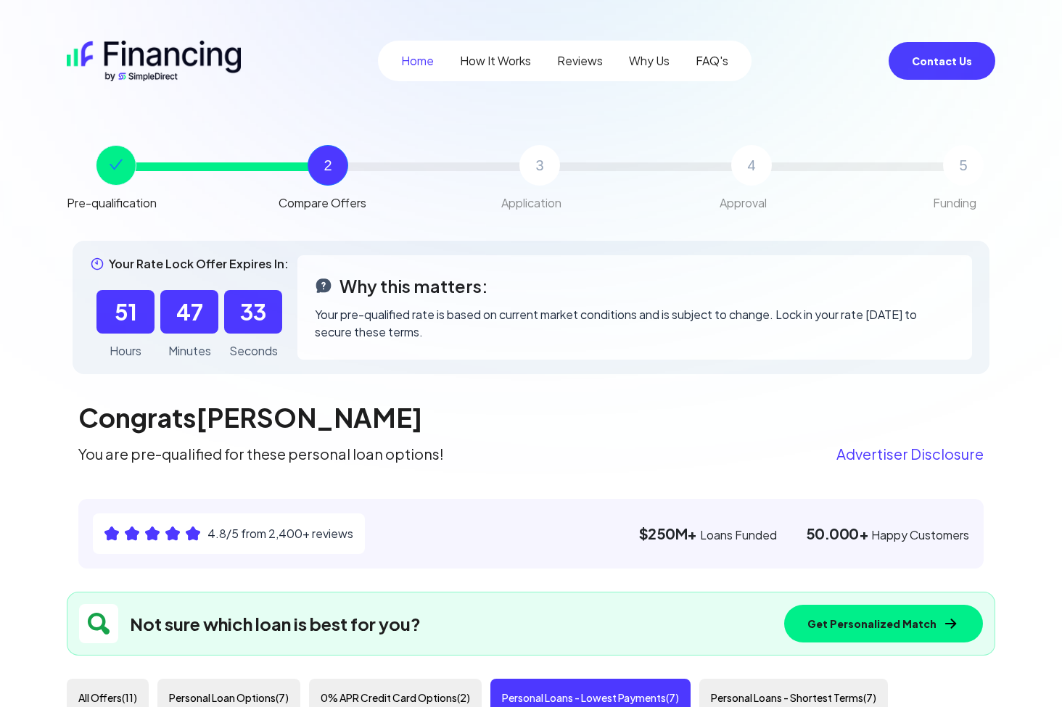
click at [933, 70] on button "Contact Us" at bounding box center [941, 61] width 107 height 38
click at [358, 176] on div "2 Compare Offers" at bounding box center [385, 178] width 212 height 67
click at [339, 173] on div "2" at bounding box center [328, 165] width 41 height 41
click at [186, 330] on div "45" at bounding box center [189, 312] width 58 height 44
click at [99, 260] on img at bounding box center [97, 264] width 15 height 15
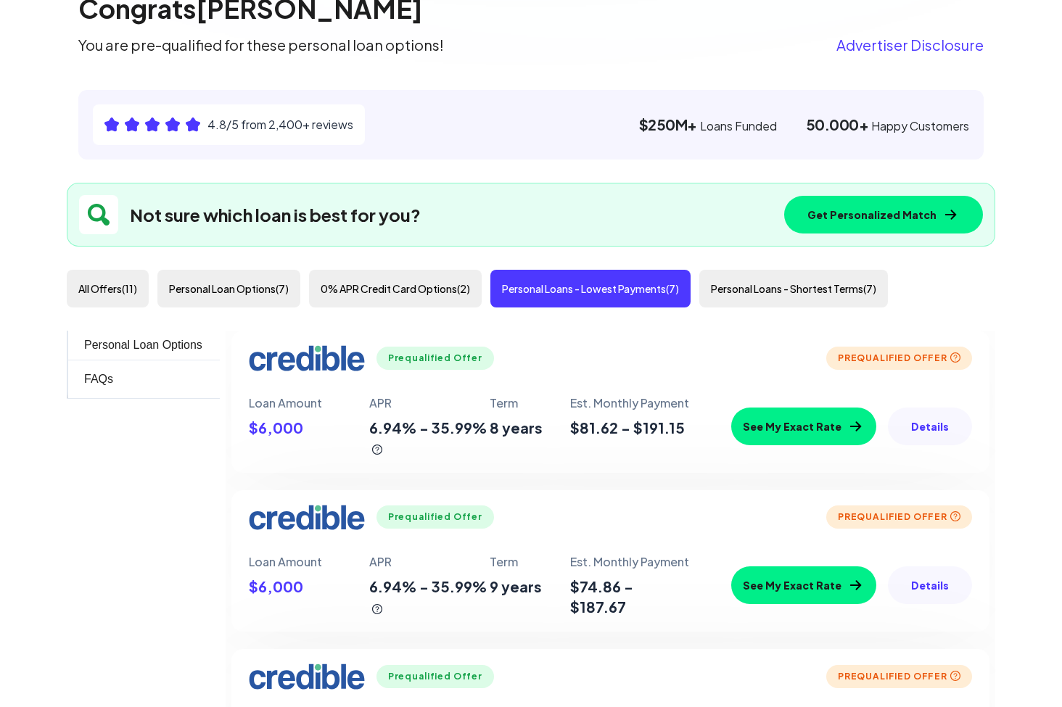
scroll to position [563, 0]
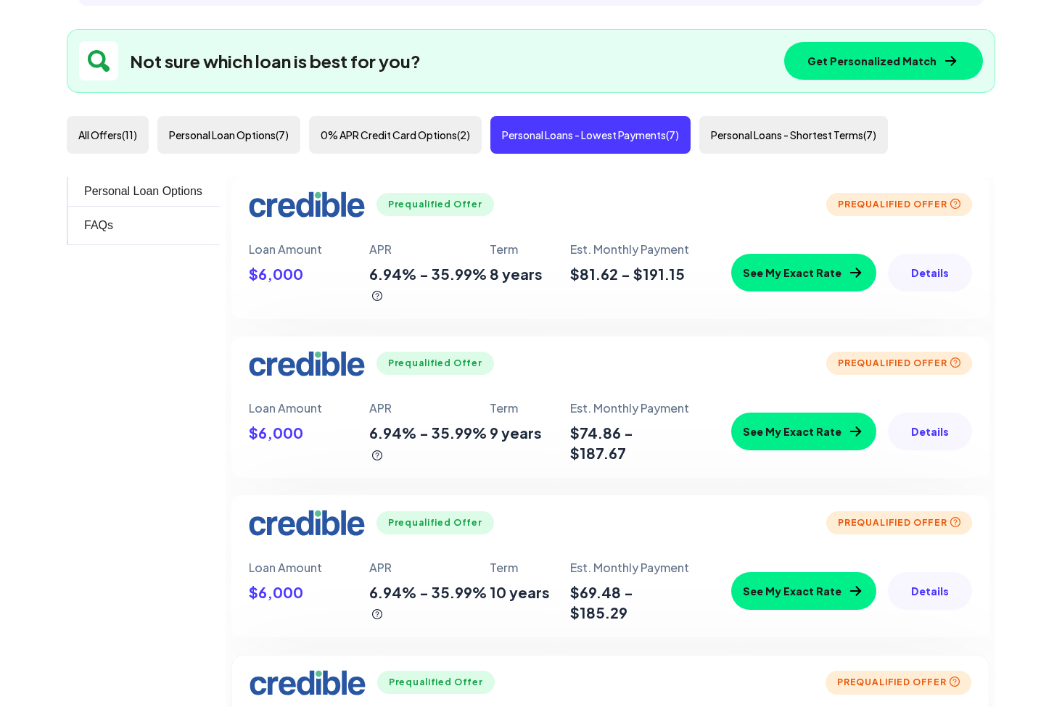
click at [607, 139] on button "Personal Loans - Lowest Payments ( 7 )" at bounding box center [590, 135] width 200 height 38
click at [762, 145] on button "Personal Loans - Shortest Terms ( 7 )" at bounding box center [793, 135] width 189 height 38
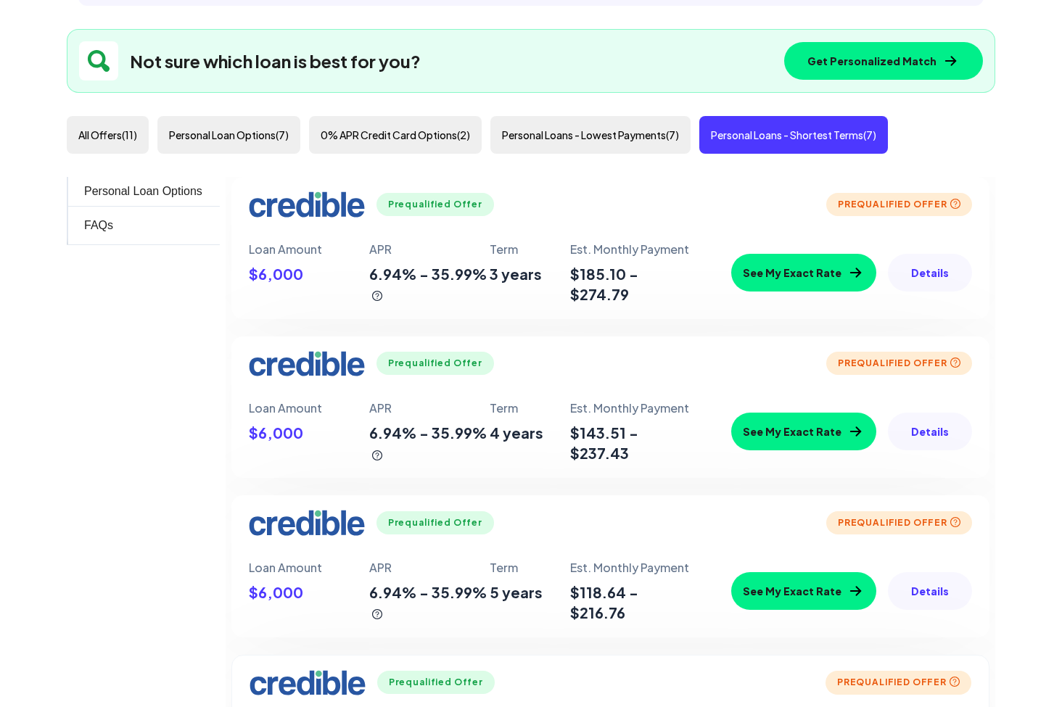
click at [660, 141] on button "Personal Loans - Lowest Payments ( 7 )" at bounding box center [590, 135] width 200 height 38
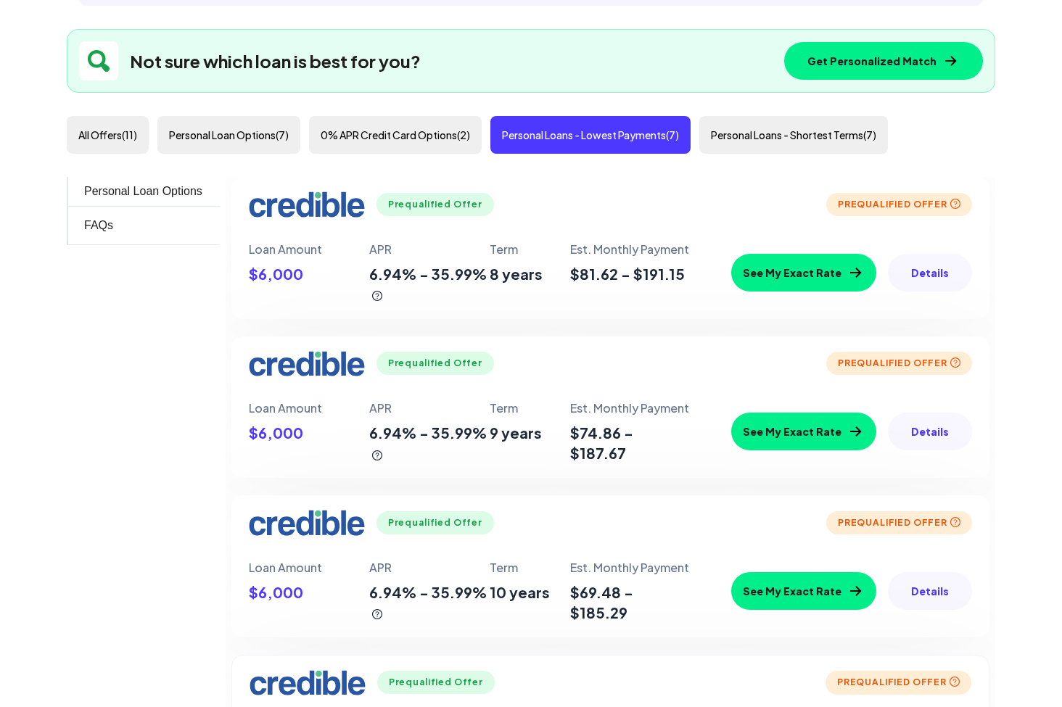
click at [799, 273] on button "See My Exact Rate" at bounding box center [803, 273] width 145 height 38
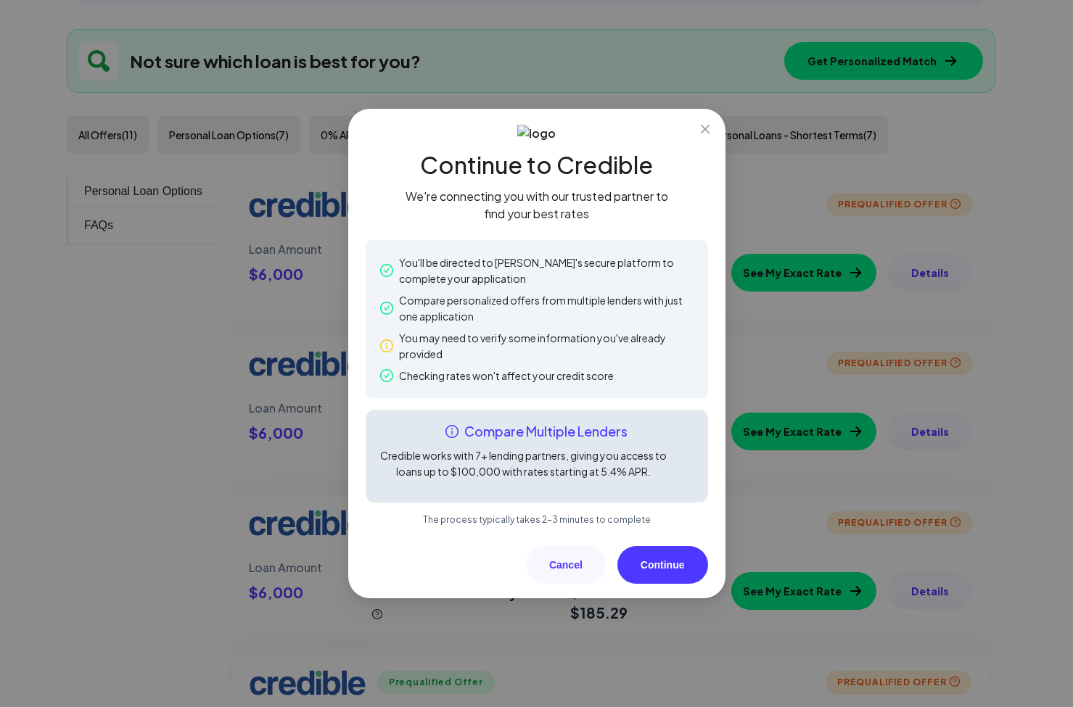
click at [512, 437] on h3 "Compare Multiple Lenders" at bounding box center [536, 431] width 319 height 20
click at [553, 437] on h3 "Compare Multiple Lenders" at bounding box center [536, 431] width 319 height 20
click at [445, 434] on icon "info-circle" at bounding box center [451, 431] width 13 height 13
click at [448, 435] on icon "info-circle" at bounding box center [451, 431] width 13 height 13
click at [649, 569] on button "Continue" at bounding box center [662, 565] width 91 height 38
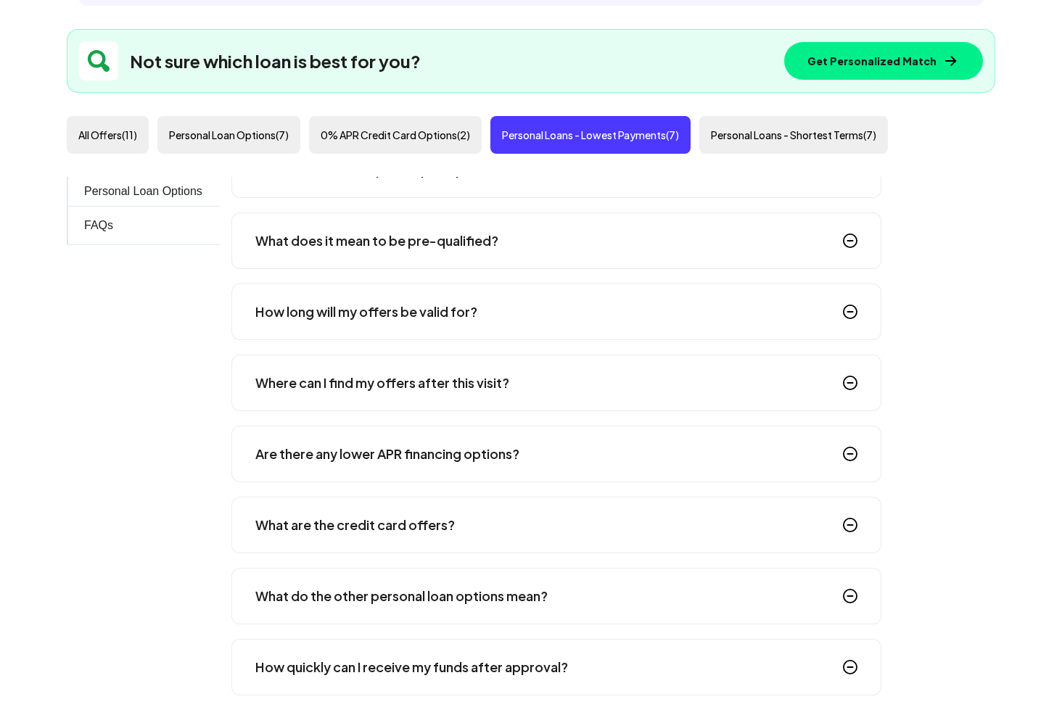
scroll to position [1607, 0]
click at [426, 247] on h4 "What does it mean to be pre-qualified?" at bounding box center [376, 241] width 243 height 20
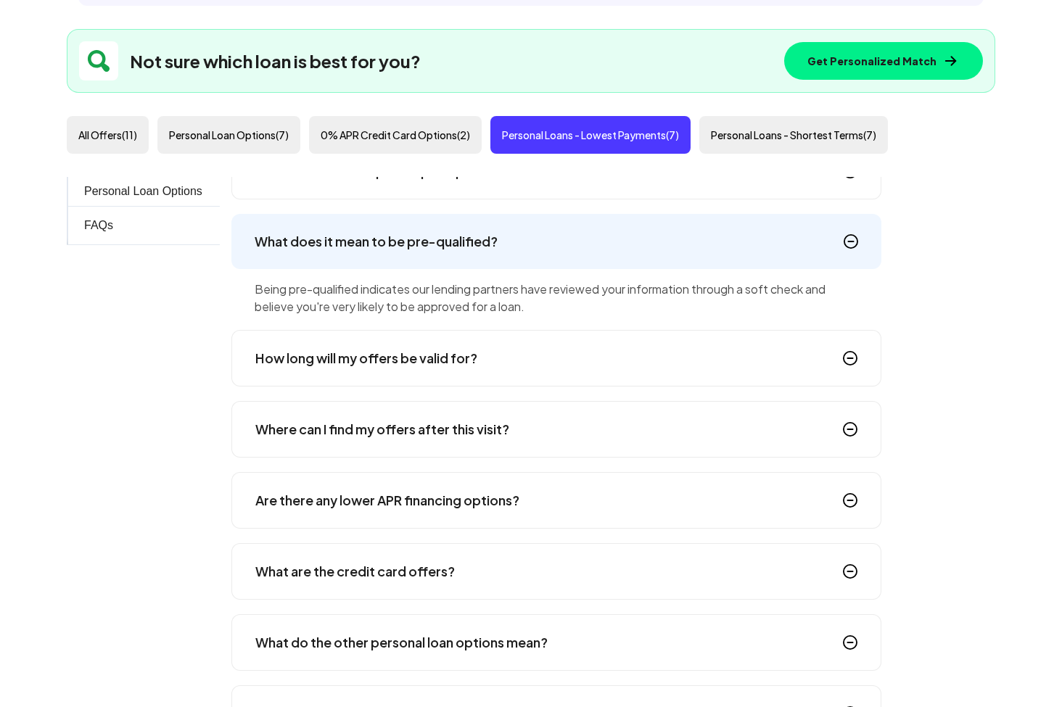
click at [403, 357] on h4 "How long will my offers be valid for?" at bounding box center [366, 358] width 222 height 20
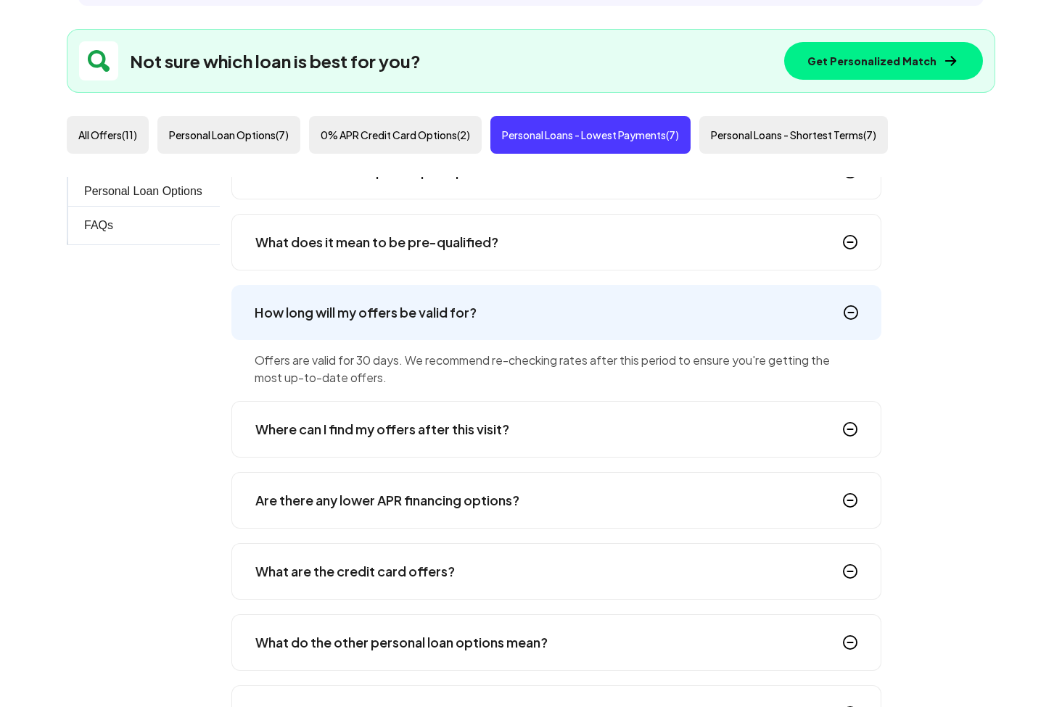
click at [396, 427] on h4 "Where can I find my offers after this visit?" at bounding box center [382, 429] width 254 height 20
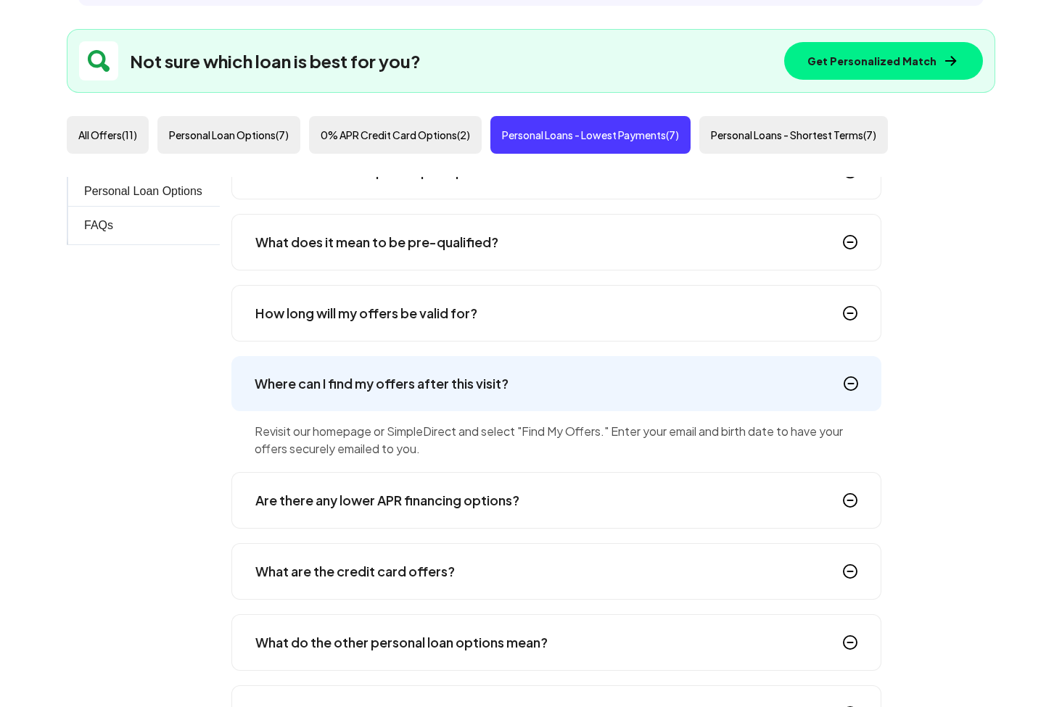
click at [403, 498] on h4 "Are there any lower APR financing options?" at bounding box center [387, 500] width 264 height 20
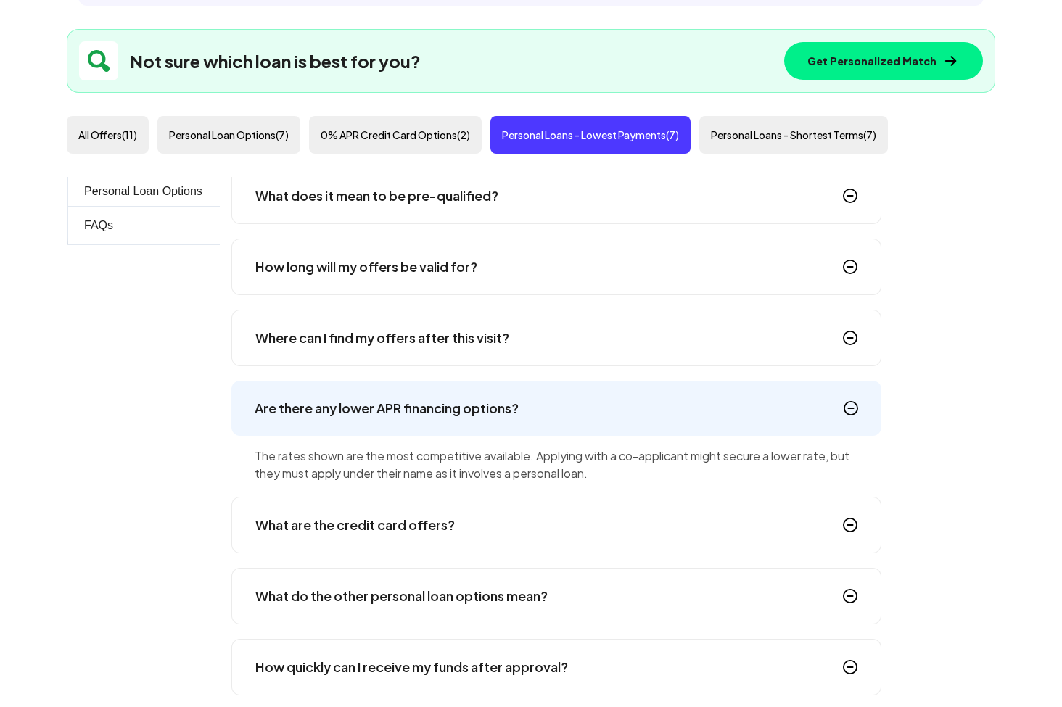
scroll to position [1652, 0]
click at [405, 547] on div "What are the credit card offers?" at bounding box center [556, 525] width 650 height 57
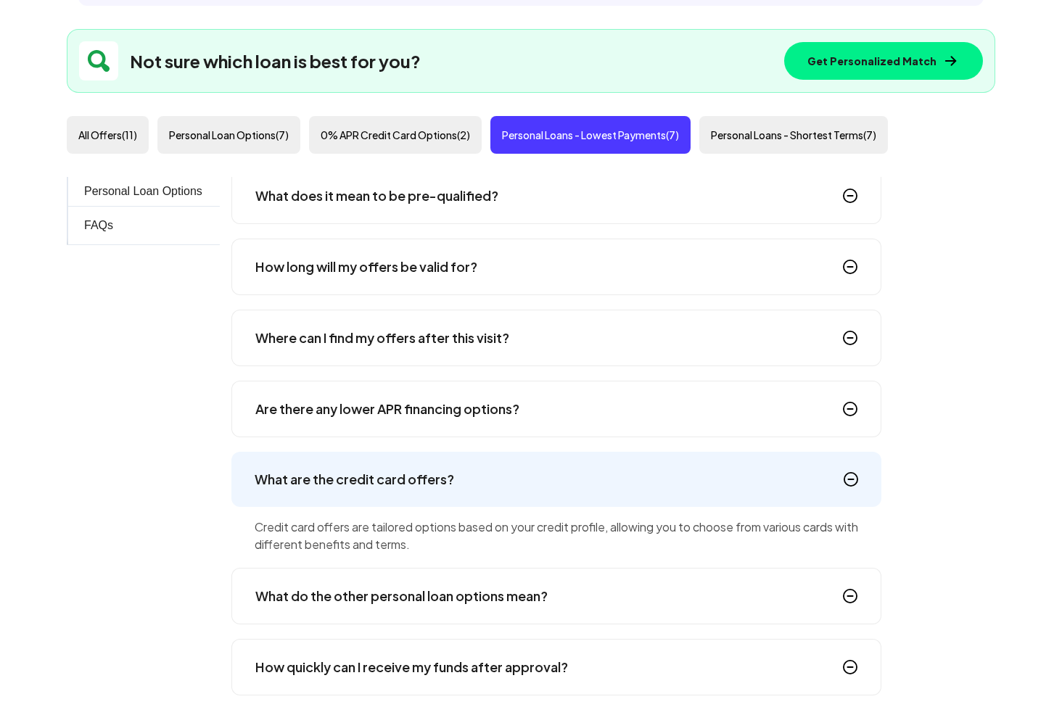
click at [402, 596] on h4 "What do the other personal loan options mean?" at bounding box center [401, 596] width 292 height 20
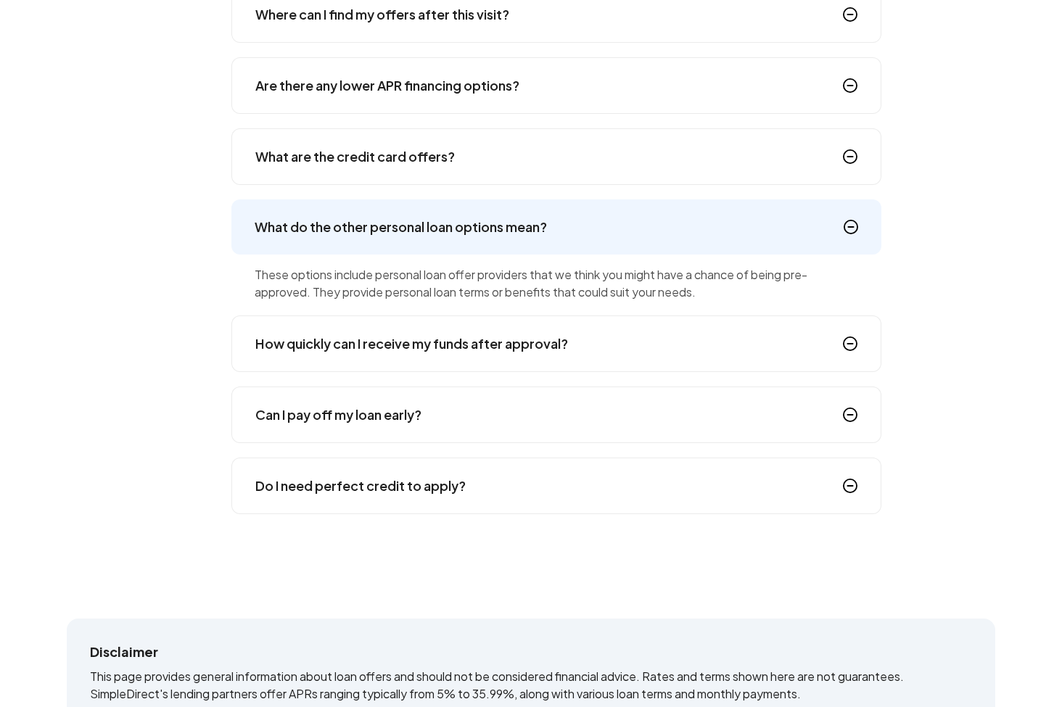
scroll to position [1103, 0]
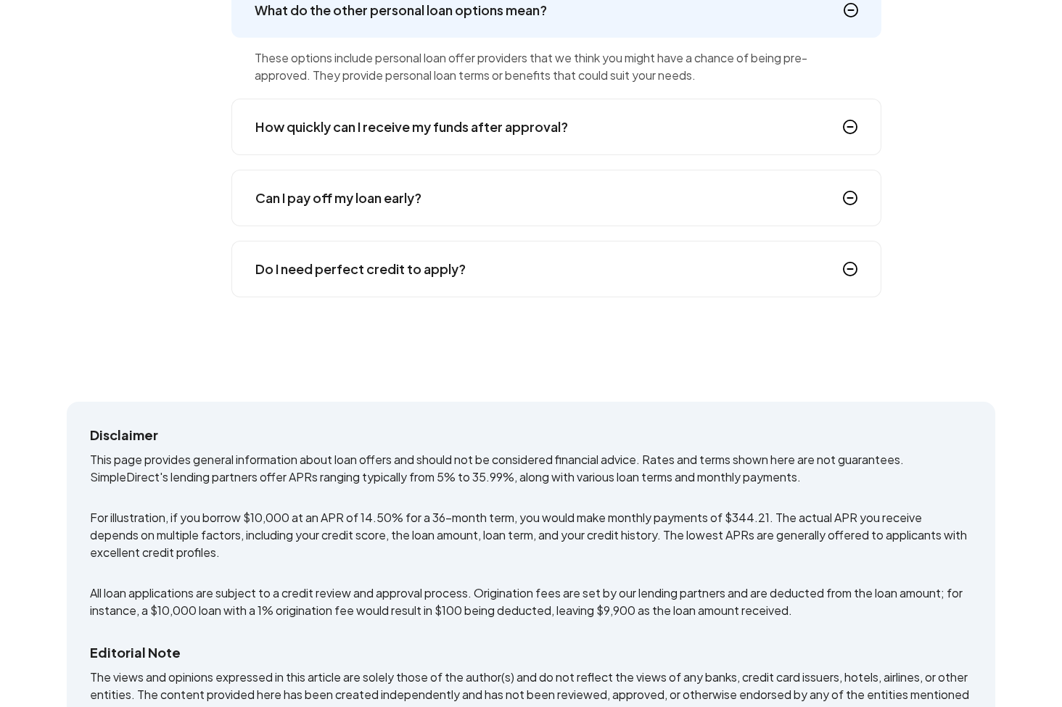
click at [397, 126] on h4 "How quickly can I receive my funds after approval?" at bounding box center [411, 127] width 313 height 20
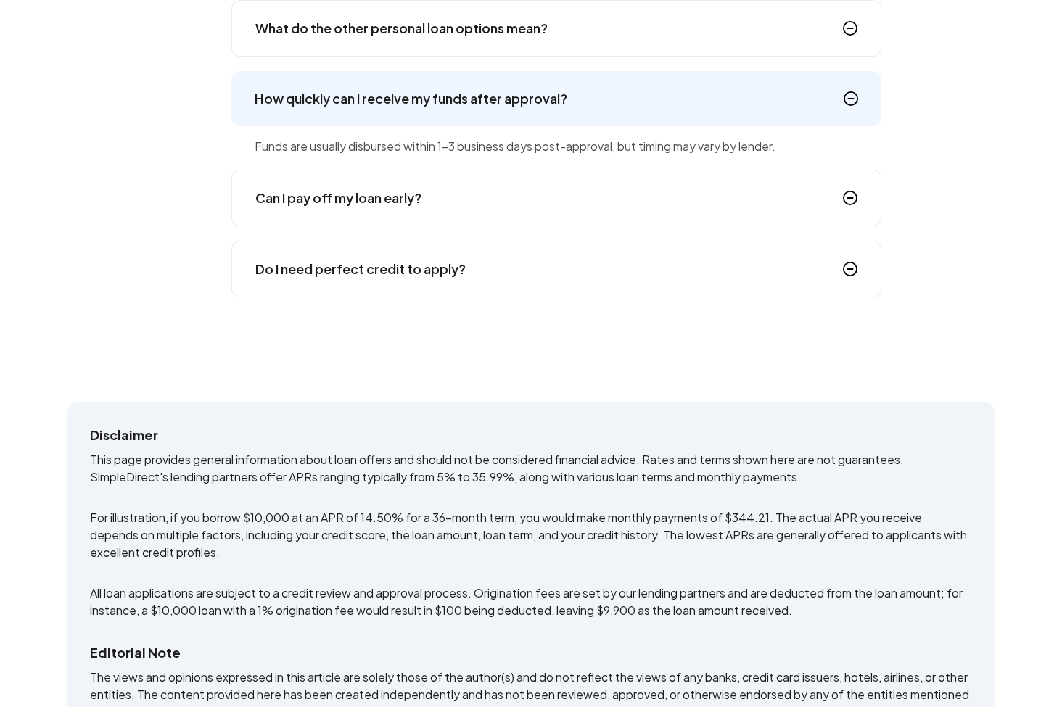
scroll to position [1635, 0]
click at [348, 202] on h4 "Can I pay off my loan early?" at bounding box center [338, 198] width 166 height 20
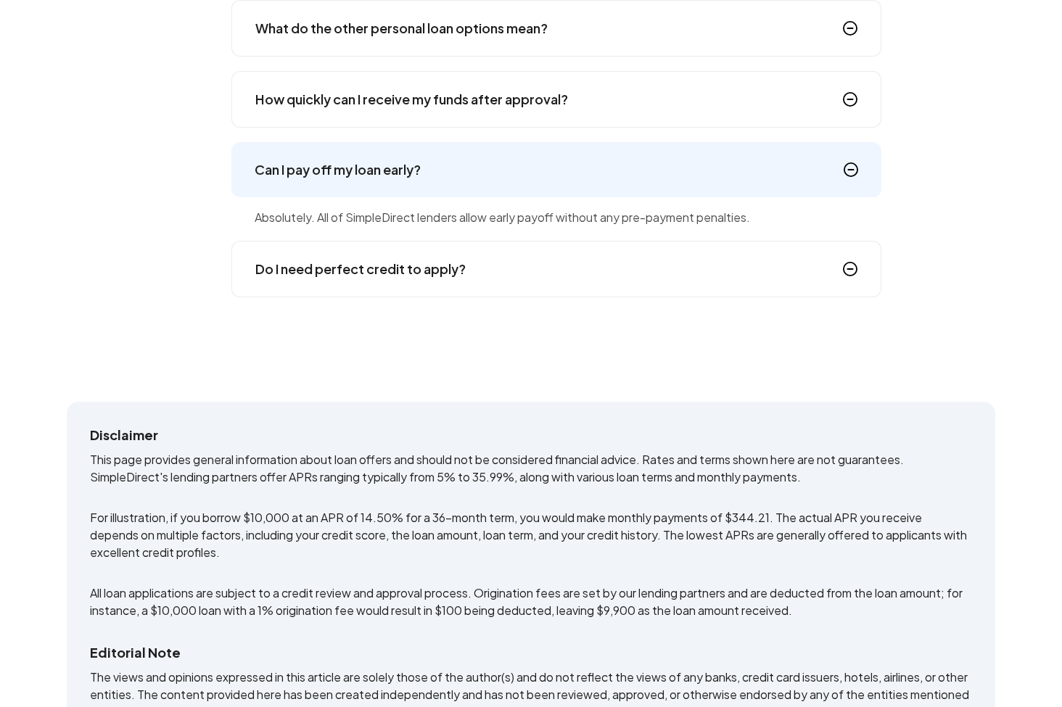
click at [375, 266] on h4 "Do I need perfect credit to apply?" at bounding box center [360, 269] width 210 height 20
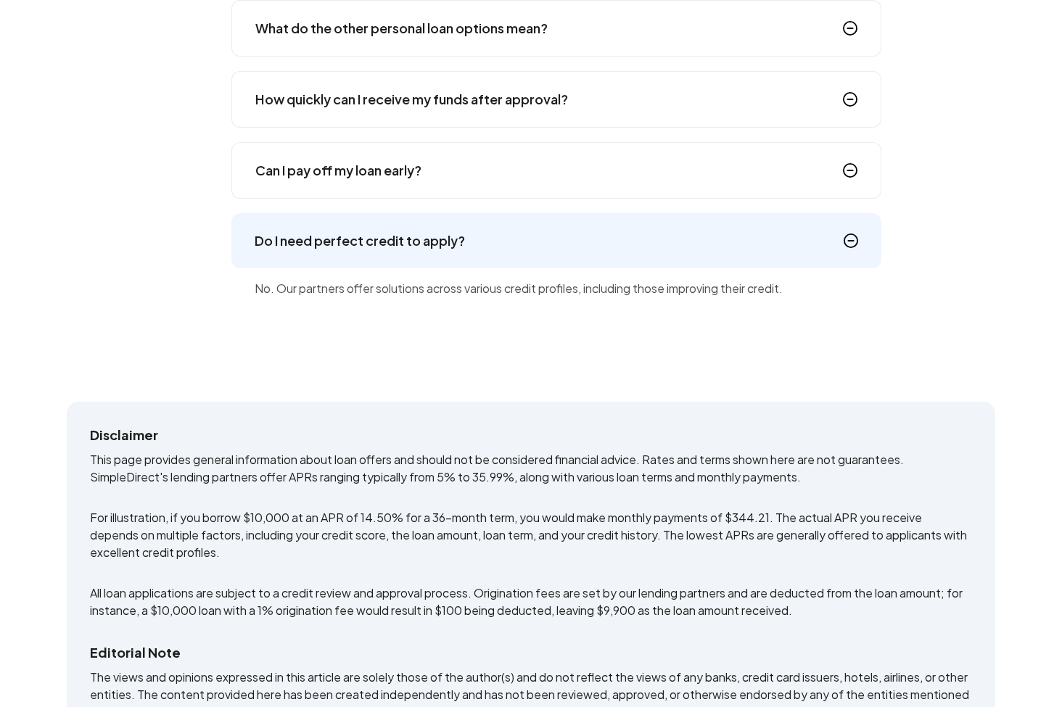
click at [379, 175] on h4 "Can I pay off my loan early?" at bounding box center [338, 170] width 166 height 20
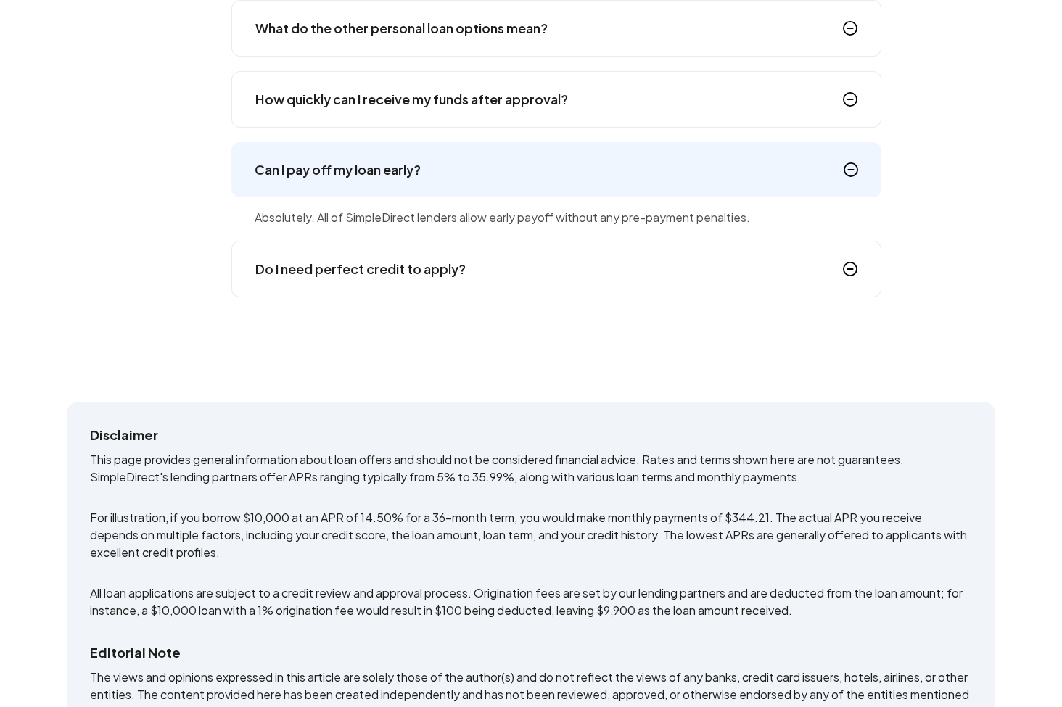
click at [366, 267] on h4 "Do I need perfect credit to apply?" at bounding box center [360, 269] width 210 height 20
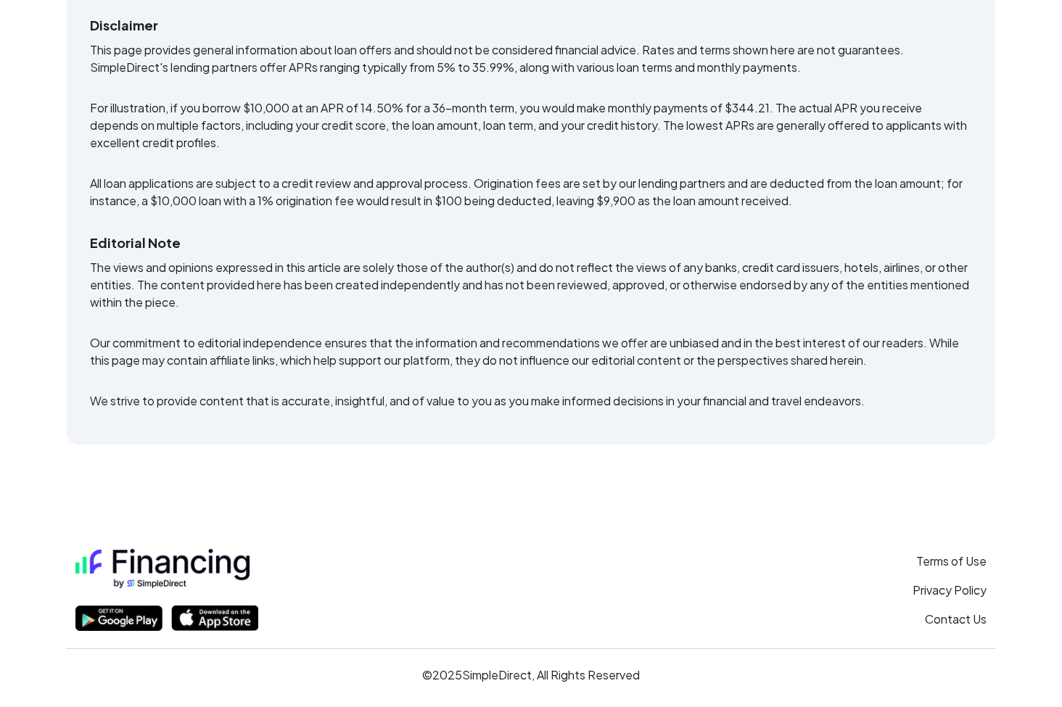
scroll to position [1513, 0]
click at [931, 563] on link "Terms of Use" at bounding box center [951, 561] width 70 height 17
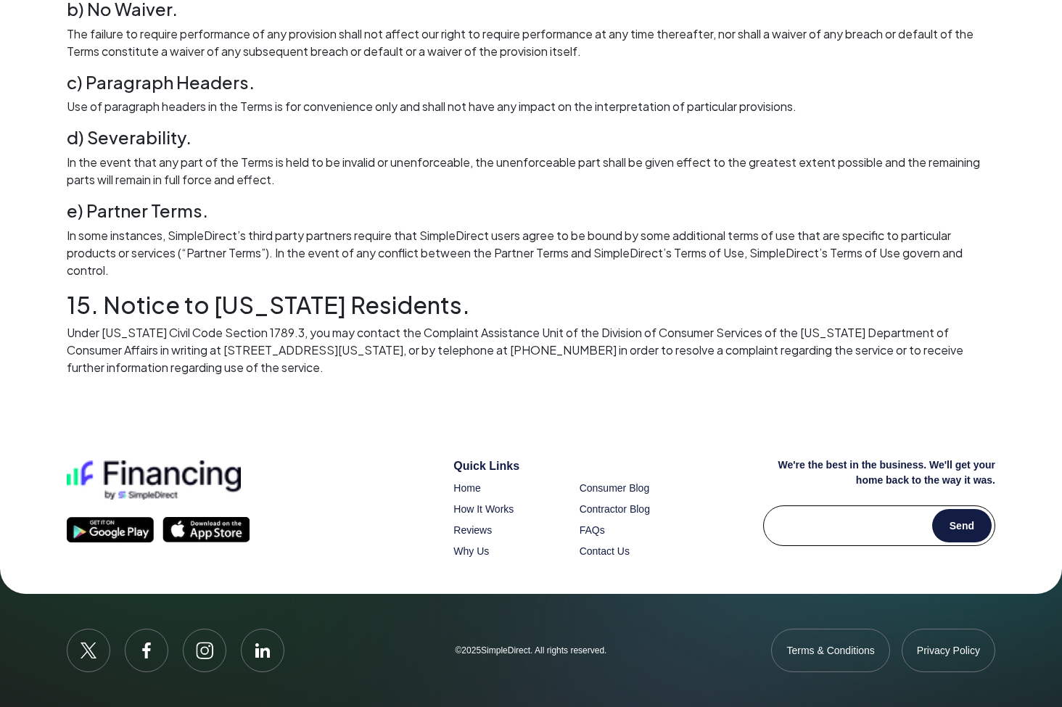
scroll to position [4993, 0]
click at [837, 651] on span "Terms & Conditions" at bounding box center [830, 650] width 88 height 15
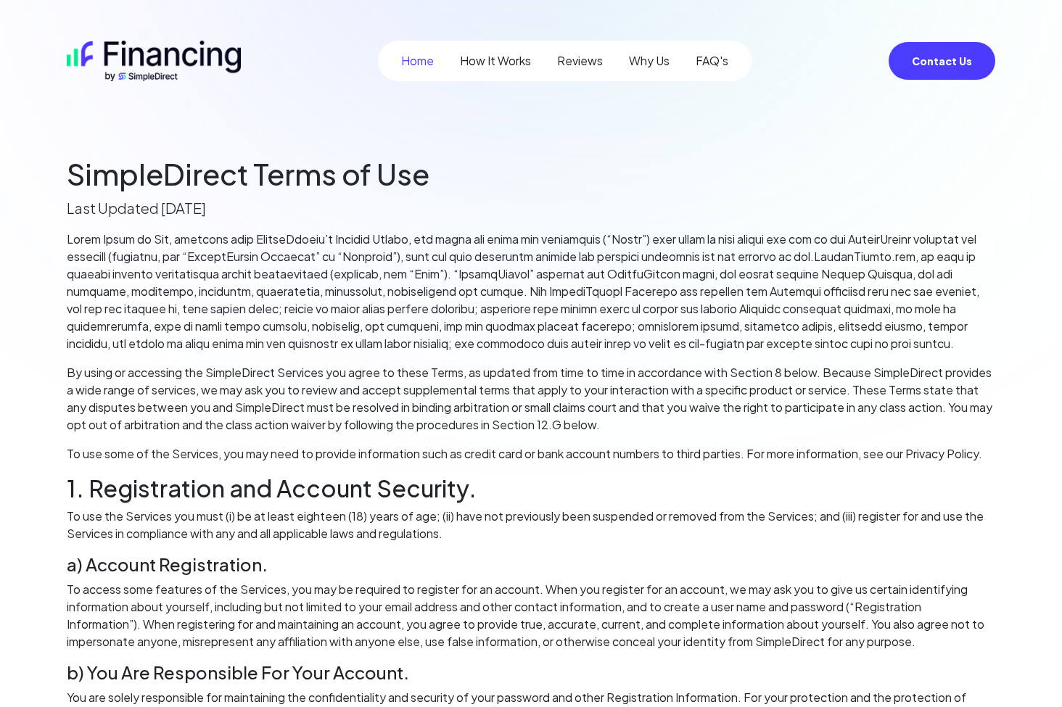
click at [595, 53] on link "Reviews" at bounding box center [580, 60] width 46 height 17
click at [918, 67] on button "Contact Us" at bounding box center [941, 61] width 107 height 38
